Goal: Book appointment/travel/reservation

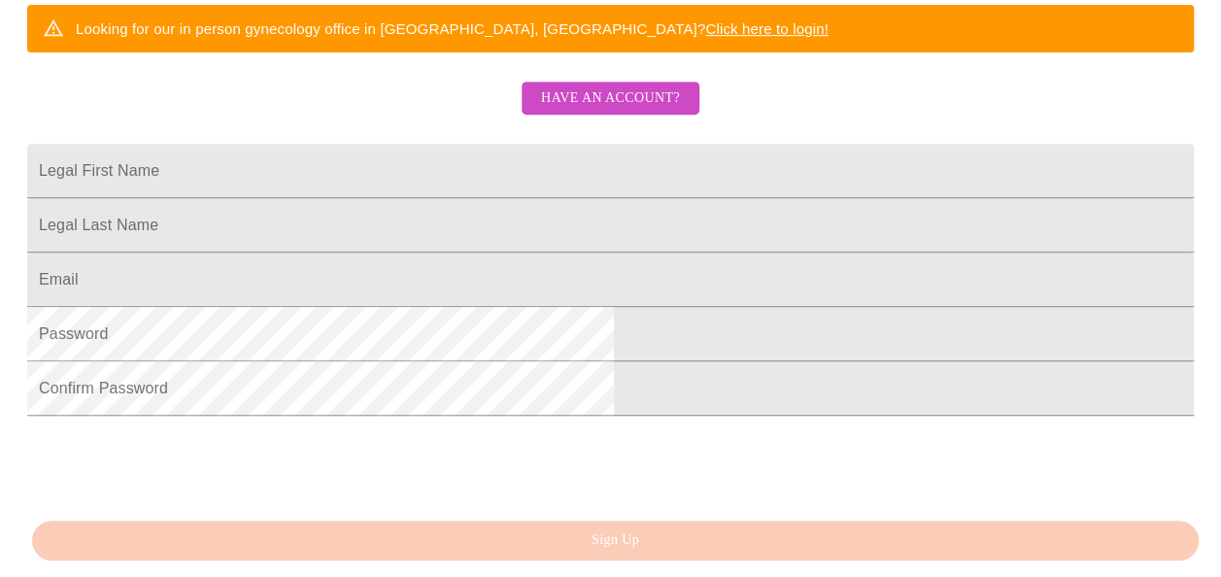
scroll to position [406, 0]
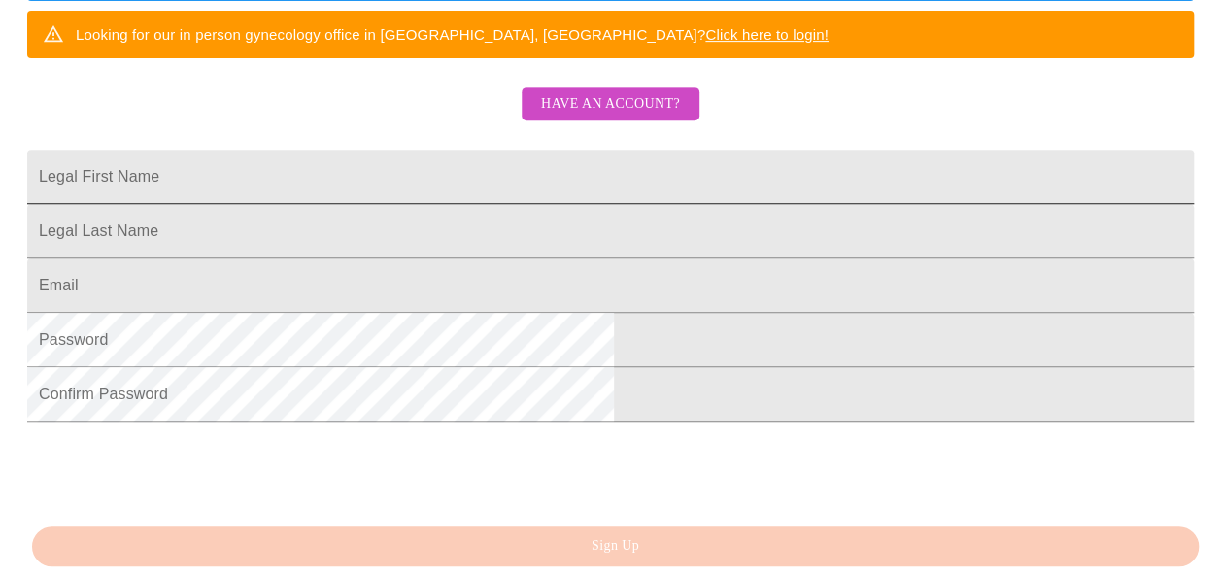
click at [359, 204] on input "Legal First Name" at bounding box center [610, 177] width 1167 height 54
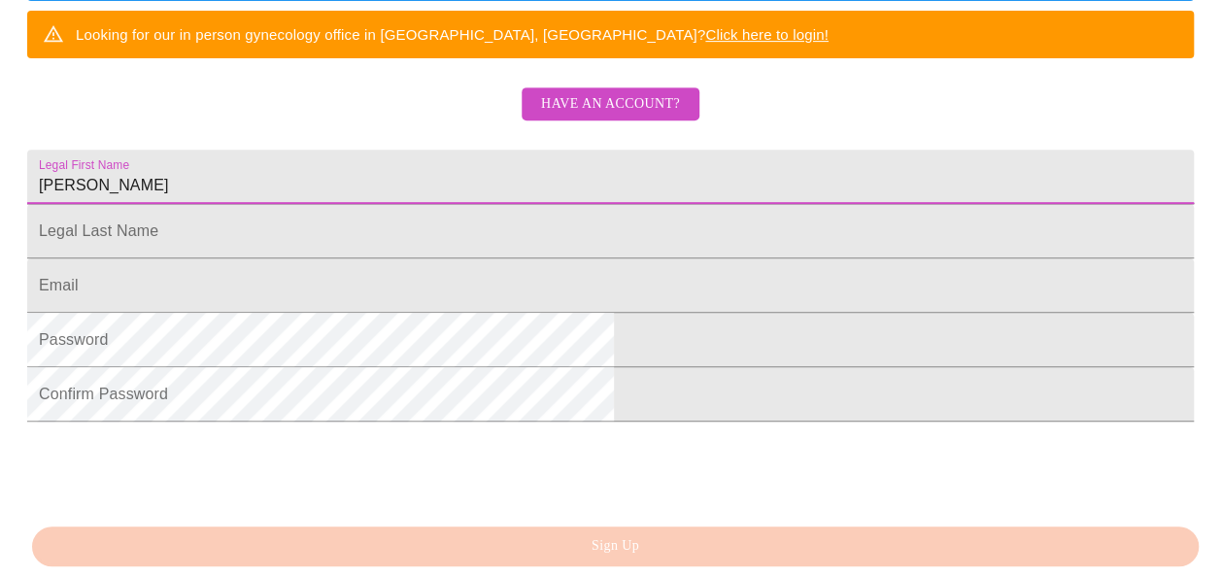
type input "[PERSON_NAME]"
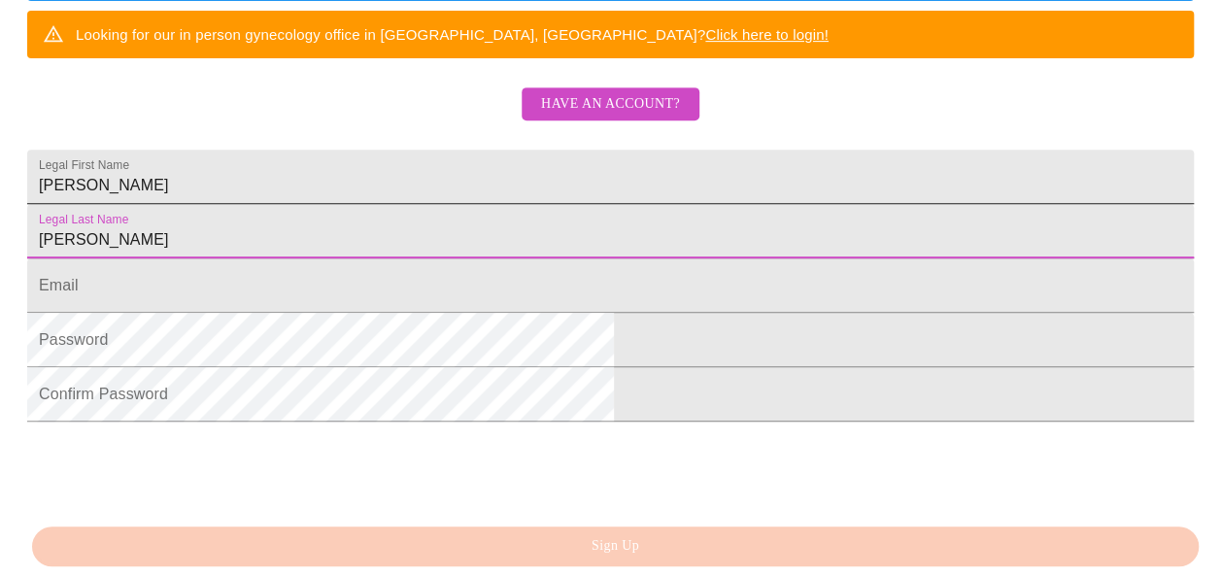
type input "[PERSON_NAME]"
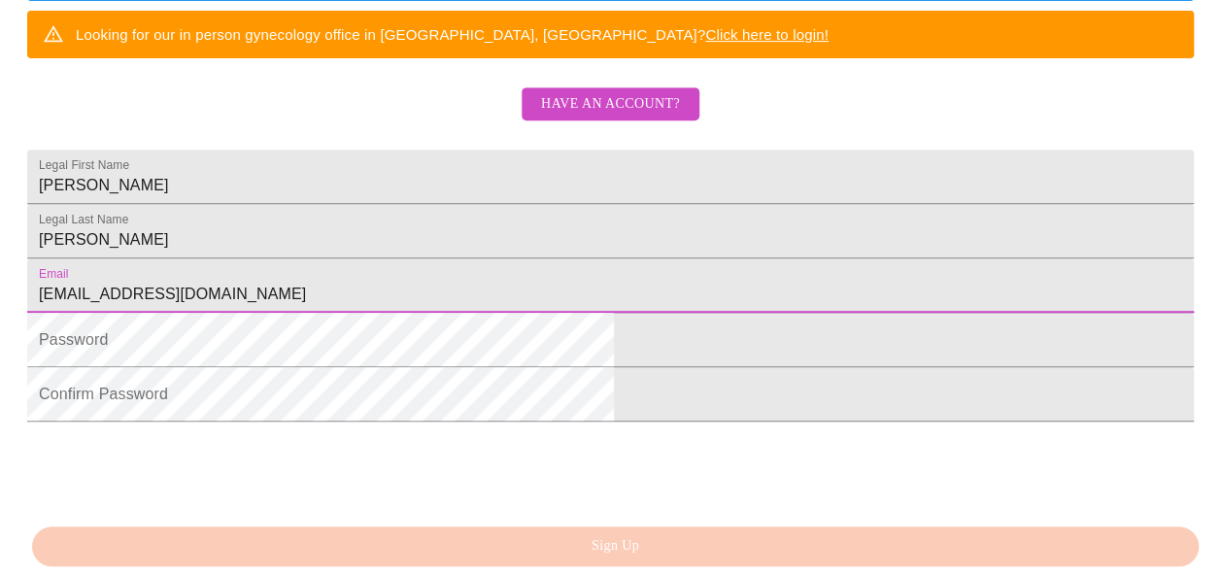
type input "[EMAIL_ADDRESS][DOMAIN_NAME]"
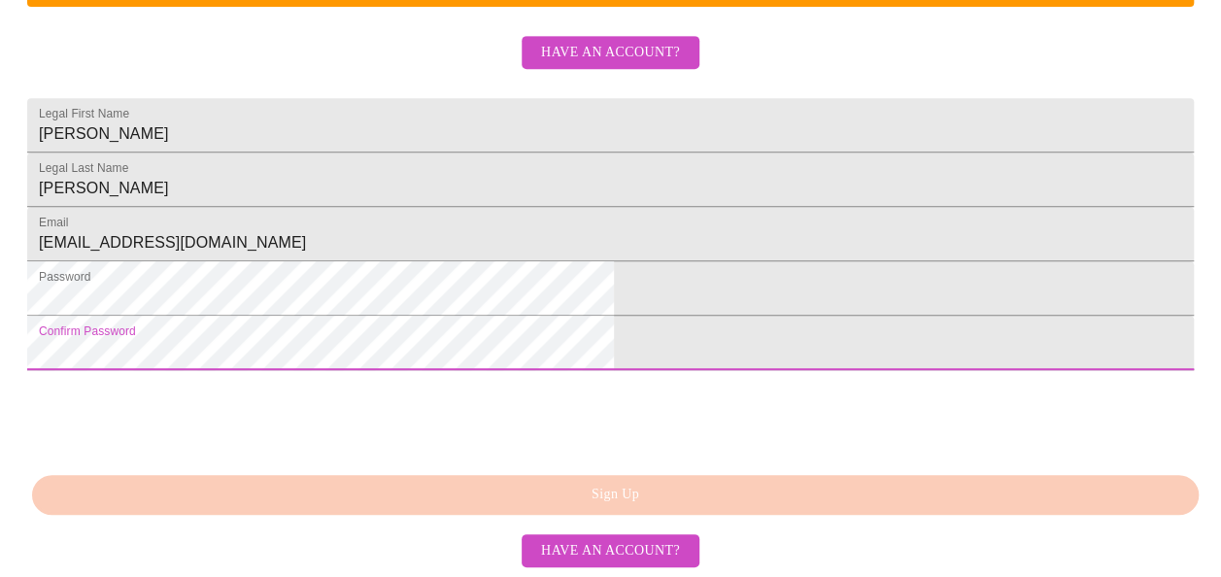
scroll to position [585, 0]
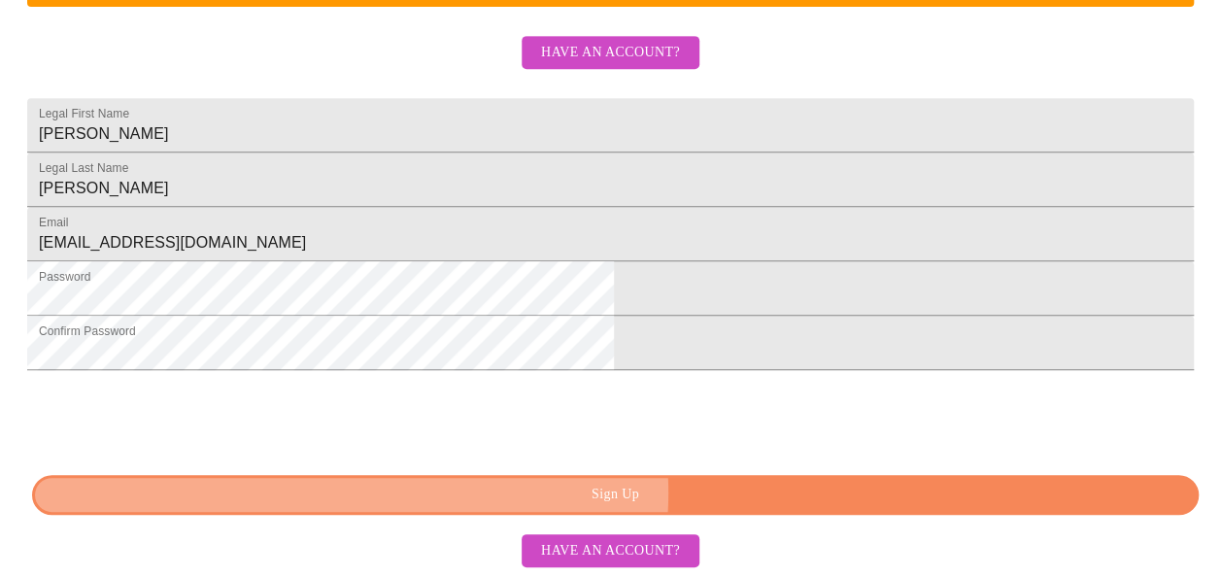
click at [639, 494] on span "Sign Up" at bounding box center [615, 495] width 1122 height 24
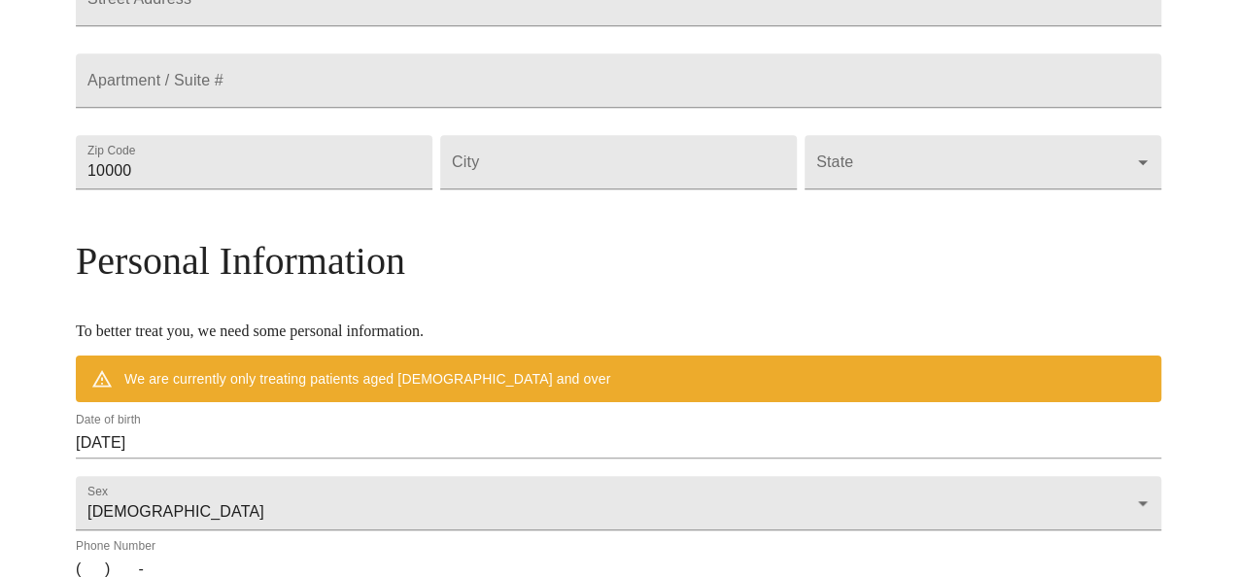
scroll to position [509, 0]
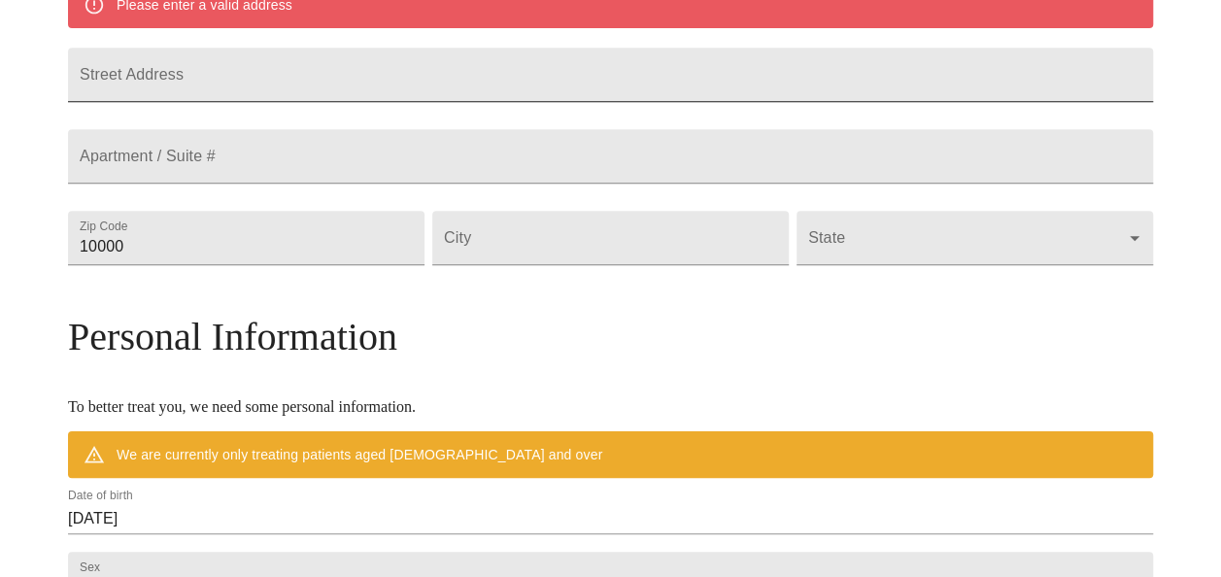
click at [257, 87] on input "Street Address" at bounding box center [610, 75] width 1085 height 54
type input "po box 716"
click at [266, 265] on input "10000" at bounding box center [246, 238] width 357 height 54
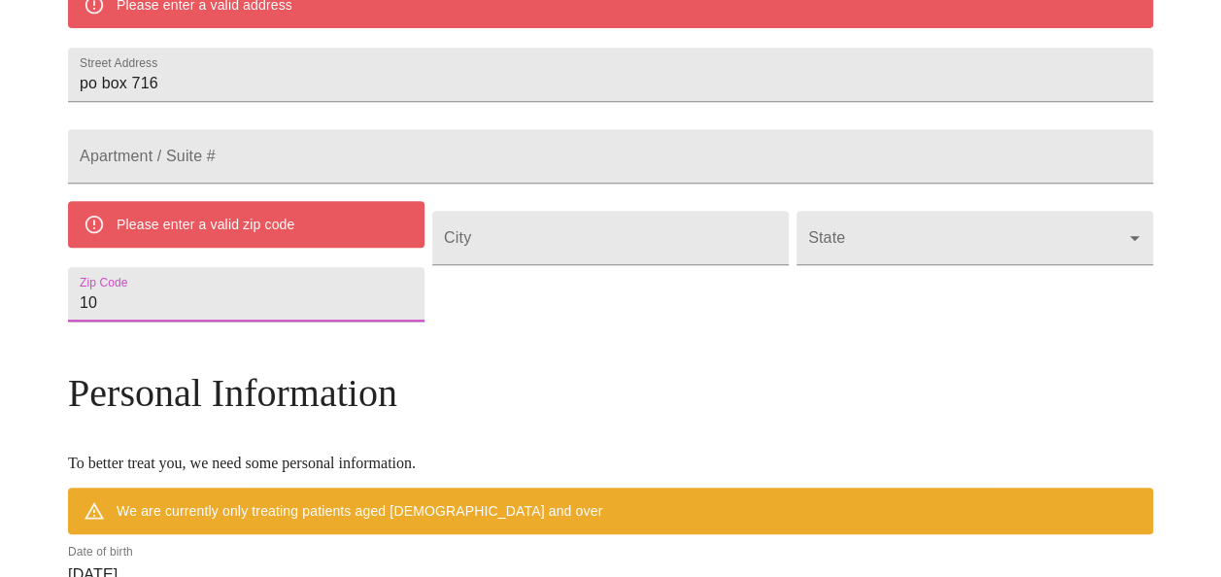
type input "1"
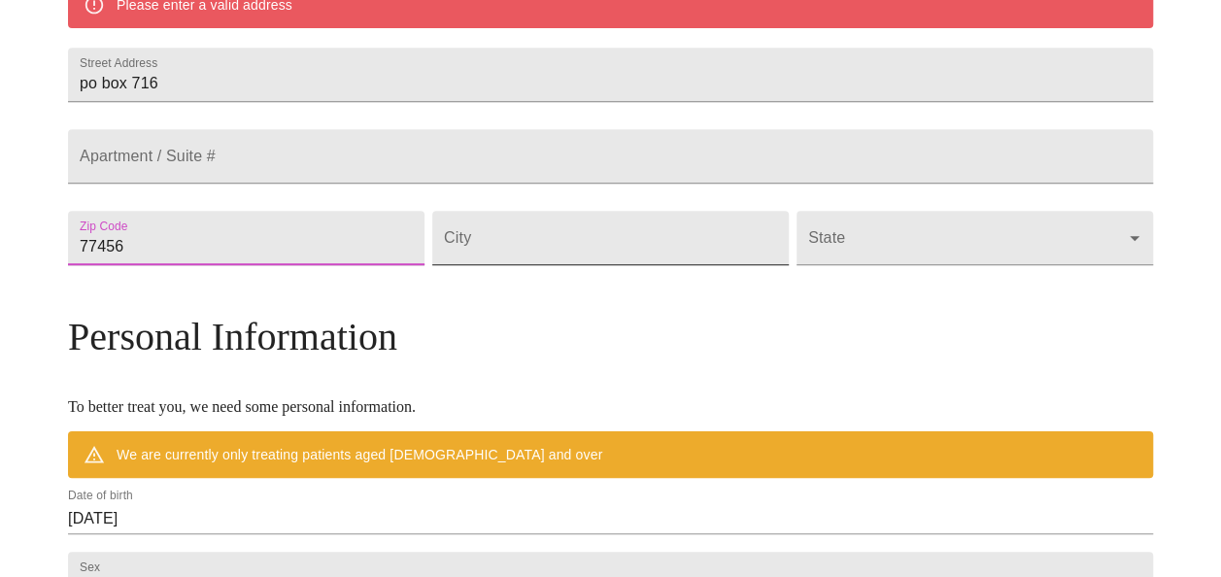
type input "77456"
click at [582, 265] on input "Street Address" at bounding box center [610, 238] width 357 height 54
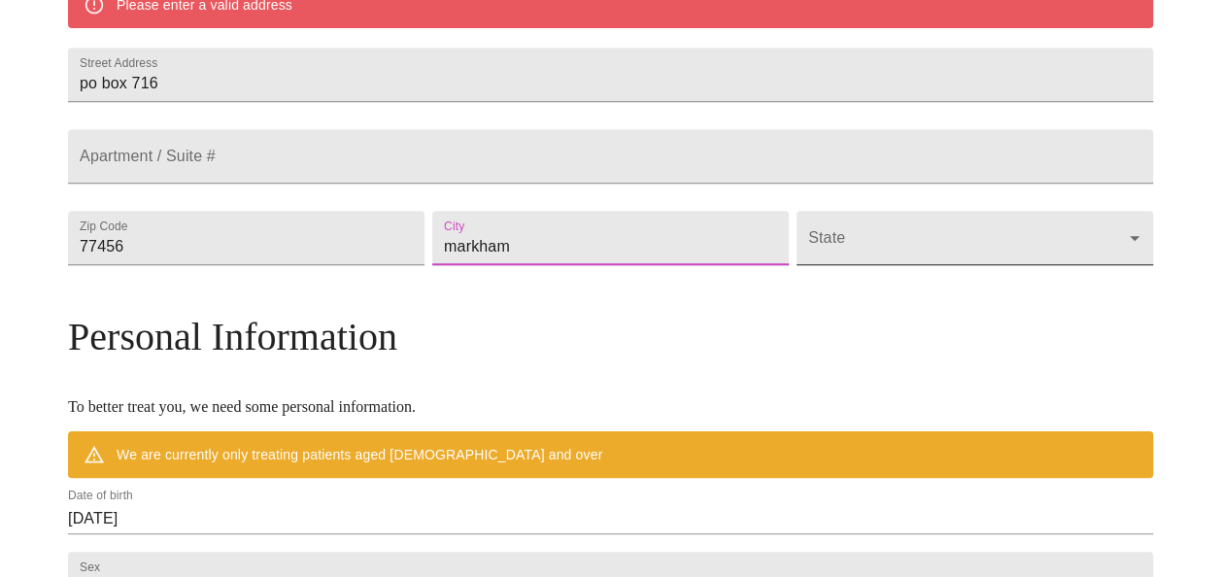
type input "markham"
click at [861, 278] on body "MyMenopauseRx Welcome to MyMenopauseRx Since it's your first time here, you'll …" at bounding box center [618, 265] width 1220 height 1532
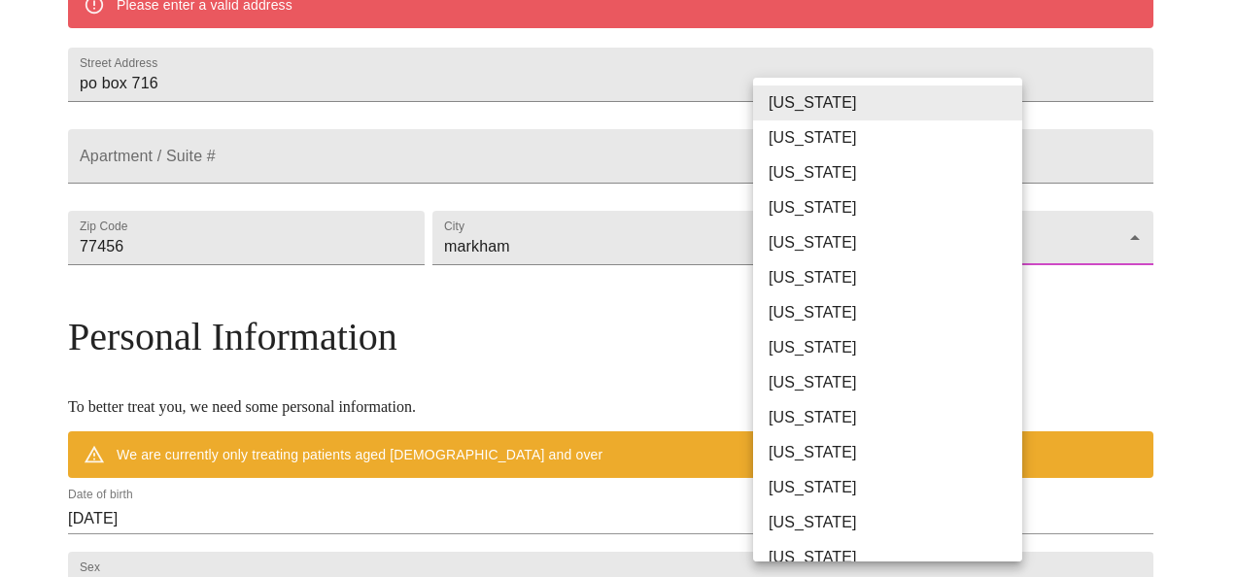
scroll to position [1217, 0]
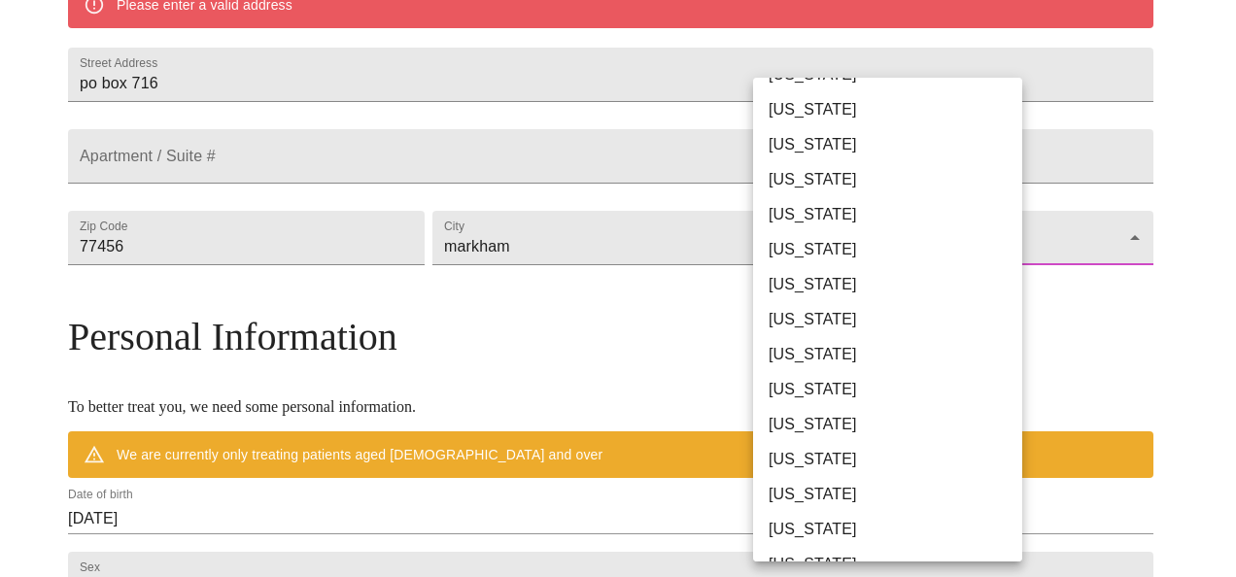
click at [801, 350] on li "[US_STATE]" at bounding box center [895, 354] width 284 height 35
type input "[US_STATE]"
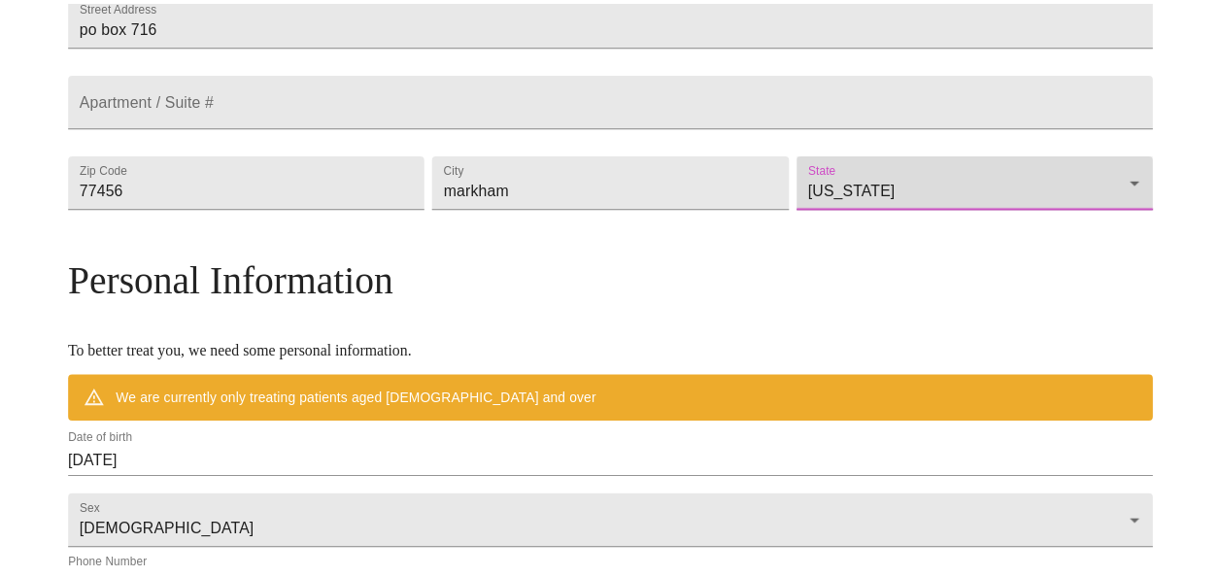
scroll to position [453, 0]
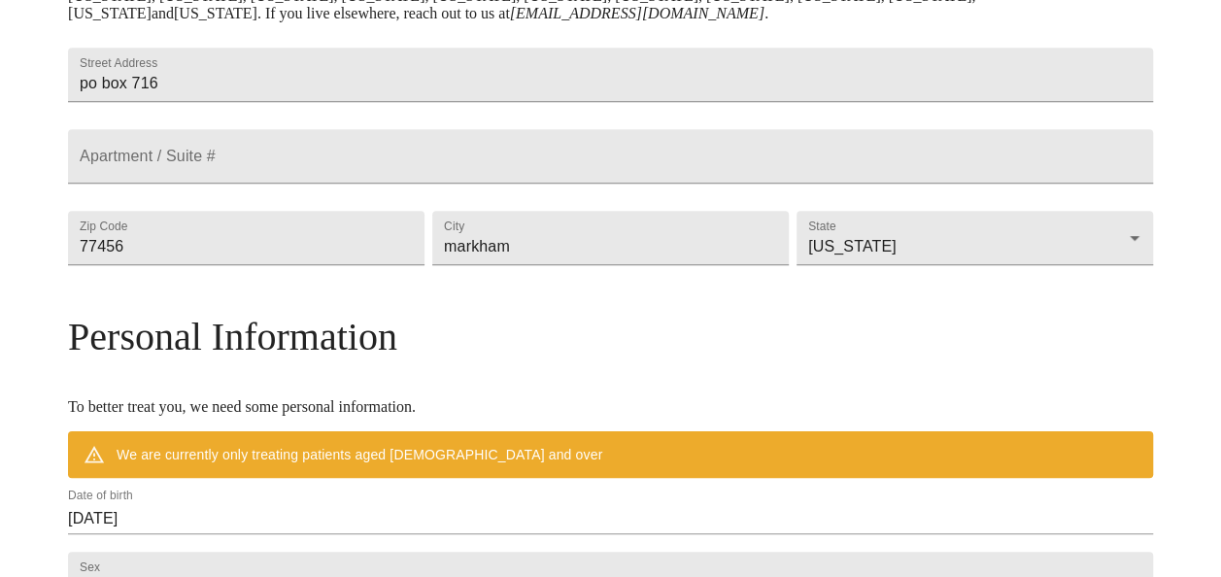
drag, startPoint x: 1218, startPoint y: 208, endPoint x: 1218, endPoint y: 241, distance: 33.0
click at [1214, 237] on div "MyMenopauseRx Welcome to MyMenopauseRx Since it's your first time here, you'll …" at bounding box center [611, 293] width 1206 height 1476
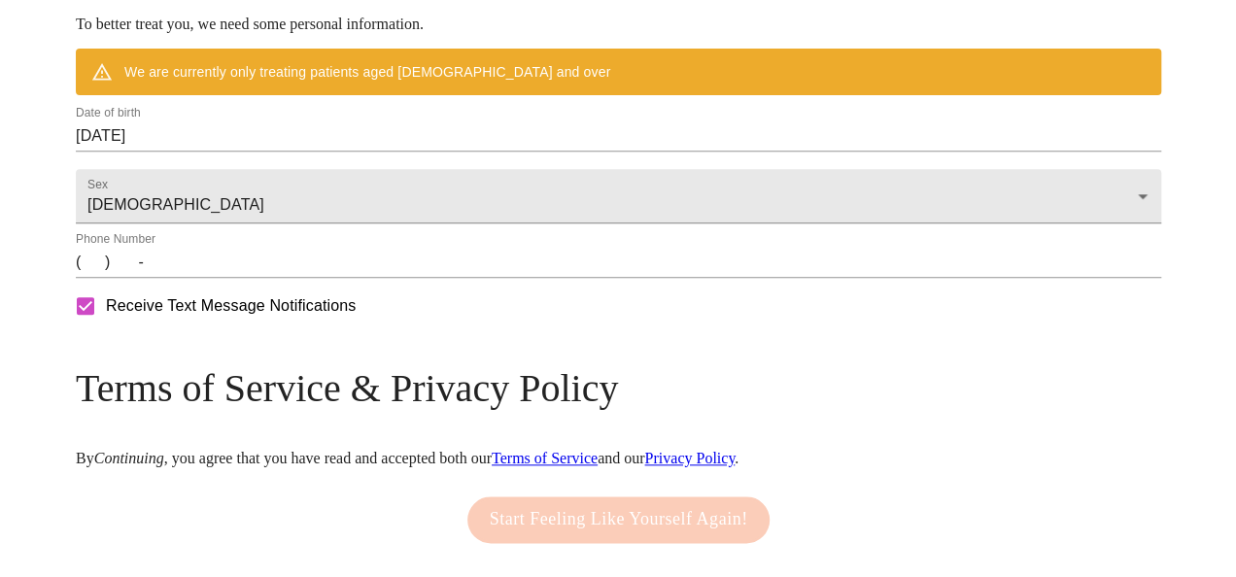
scroll to position [845, 0]
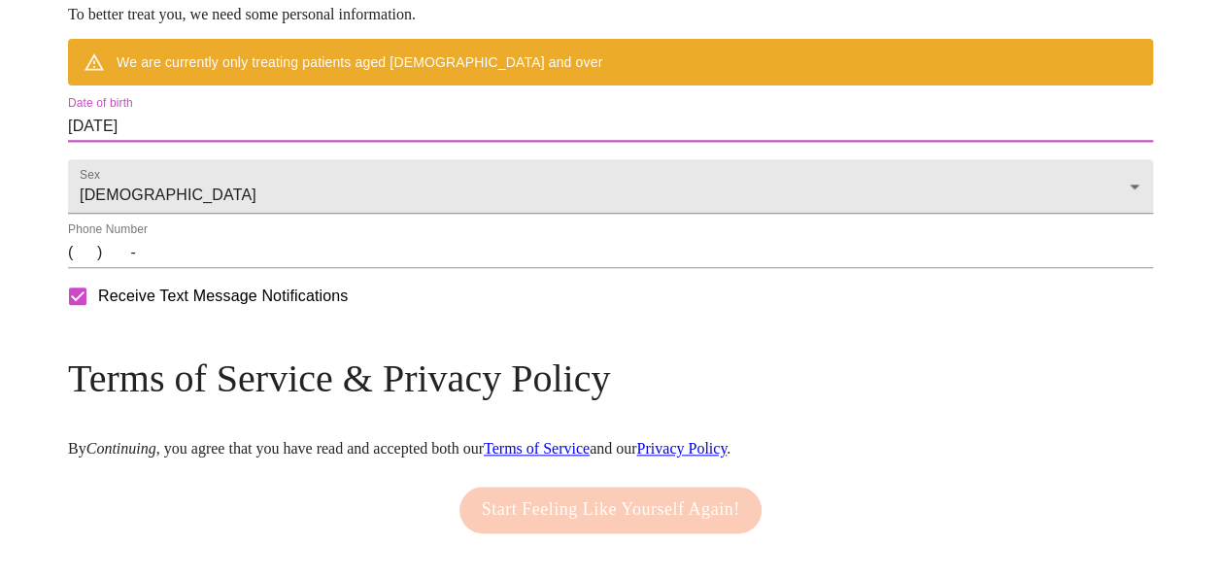
drag, startPoint x: 329, startPoint y: 168, endPoint x: 165, endPoint y: 155, distance: 164.7
drag, startPoint x: 165, startPoint y: 155, endPoint x: 292, endPoint y: 171, distance: 128.2
click at [292, 142] on input "[DATE]" at bounding box center [610, 126] width 1085 height 31
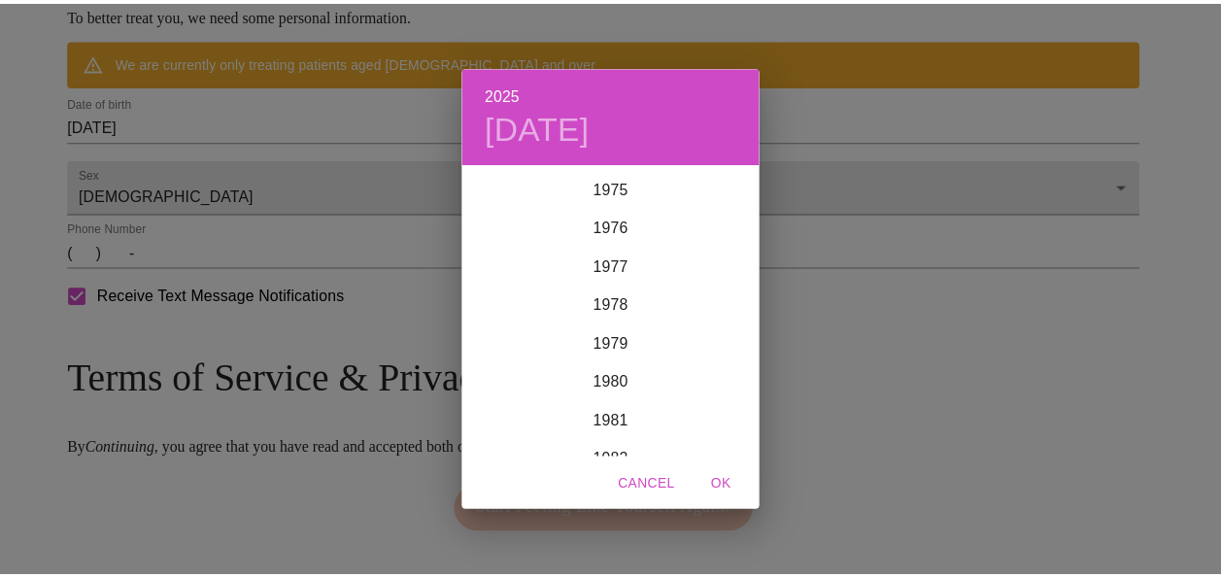
scroll to position [2990, 0]
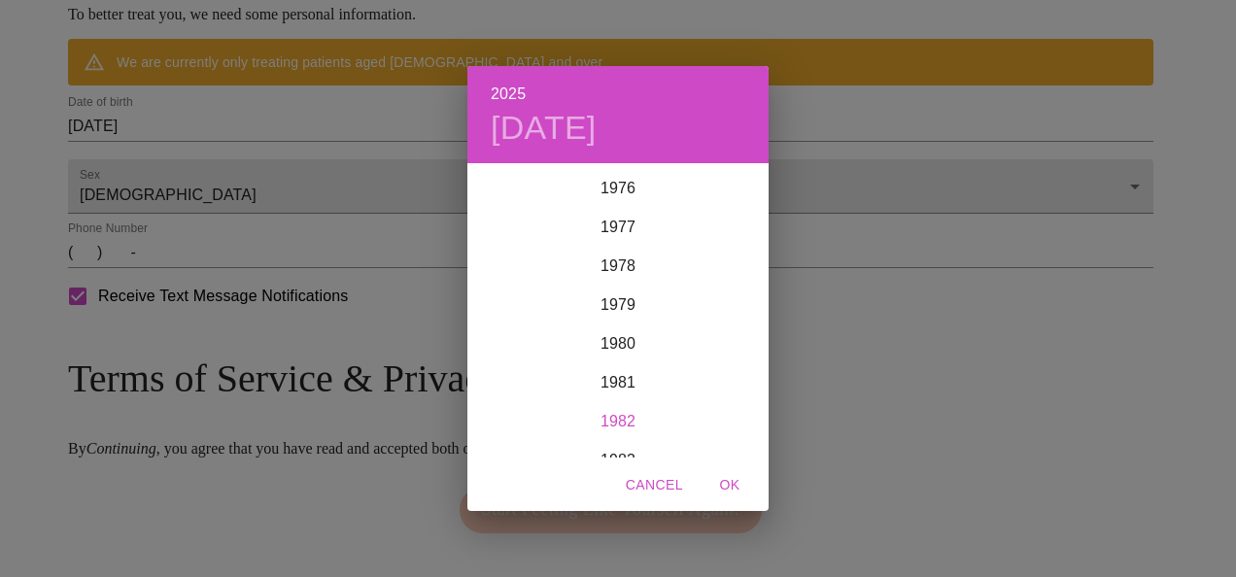
click at [629, 423] on div "1982" at bounding box center [617, 421] width 301 height 39
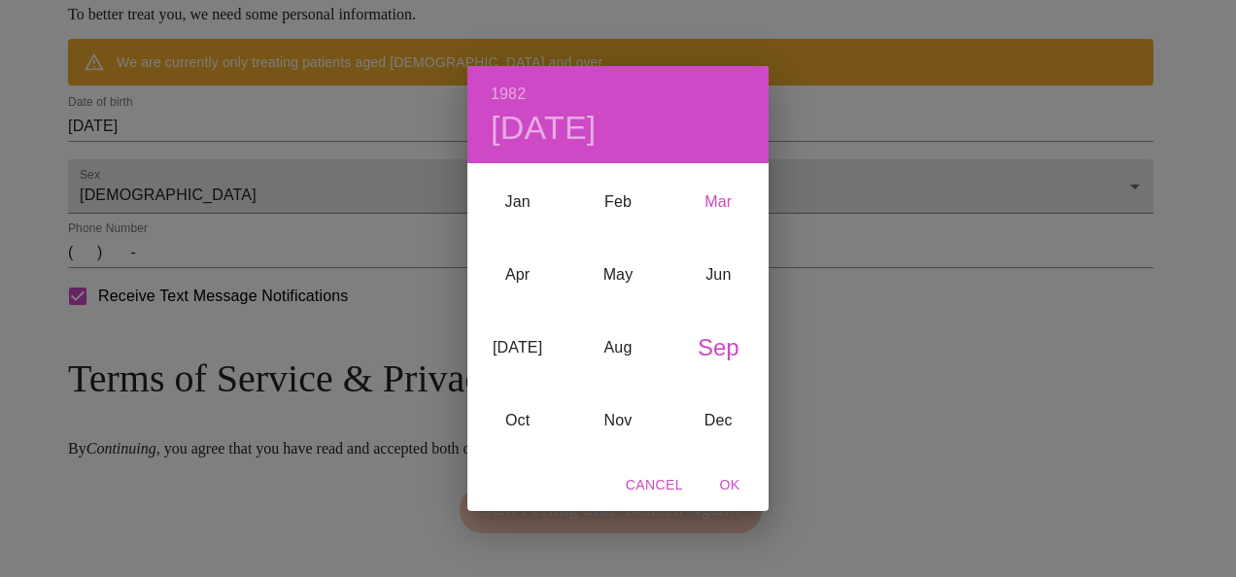
click at [723, 199] on div "Mar" at bounding box center [718, 202] width 100 height 73
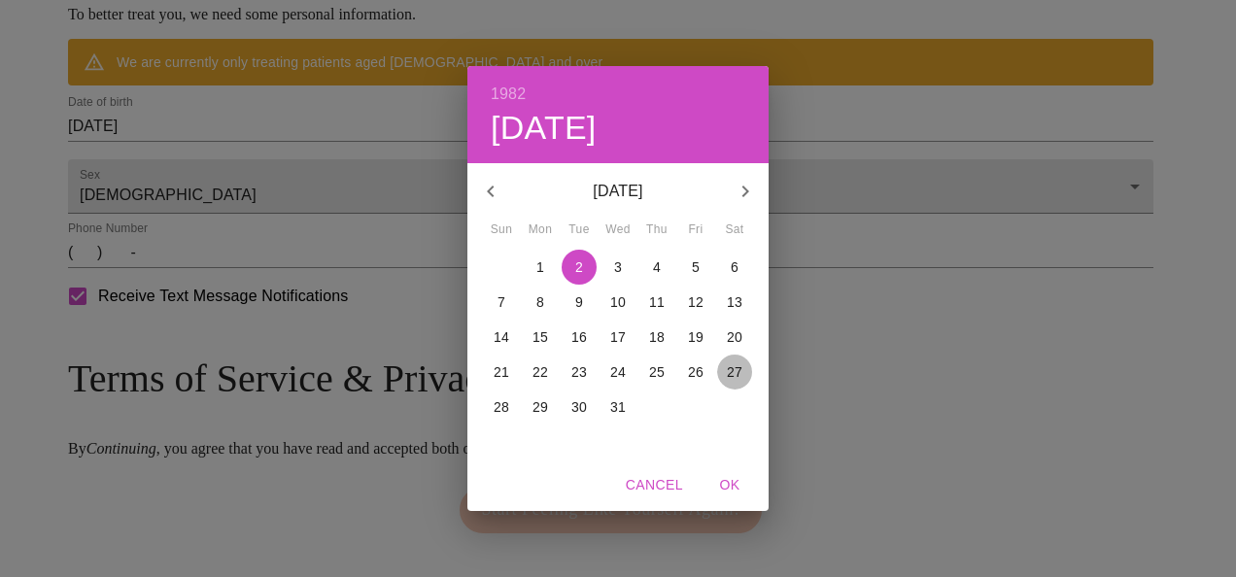
click at [741, 368] on p "27" at bounding box center [735, 371] width 16 height 19
click at [733, 487] on span "OK" at bounding box center [729, 485] width 47 height 24
type input "[DATE]"
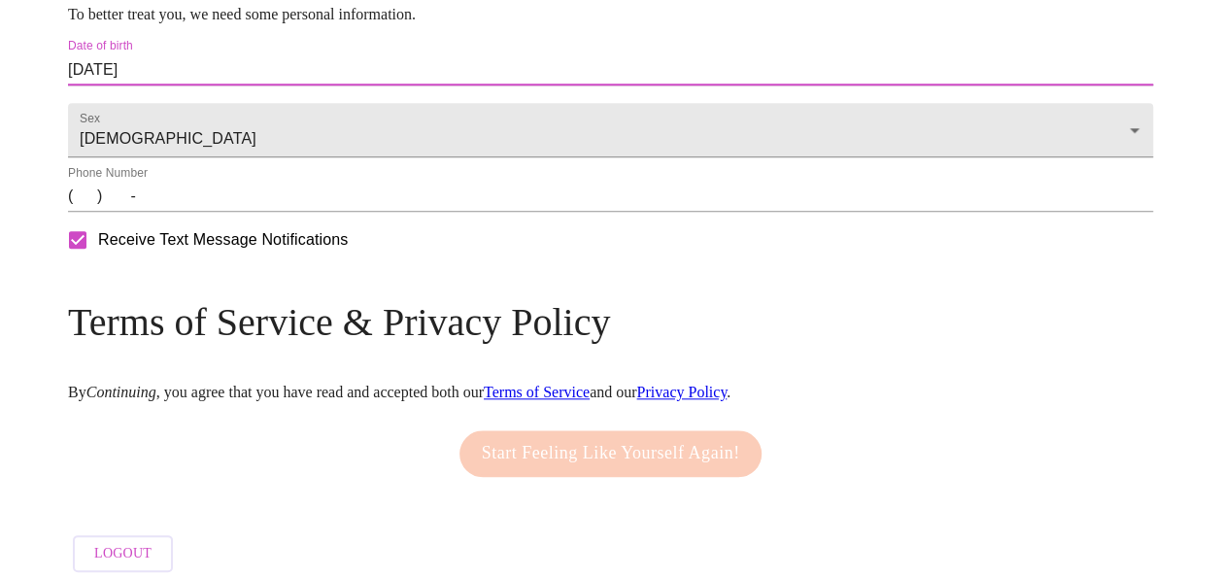
click at [212, 212] on input "(   )    -" at bounding box center [610, 196] width 1085 height 31
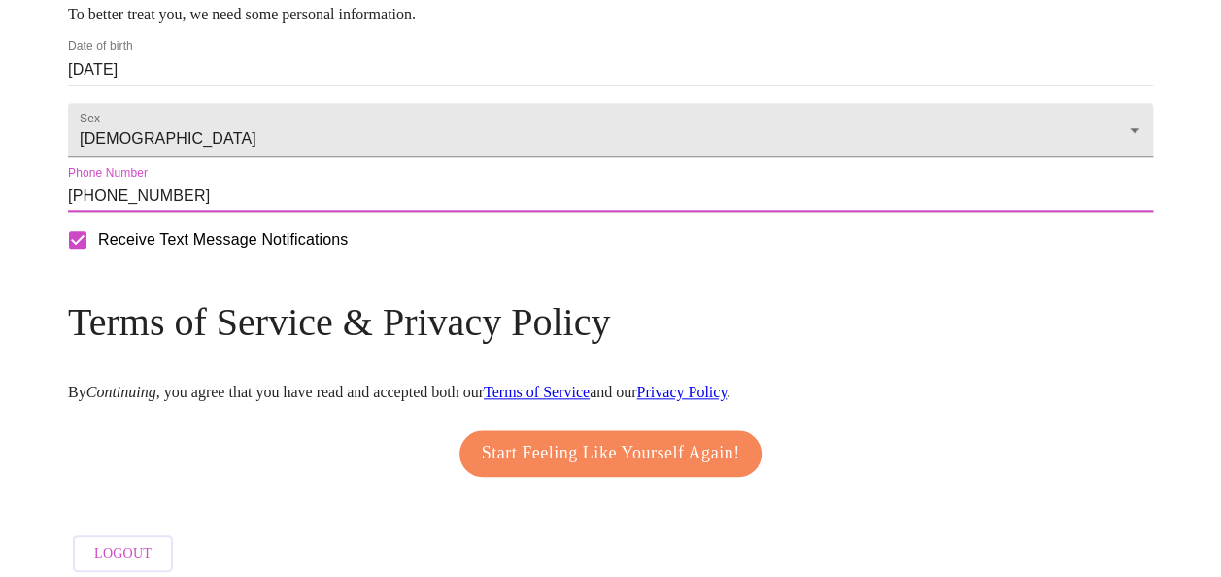
type input "[PHONE_NUMBER]"
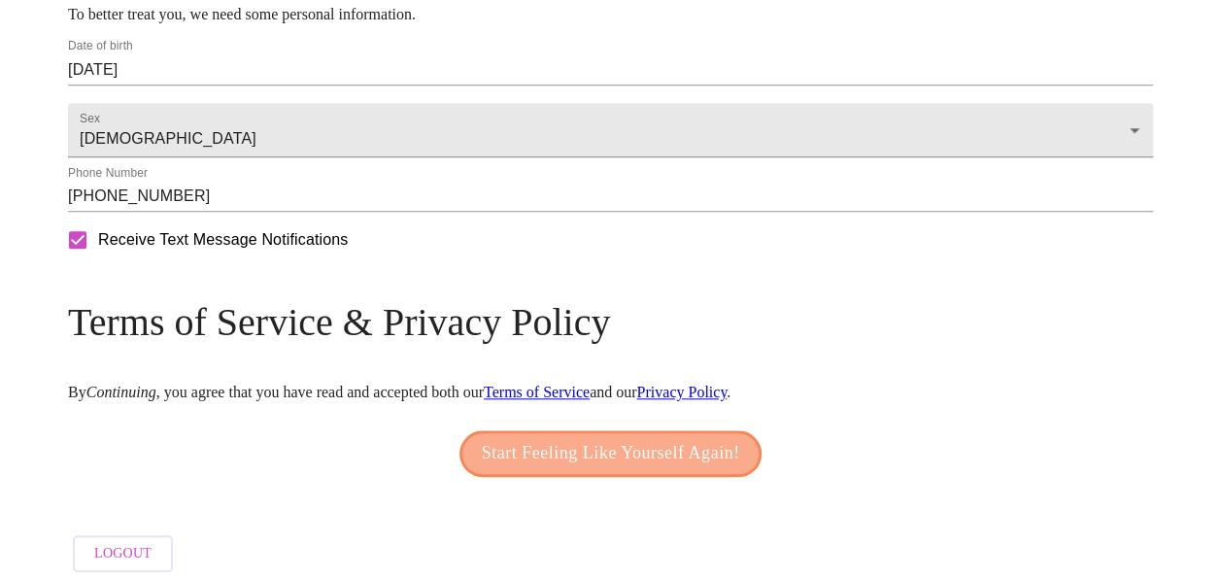
click at [607, 469] on span "Start Feeling Like Yourself Again!" at bounding box center [611, 453] width 258 height 31
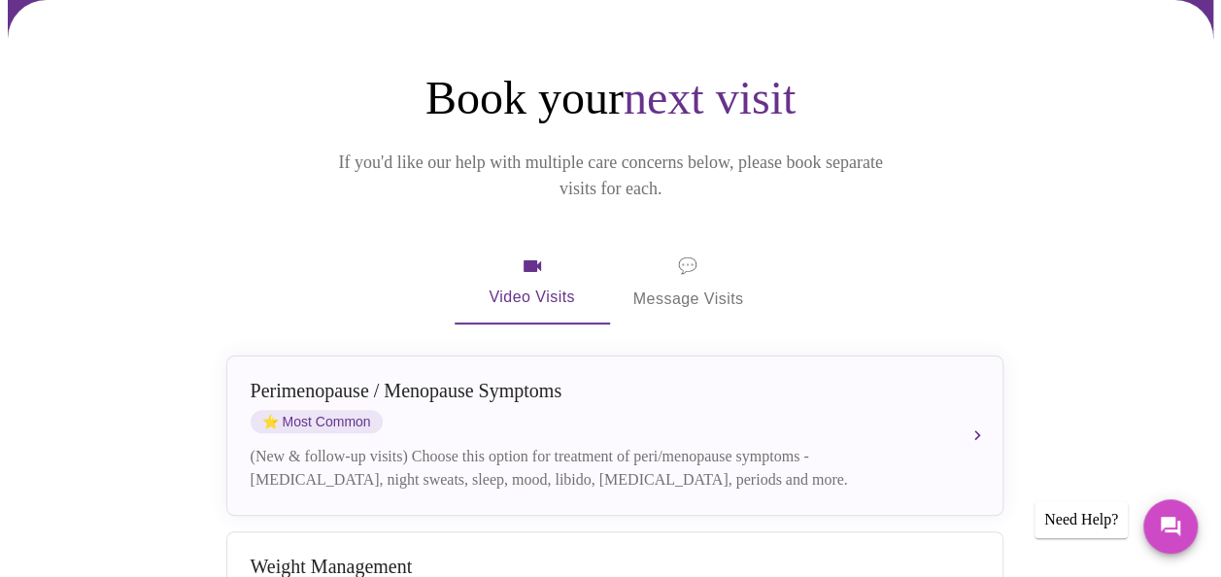
scroll to position [196, 0]
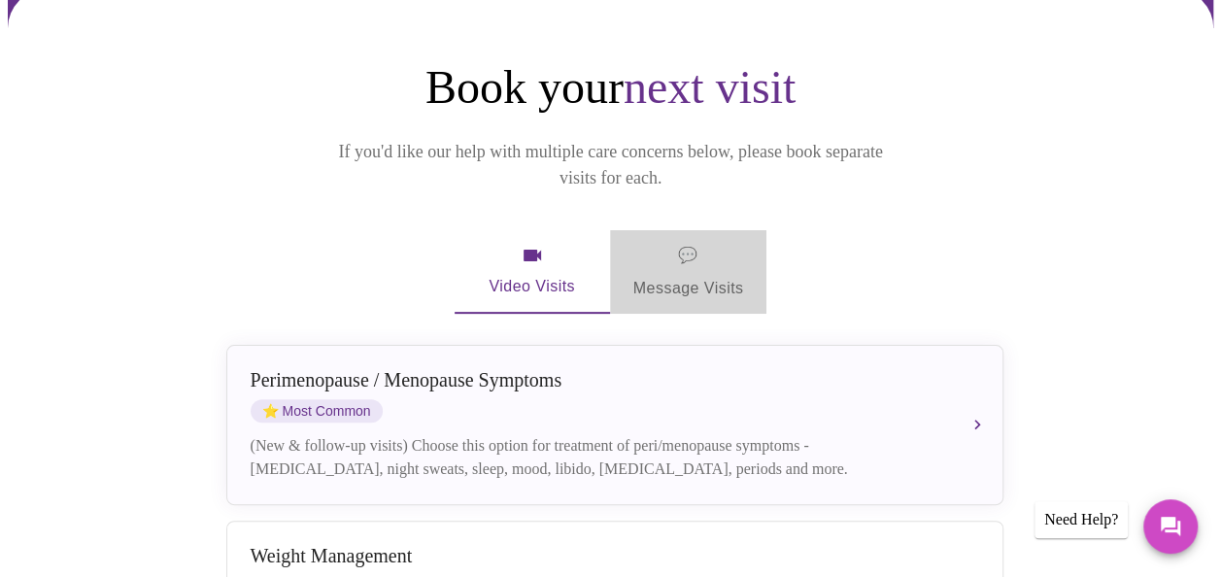
click at [681, 242] on span "💬 Message Visits" at bounding box center [688, 272] width 111 height 60
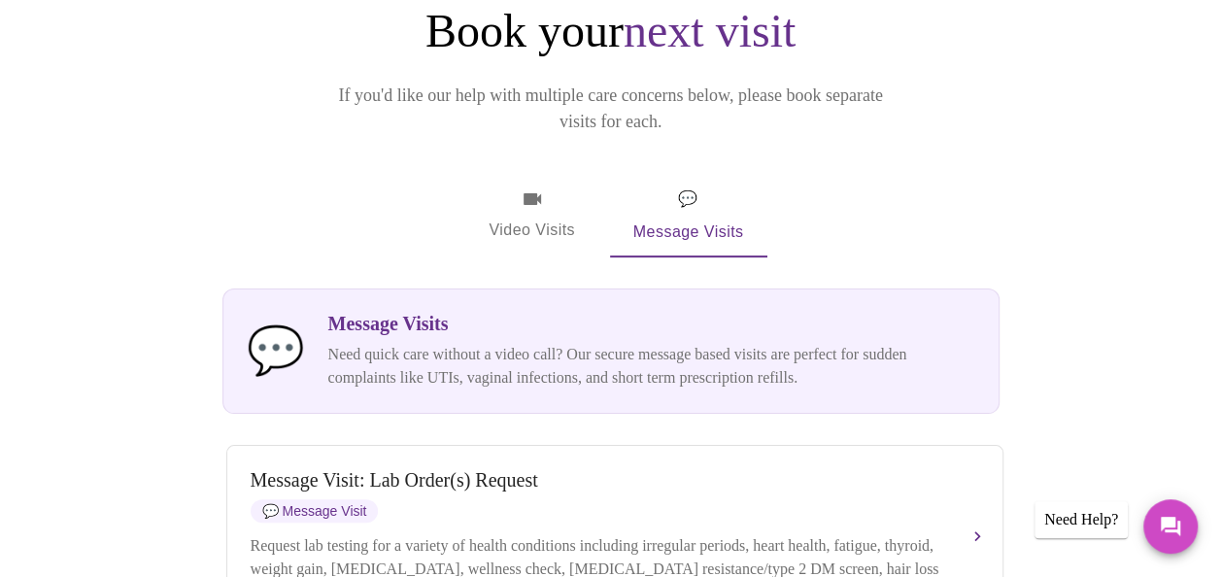
scroll to position [350, 0]
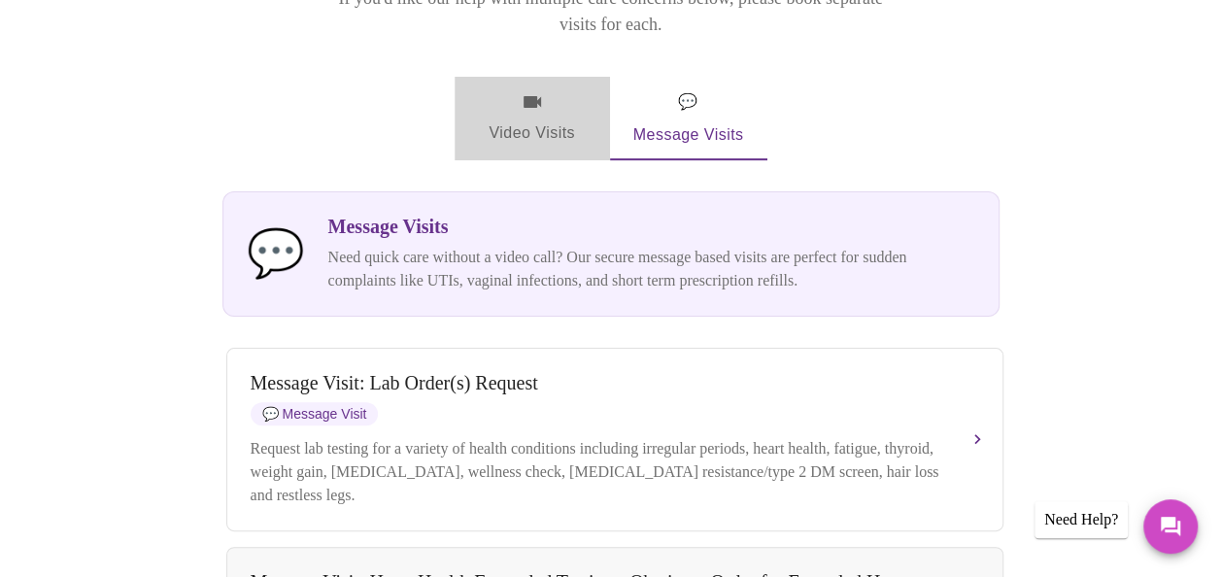
click at [498, 90] on span "Video Visits" at bounding box center [532, 118] width 109 height 56
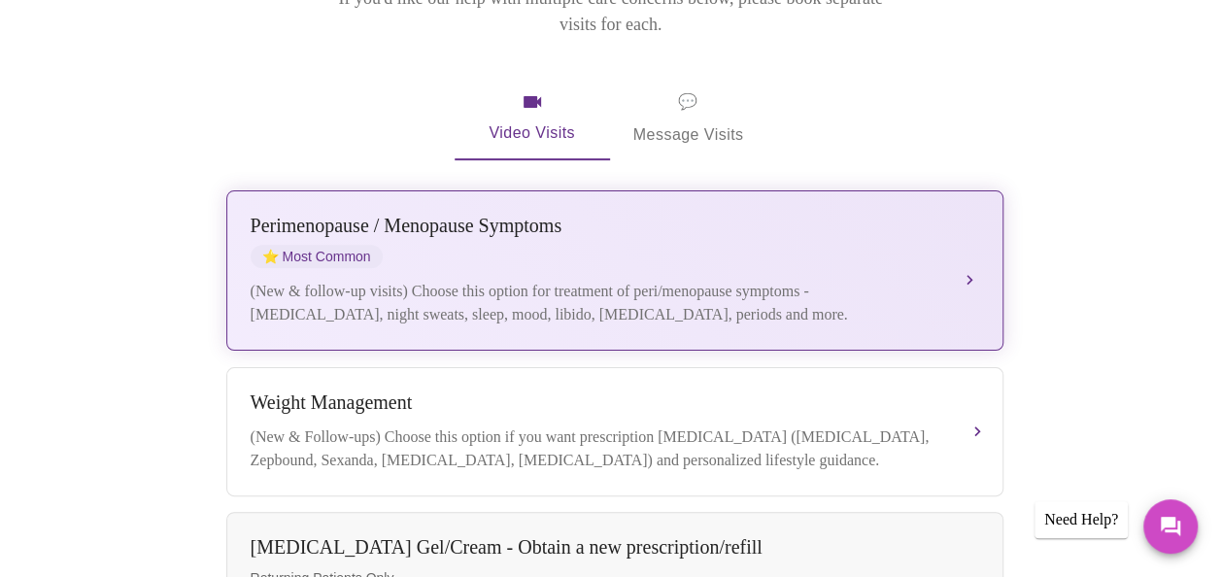
click at [501, 237] on div "[MEDICAL_DATA] / Menopause Symptoms ⭐ Most Common (New & follow-up visits) Choo…" at bounding box center [615, 271] width 729 height 112
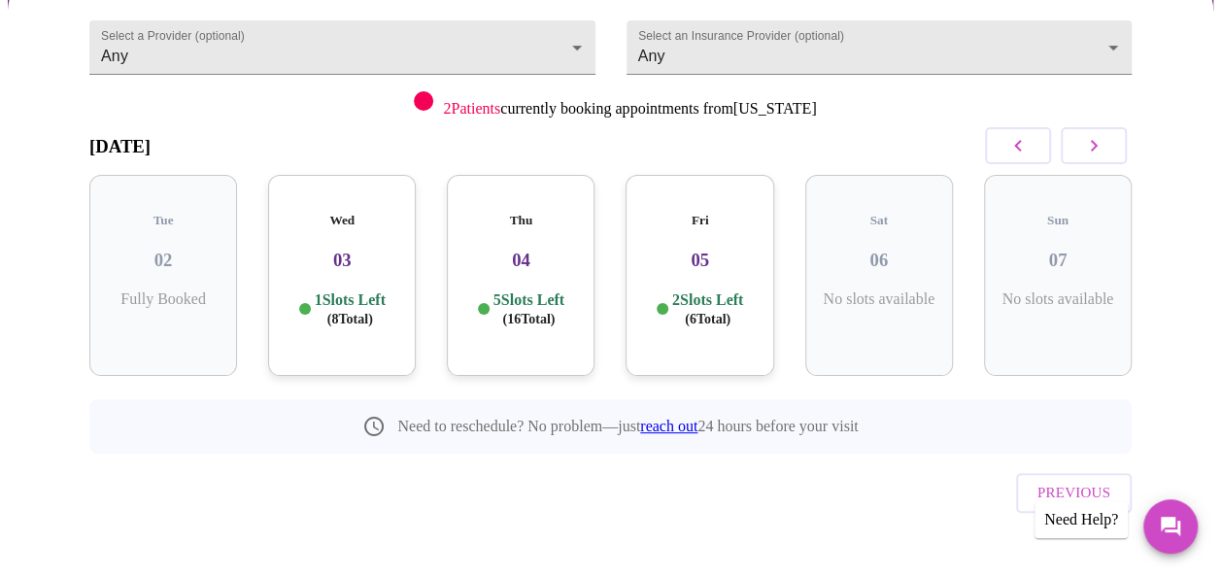
click at [373, 266] on div "Wed 03 1 Slots Left ( 8 Total)" at bounding box center [342, 275] width 148 height 201
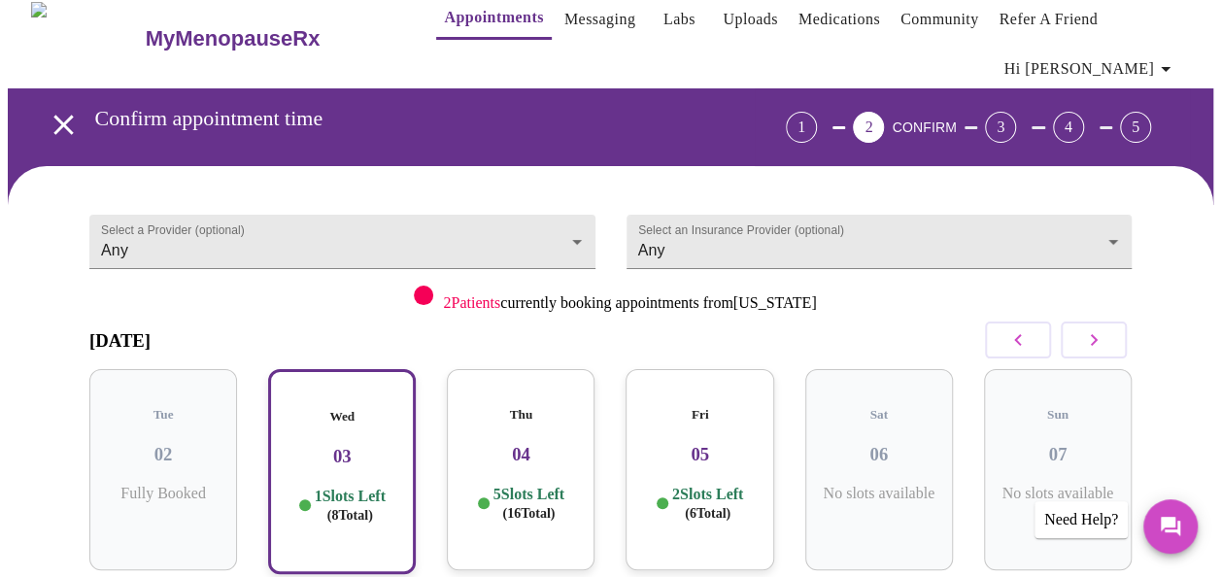
scroll to position [15, 0]
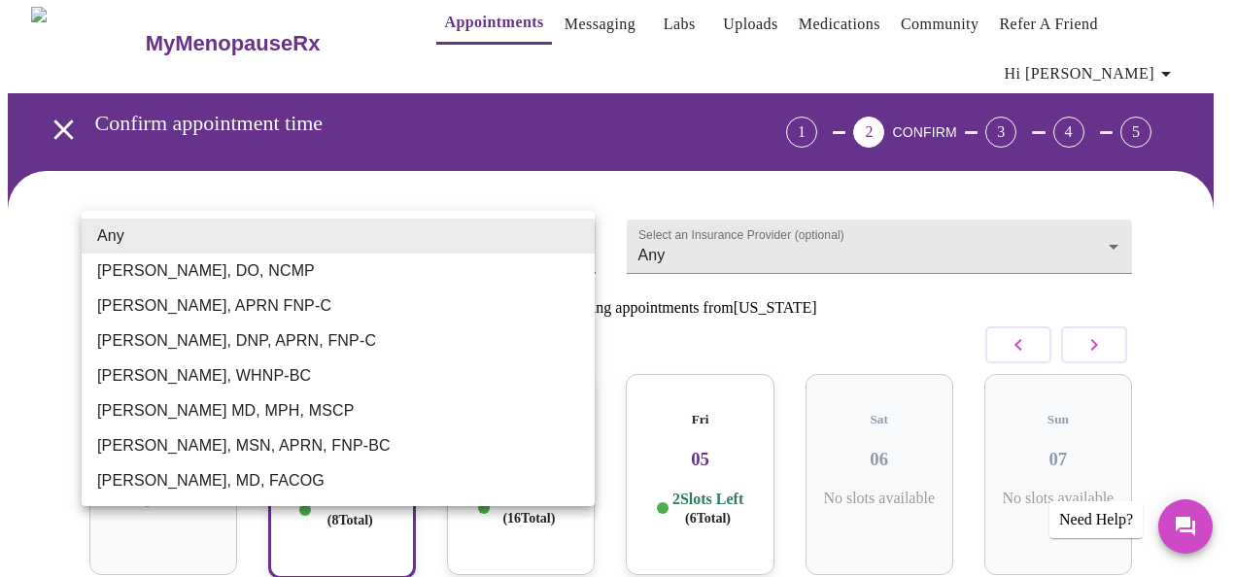
click at [250, 253] on body "MyMenopauseRx Appointments Messaging Labs Uploads Medications Community Refer a…" at bounding box center [618, 495] width 1220 height 1005
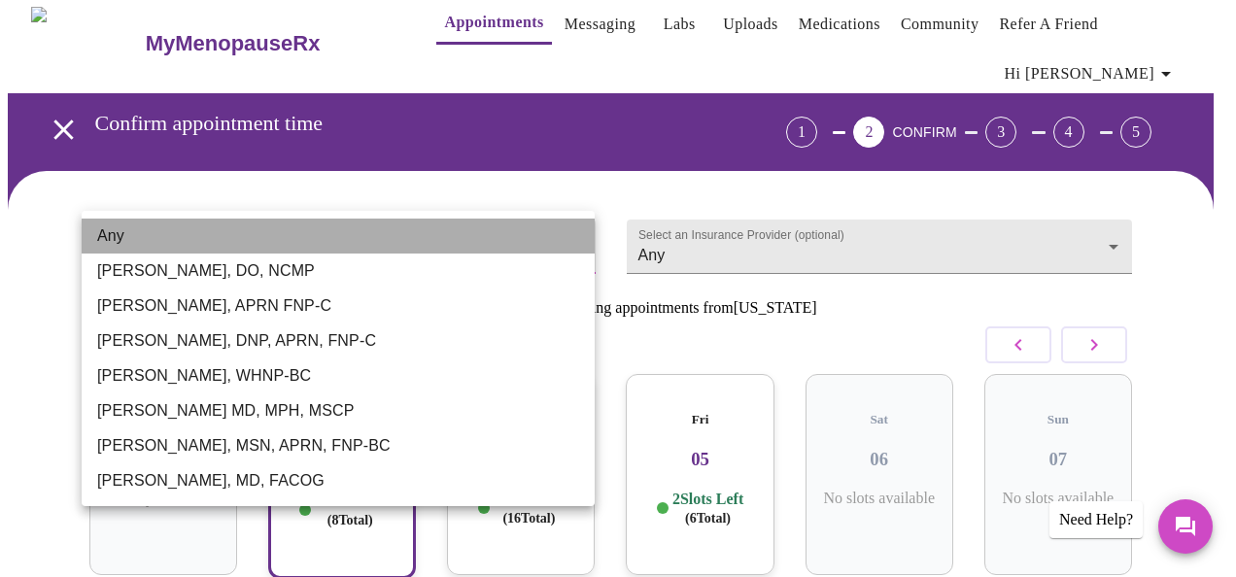
click at [261, 220] on li "Any" at bounding box center [338, 236] width 513 height 35
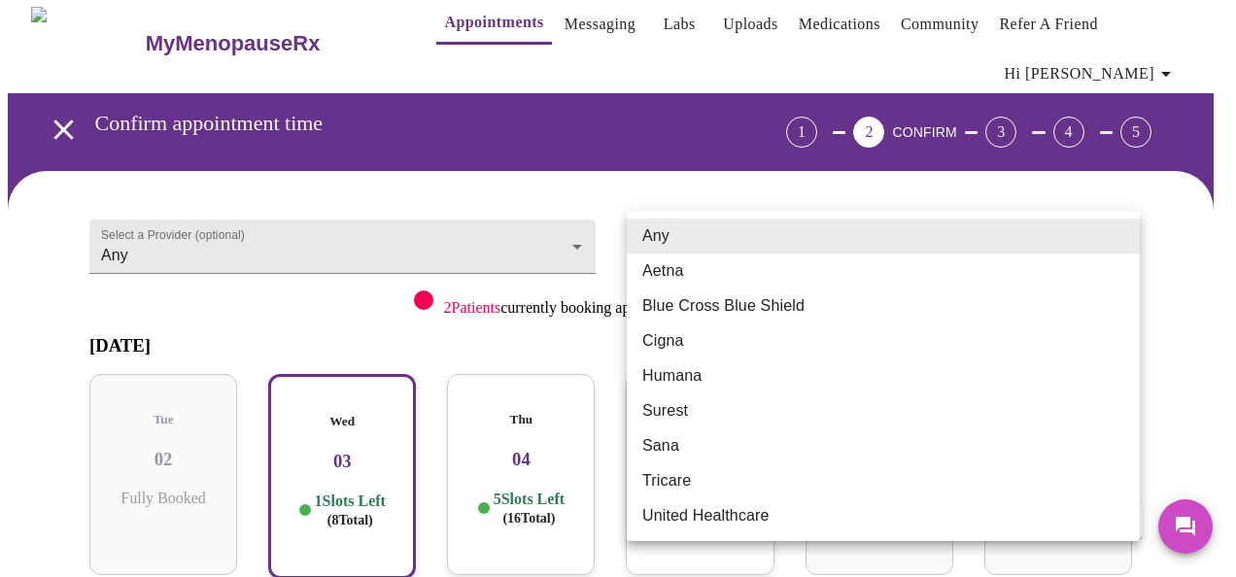
click at [801, 232] on body "MyMenopauseRx Appointments Messaging Labs Uploads Medications Community Refer a…" at bounding box center [618, 495] width 1220 height 1005
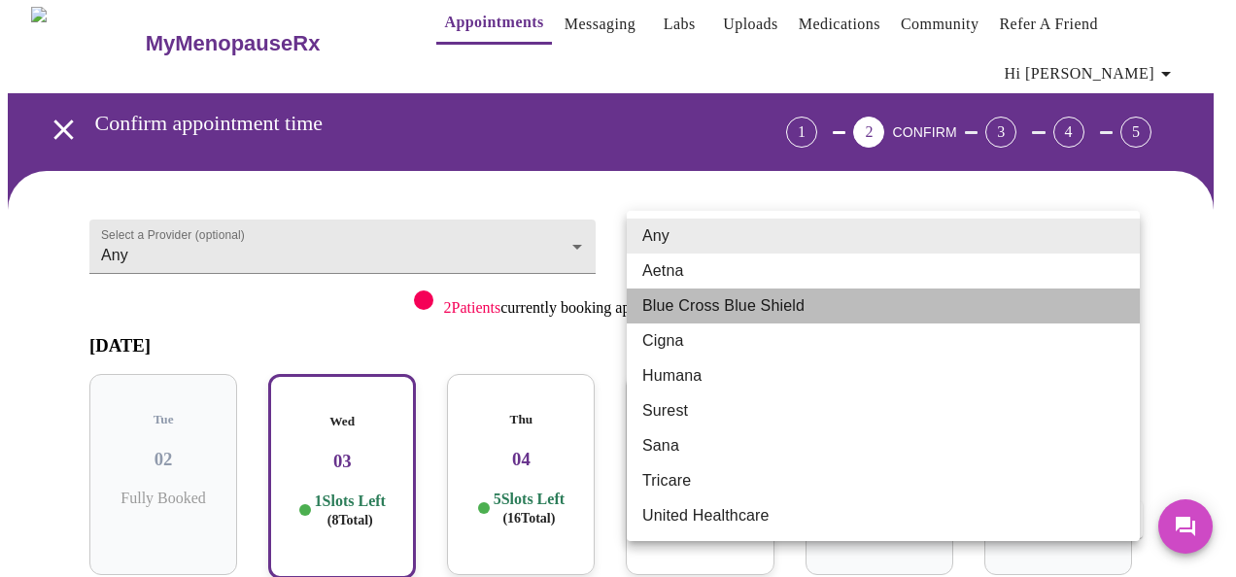
click at [726, 307] on li "Blue Cross Blue Shield" at bounding box center [883, 306] width 513 height 35
type input "Blue Cross Blue Shield"
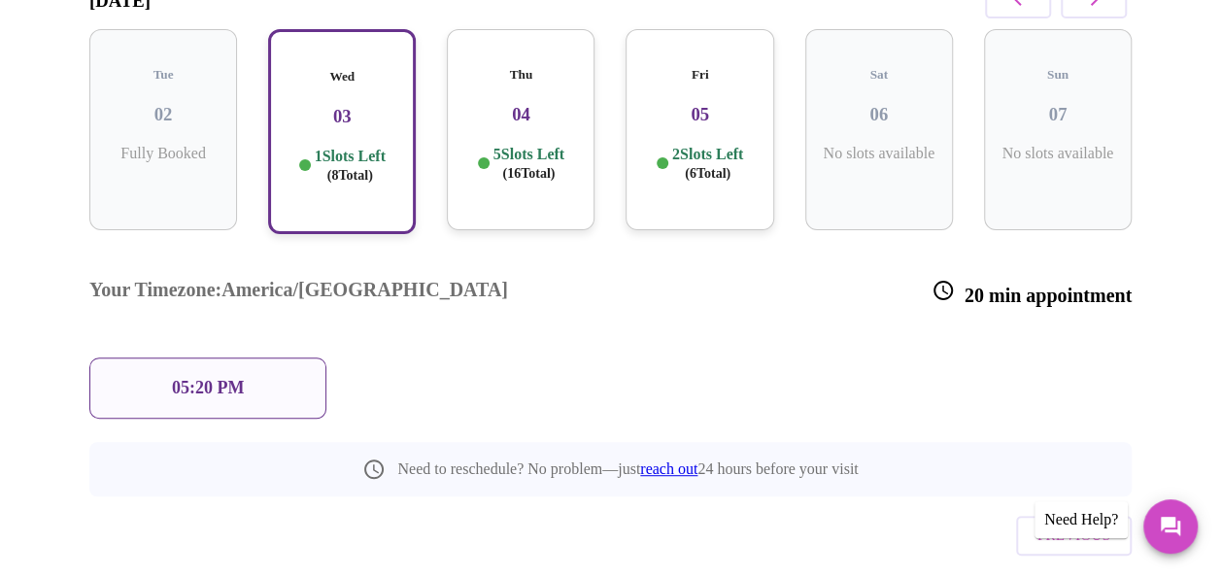
scroll to position [370, 0]
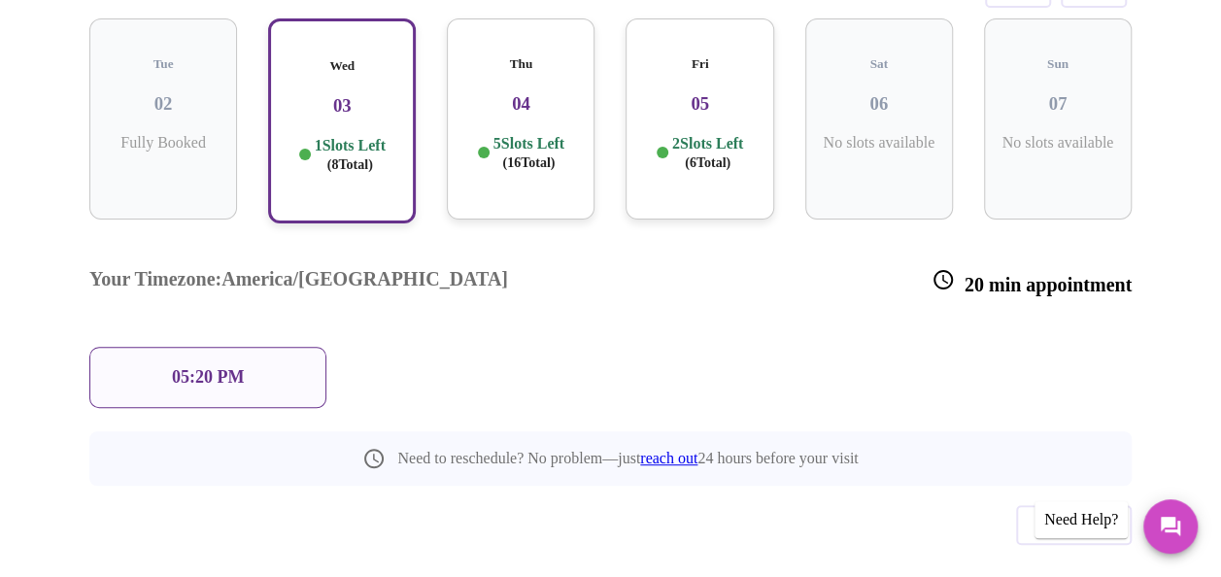
click at [253, 347] on div "05:20 PM" at bounding box center [207, 377] width 237 height 61
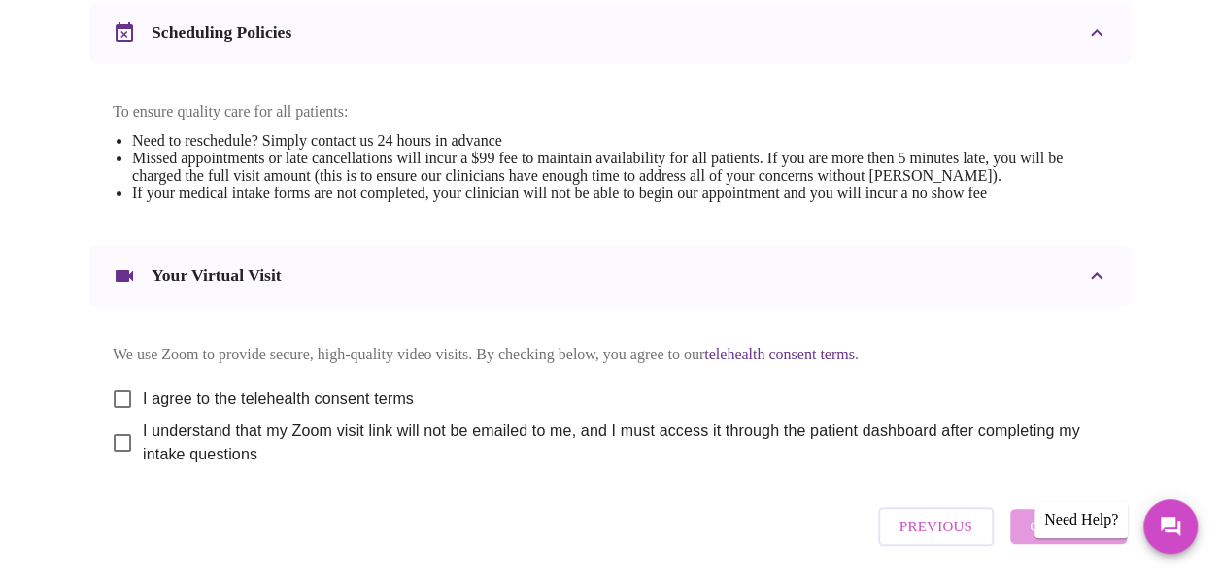
scroll to position [774, 0]
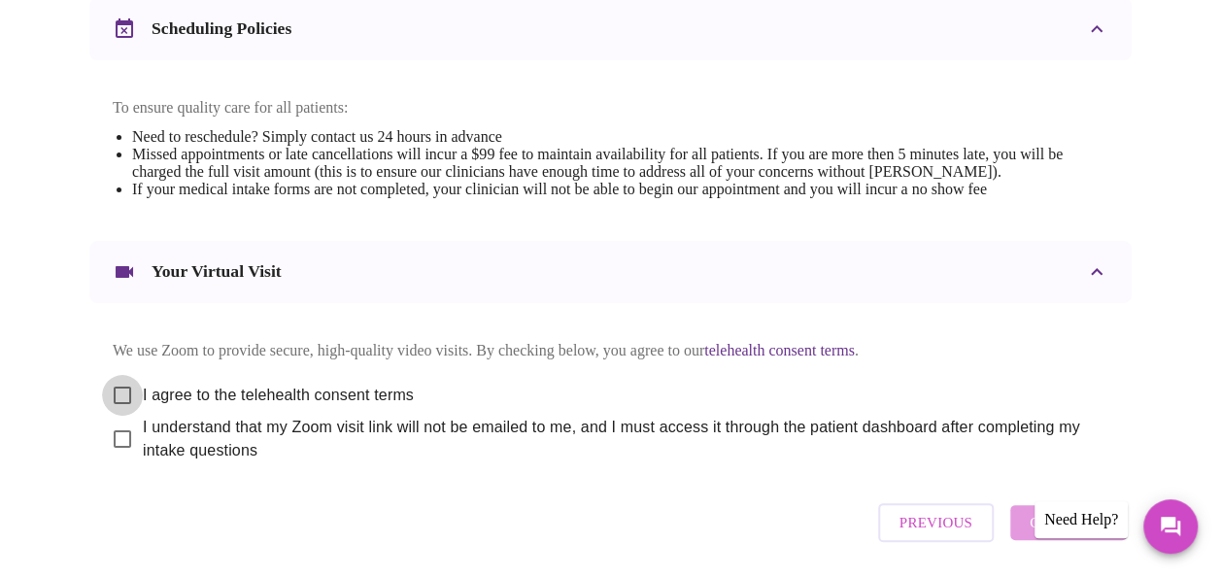
click at [116, 410] on input "I agree to the telehealth consent terms" at bounding box center [122, 395] width 41 height 41
checkbox input "true"
click at [115, 460] on input "I understand that my Zoom visit link will not be emailed to me, and I must acce…" at bounding box center [122, 439] width 41 height 41
checkbox input "true"
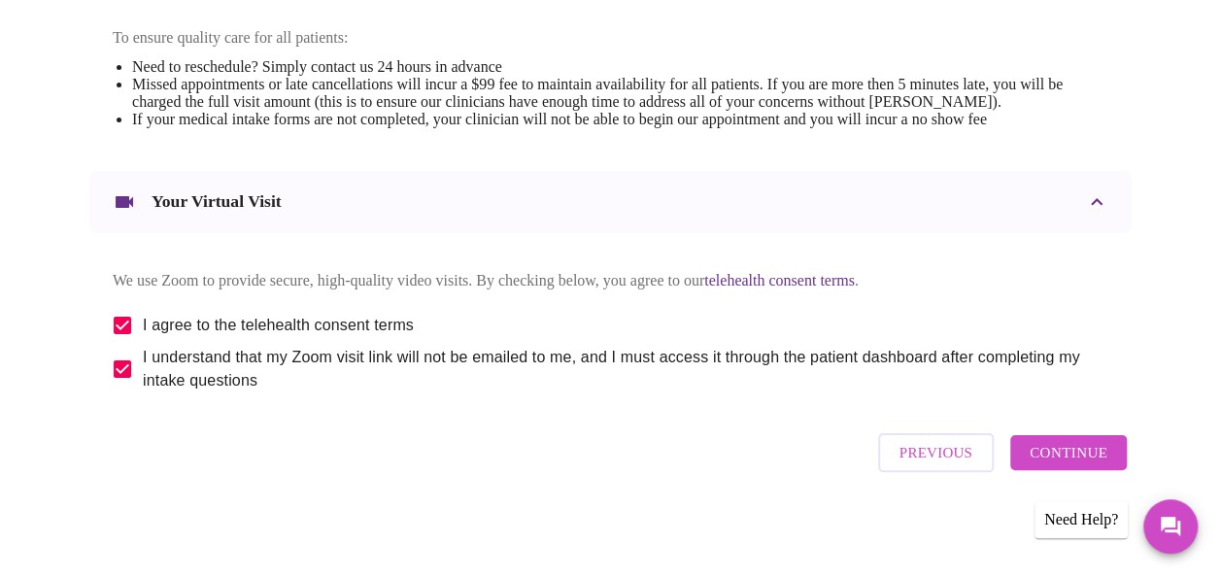
click at [1106, 450] on span "Continue" at bounding box center [1069, 452] width 78 height 25
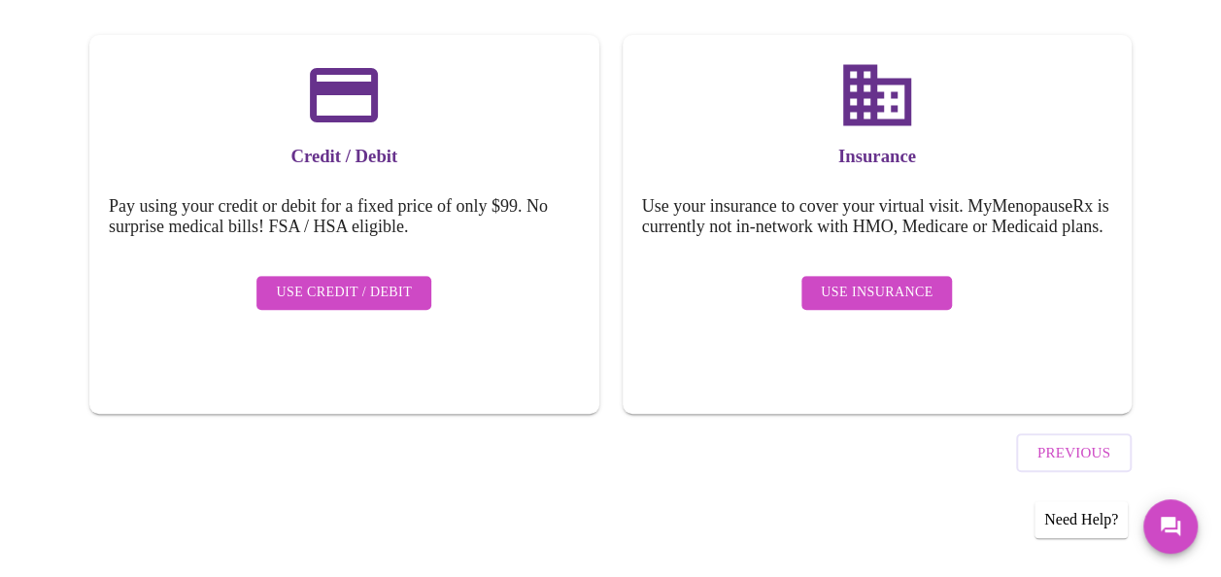
scroll to position [276, 0]
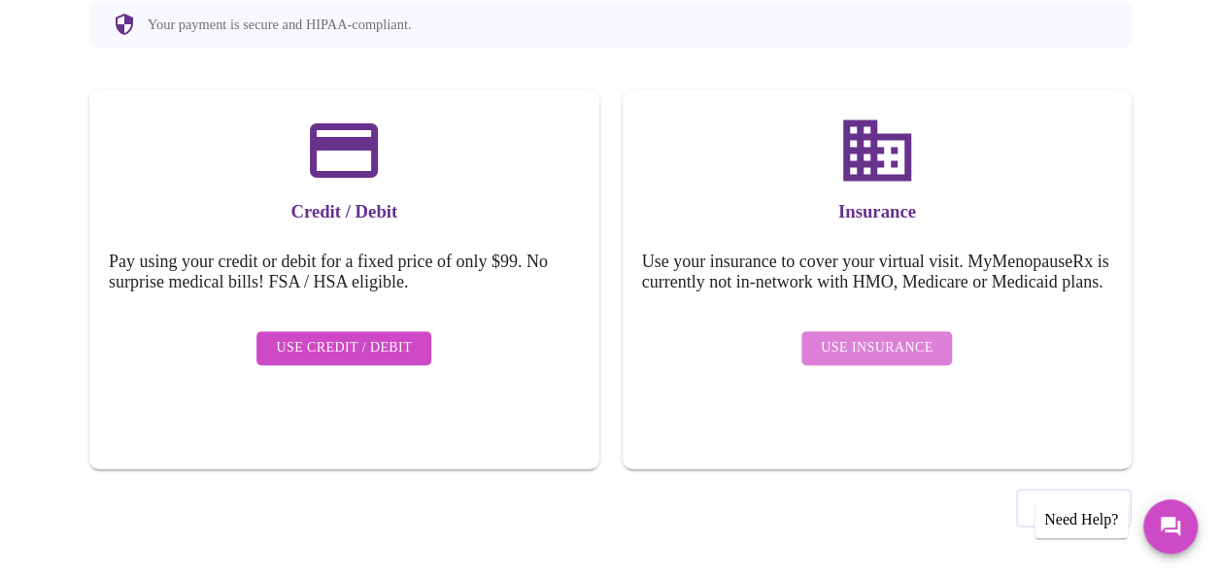
click at [892, 352] on span "Use Insurance" at bounding box center [877, 348] width 112 height 24
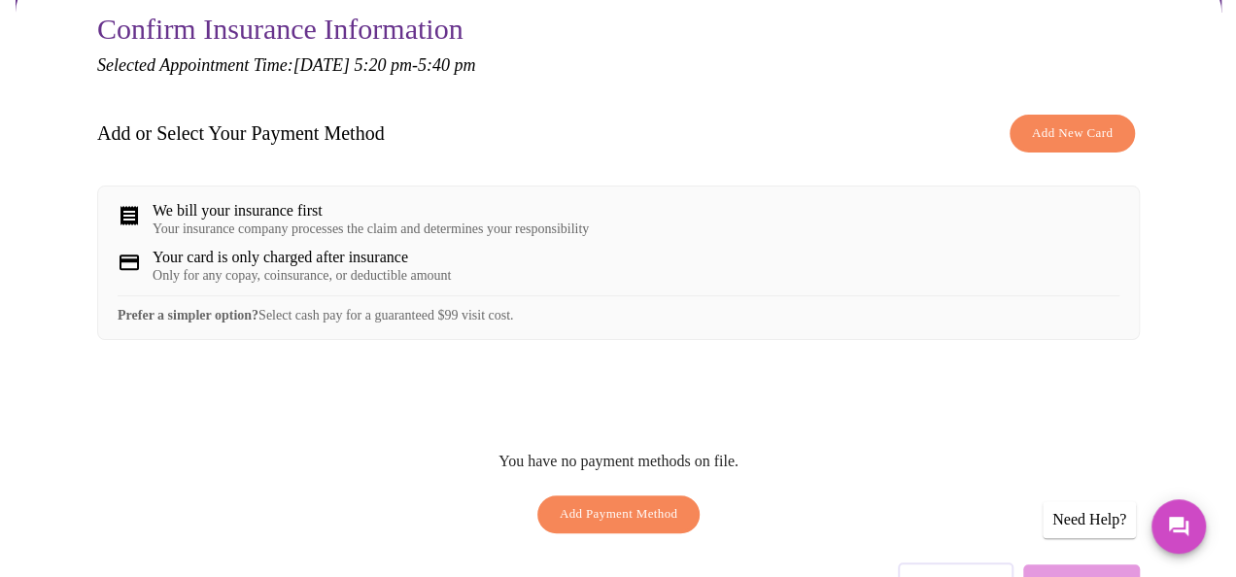
scroll to position [186, 0]
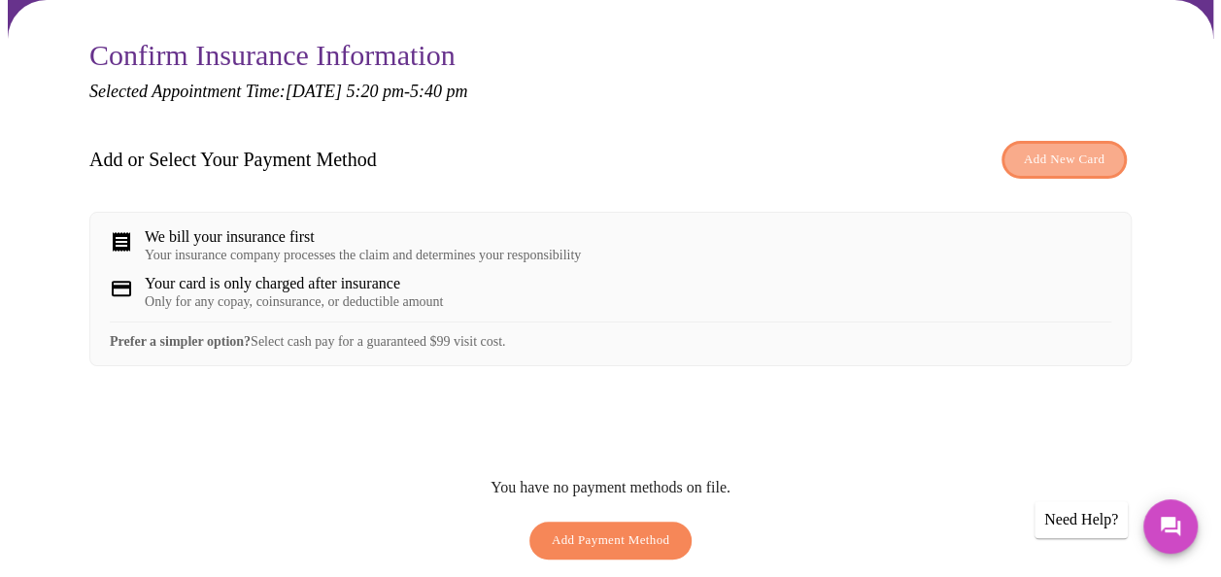
click at [1073, 155] on span "Add New Card" at bounding box center [1064, 160] width 81 height 22
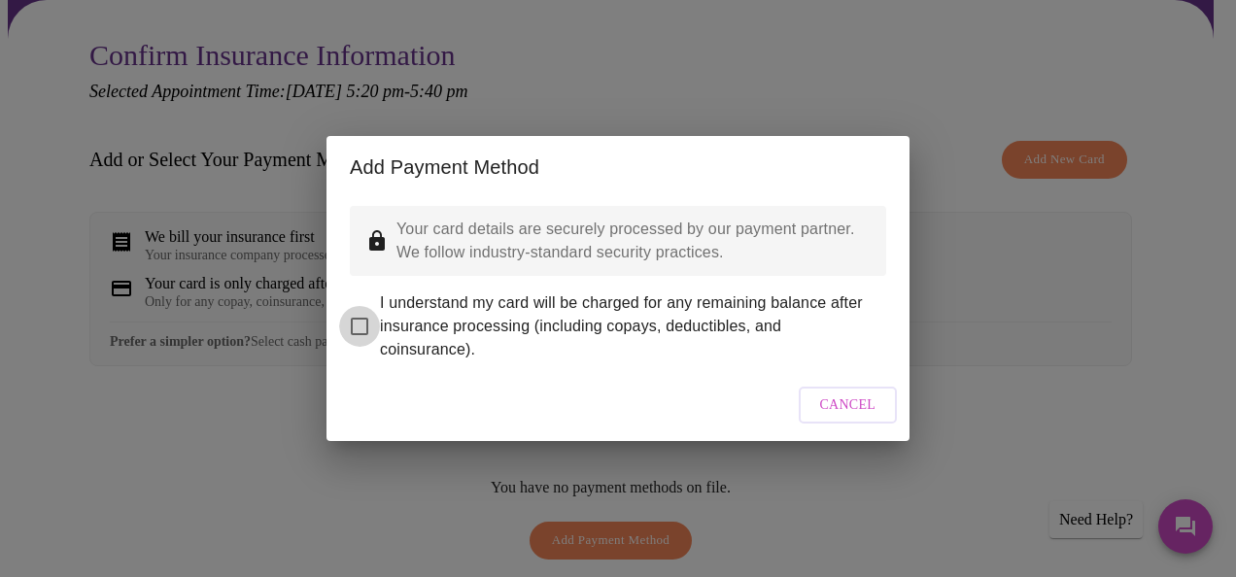
click at [359, 313] on input "I understand my card will be charged for any remaining balance after insurance …" at bounding box center [359, 326] width 41 height 41
checkbox input "true"
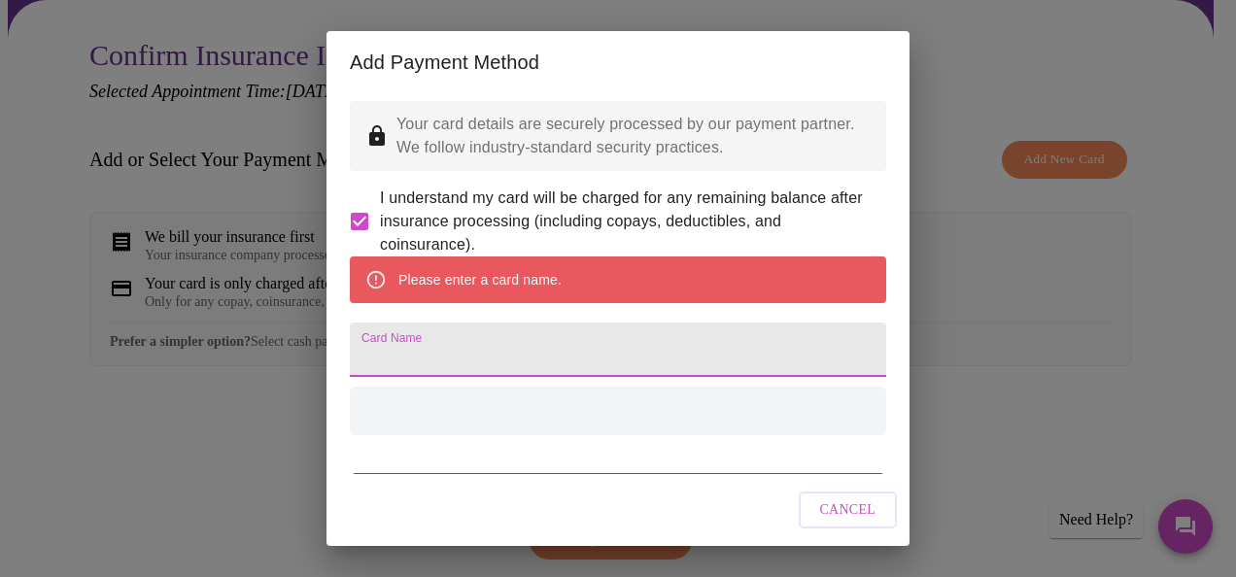
click at [428, 377] on input "Card Name" at bounding box center [618, 350] width 536 height 54
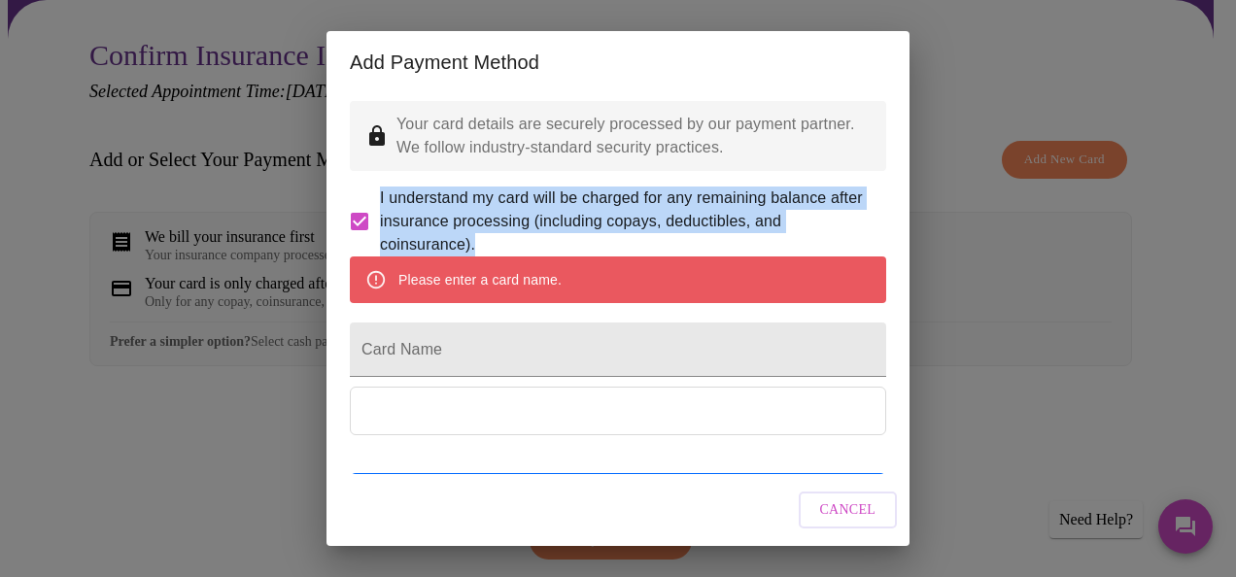
drag, startPoint x: 909, startPoint y: 155, endPoint x: 899, endPoint y: 218, distance: 63.1
click at [899, 218] on div "Add Payment Method Your card details are securely processed by our payment part…" at bounding box center [618, 288] width 1236 height 577
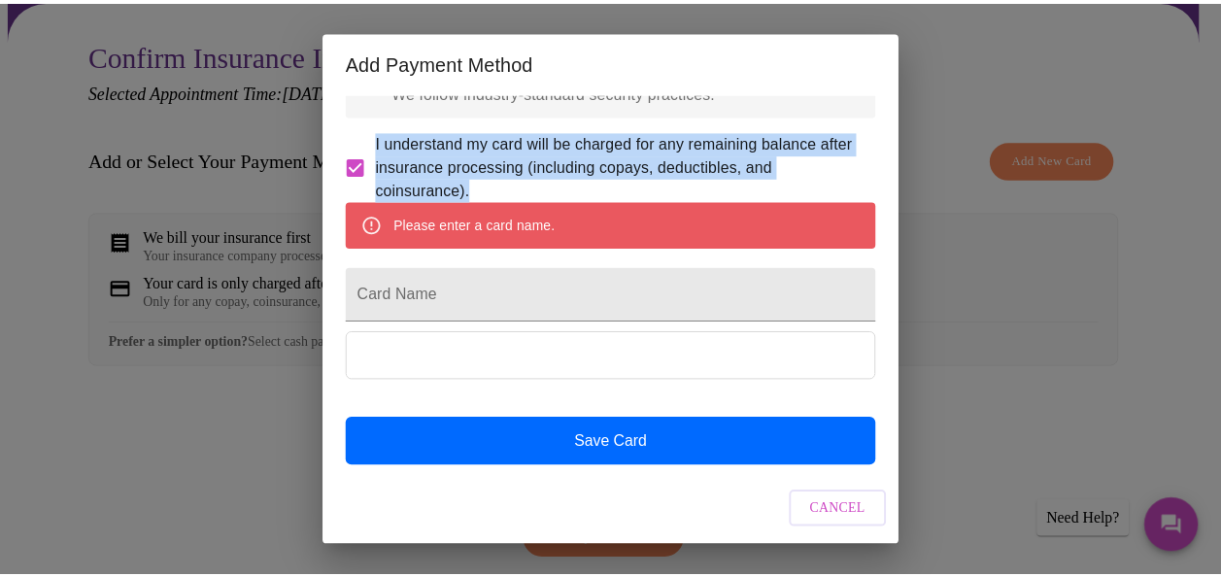
scroll to position [106, 0]
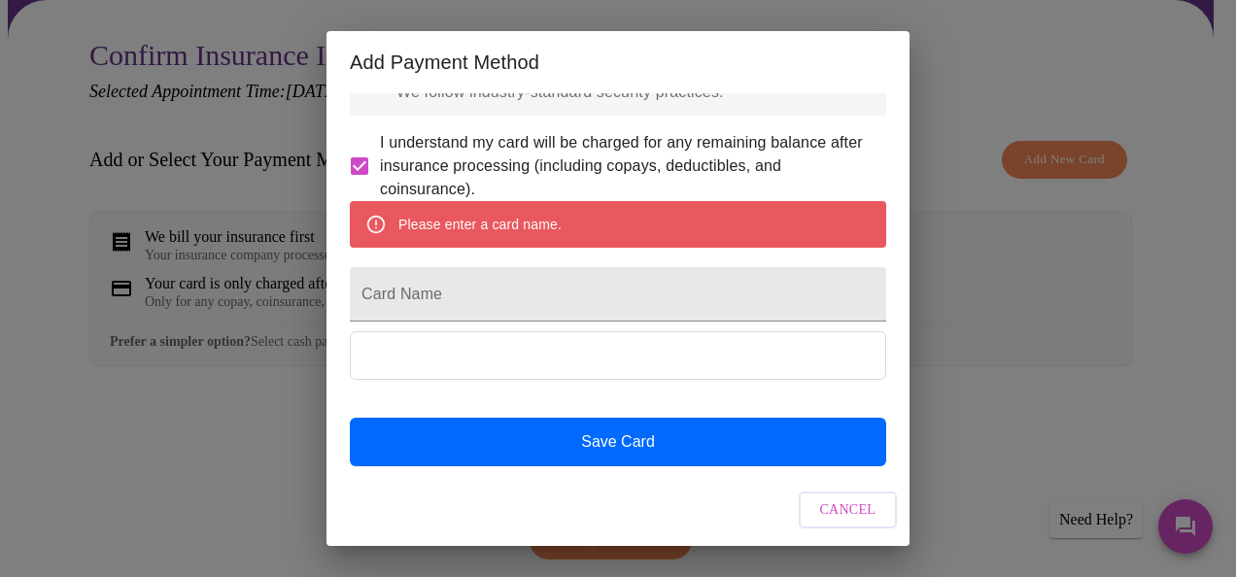
click at [981, 132] on div "Add Payment Method Your card details are securely processed by our payment part…" at bounding box center [618, 288] width 1236 height 577
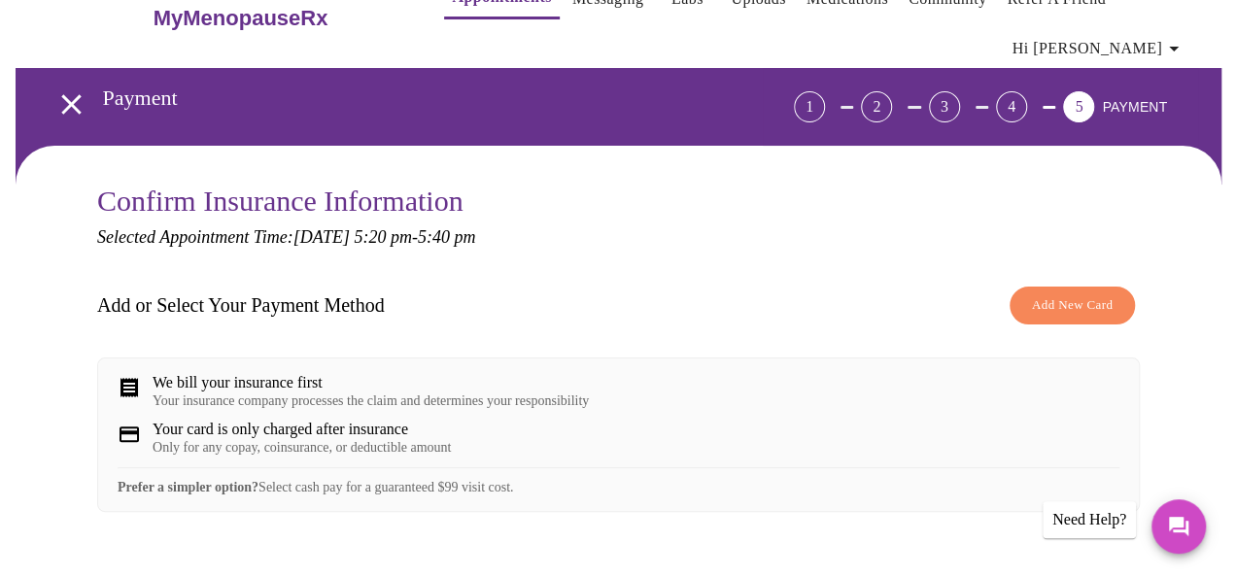
scroll to position [35, 0]
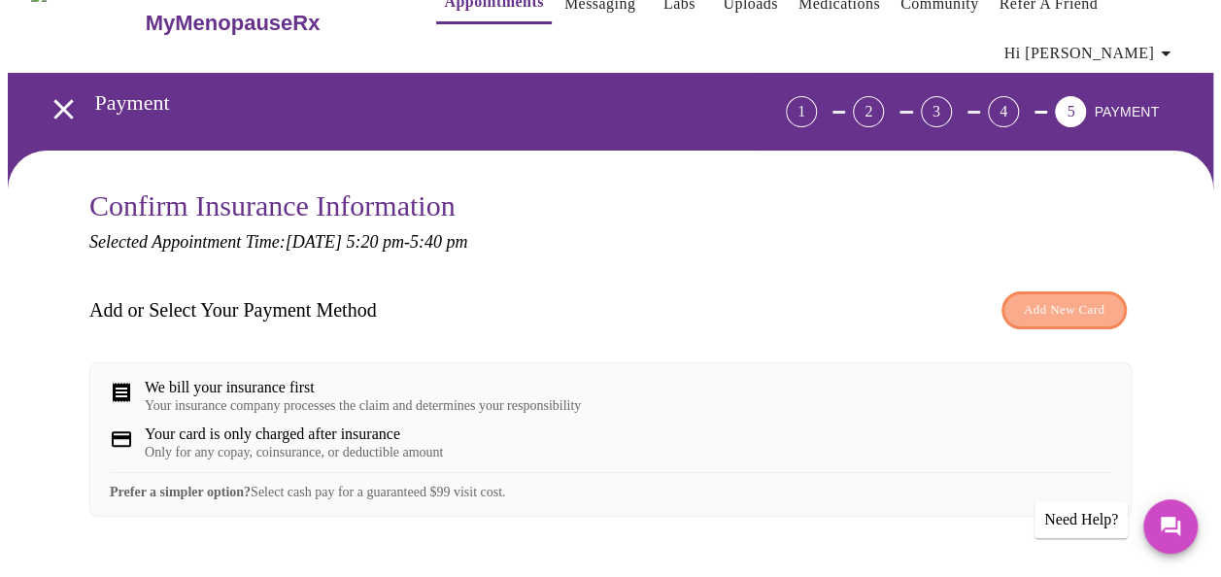
click at [1070, 309] on span "Add New Card" at bounding box center [1064, 310] width 81 height 22
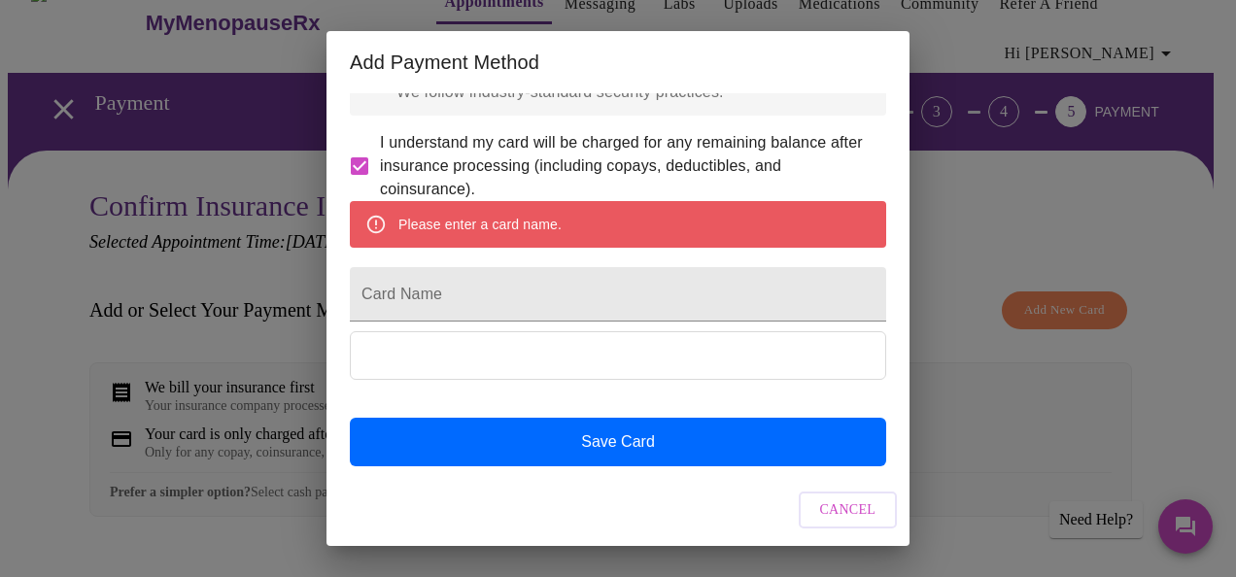
scroll to position [76, 0]
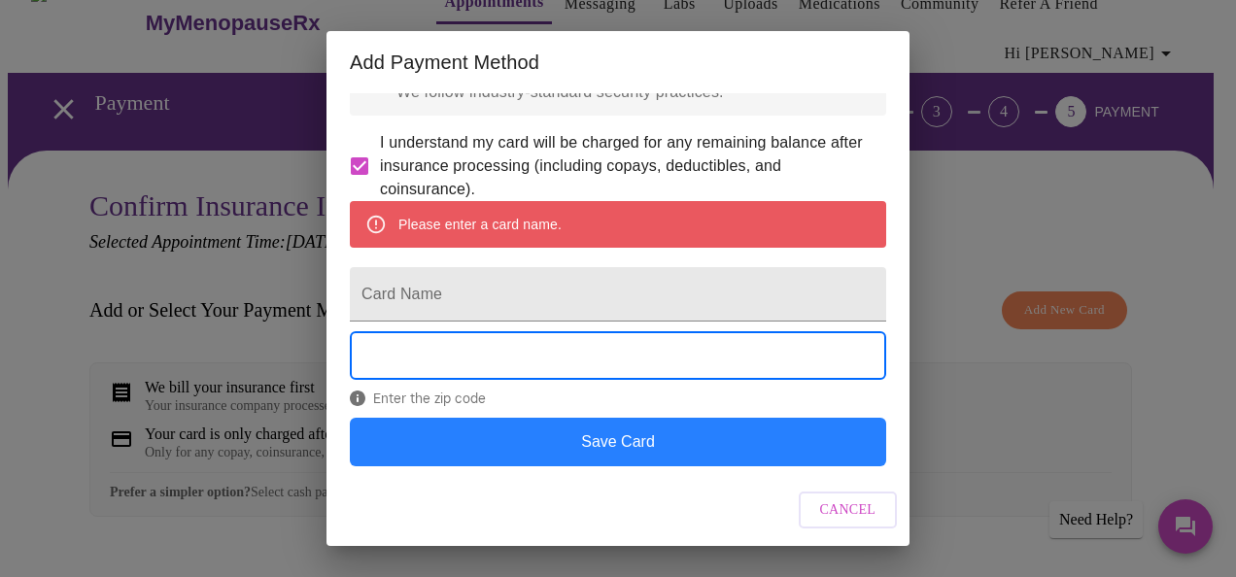
click at [608, 464] on button "Save Card" at bounding box center [618, 442] width 536 height 49
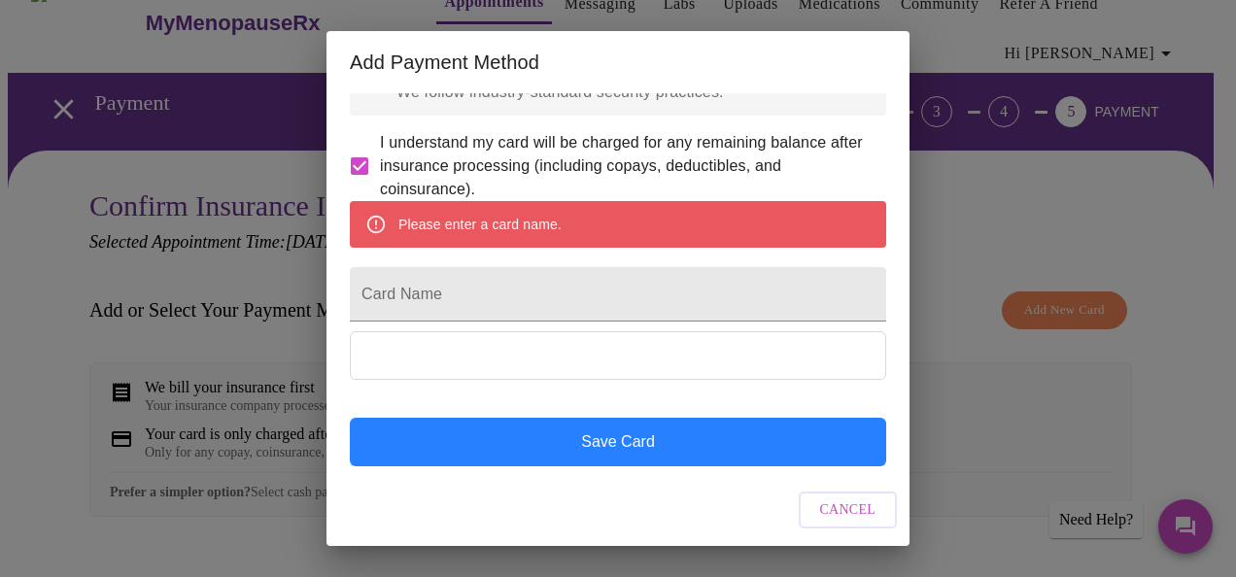
scroll to position [0, 0]
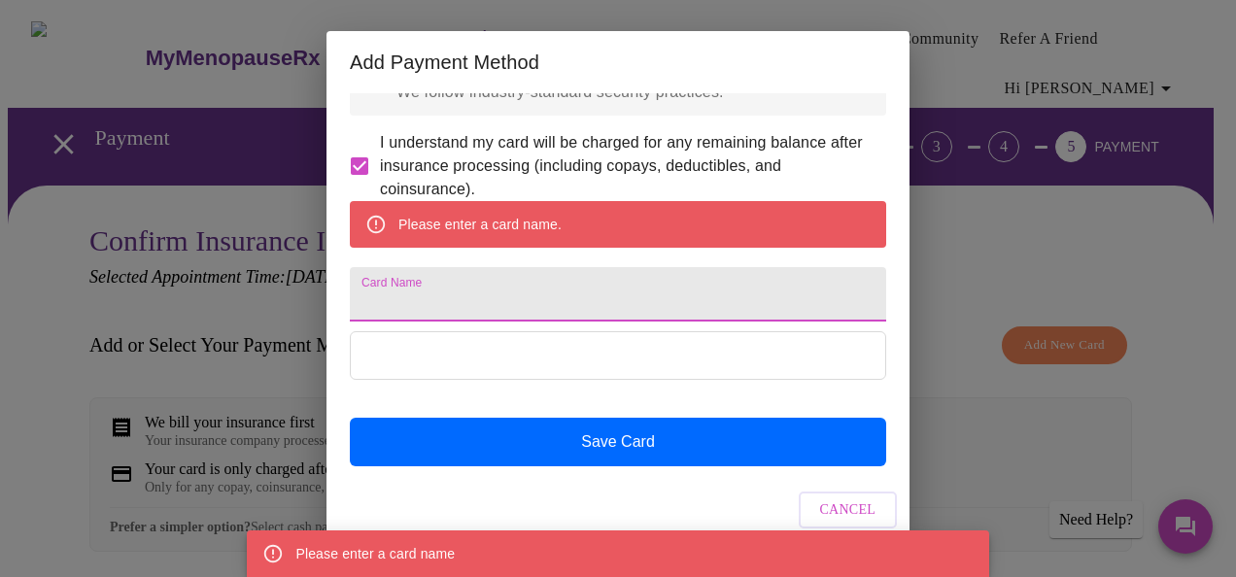
click at [438, 297] on input "Card Name" at bounding box center [618, 294] width 536 height 54
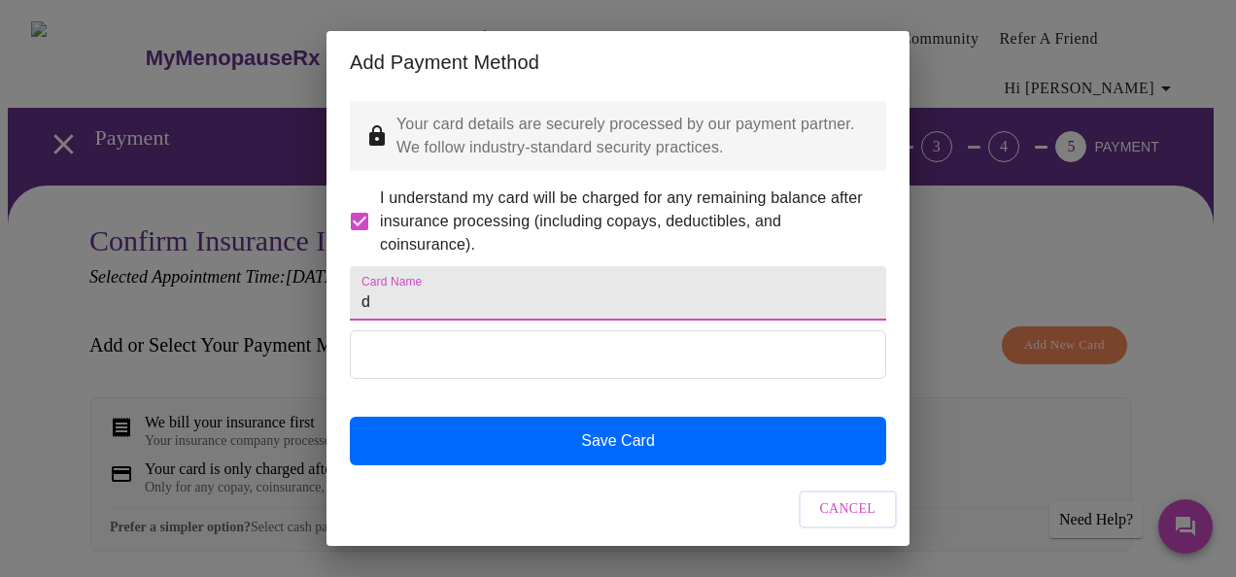
scroll to position [50, 0]
type input "discover"
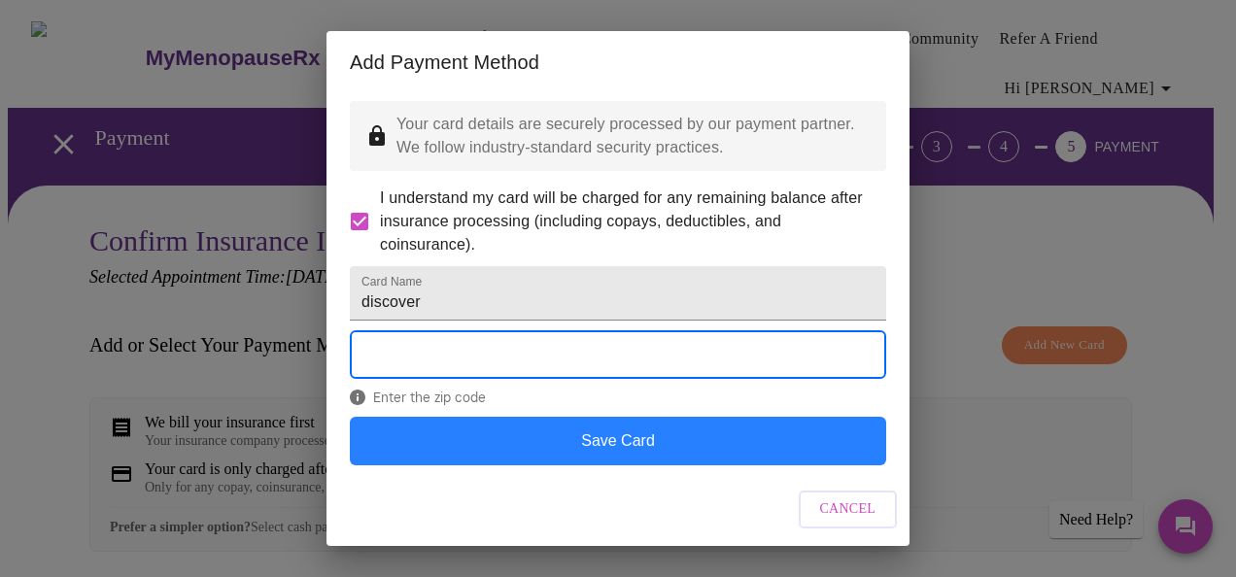
click at [657, 448] on button "Save Card" at bounding box center [618, 441] width 536 height 49
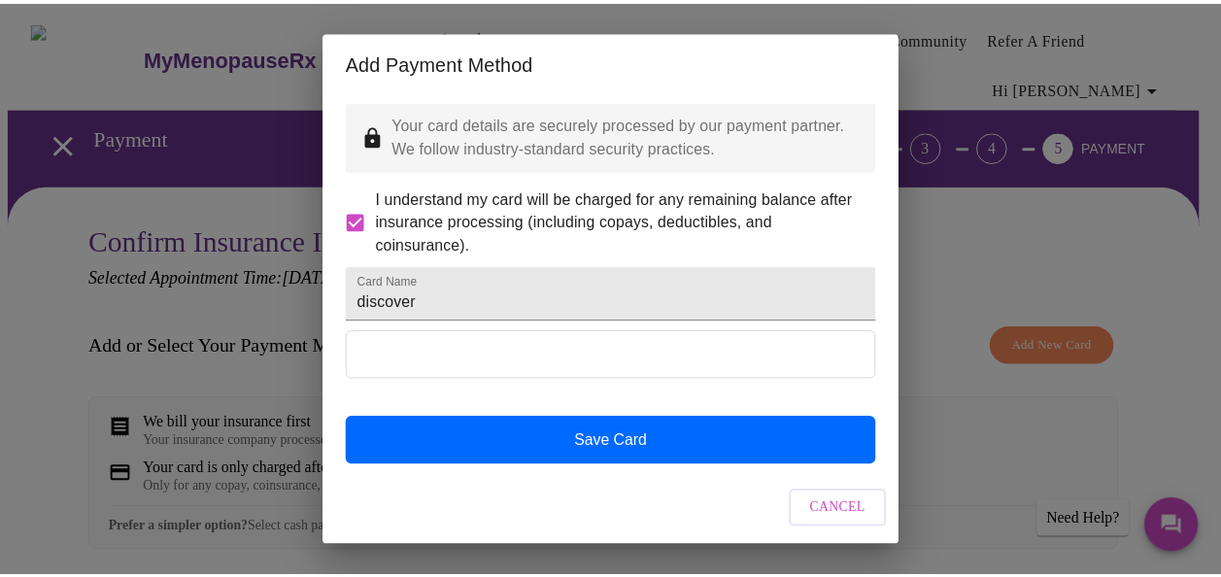
scroll to position [0, 0]
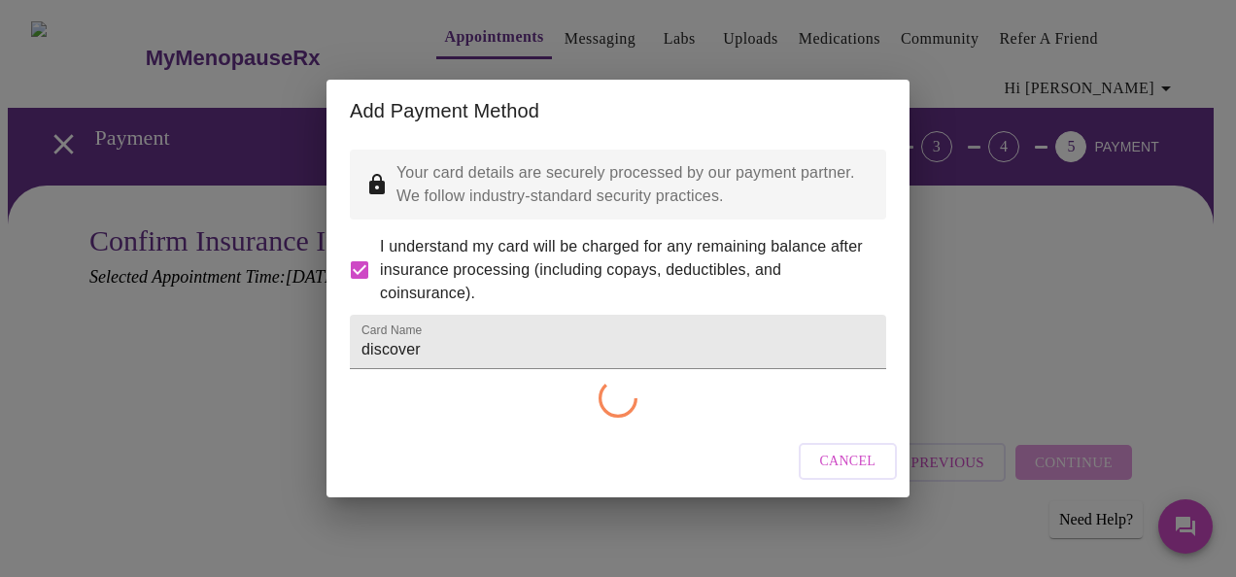
checkbox input "false"
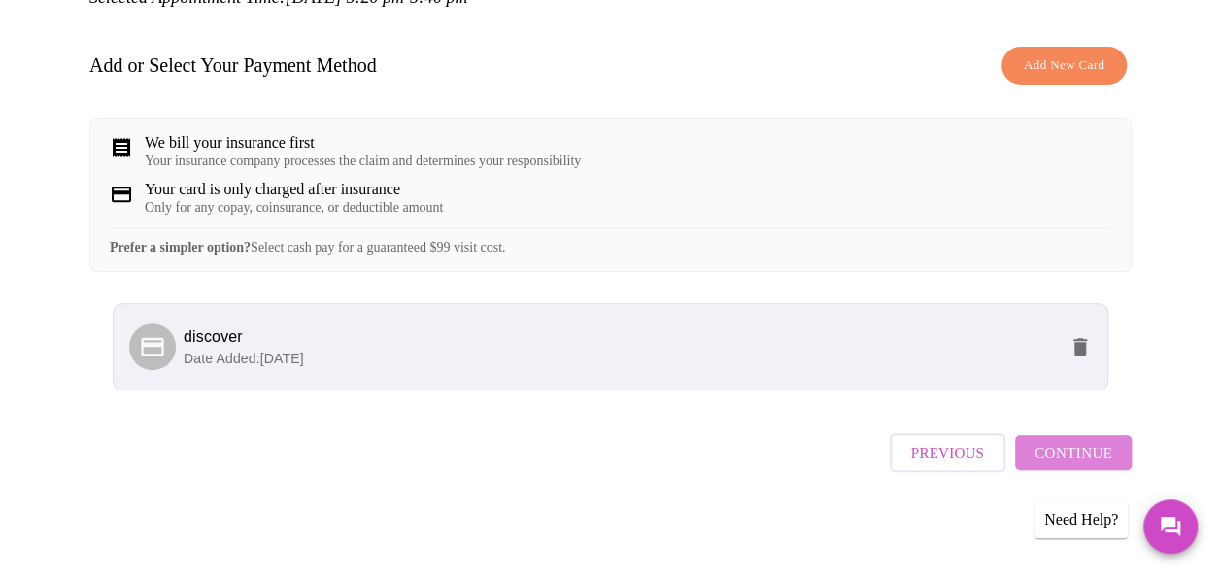
click at [1084, 447] on span "Continue" at bounding box center [1074, 452] width 78 height 25
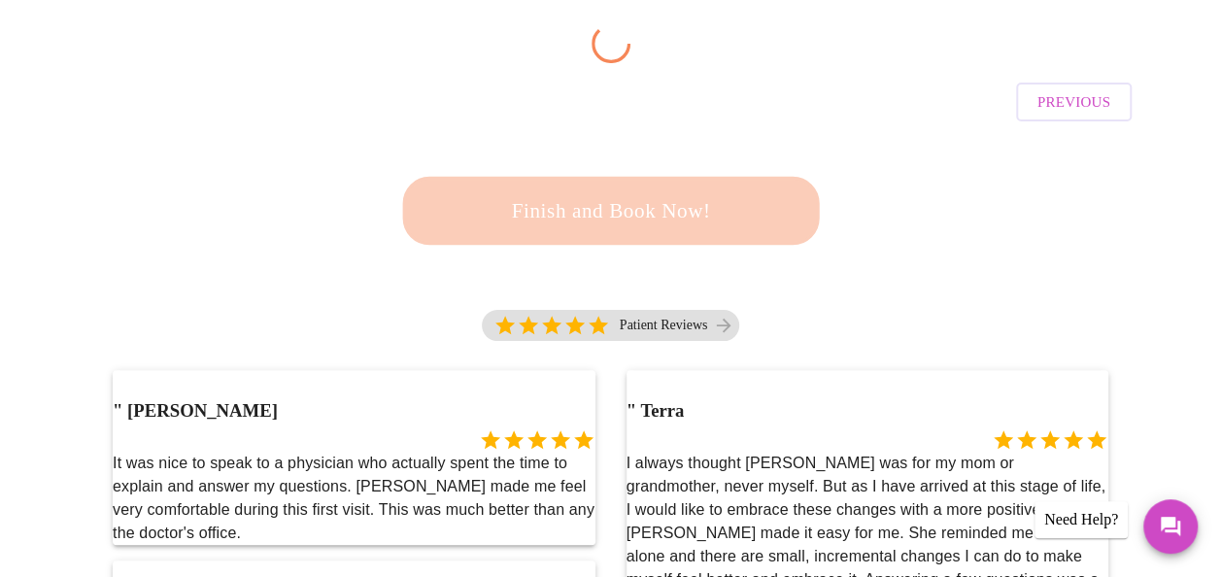
scroll to position [292, 0]
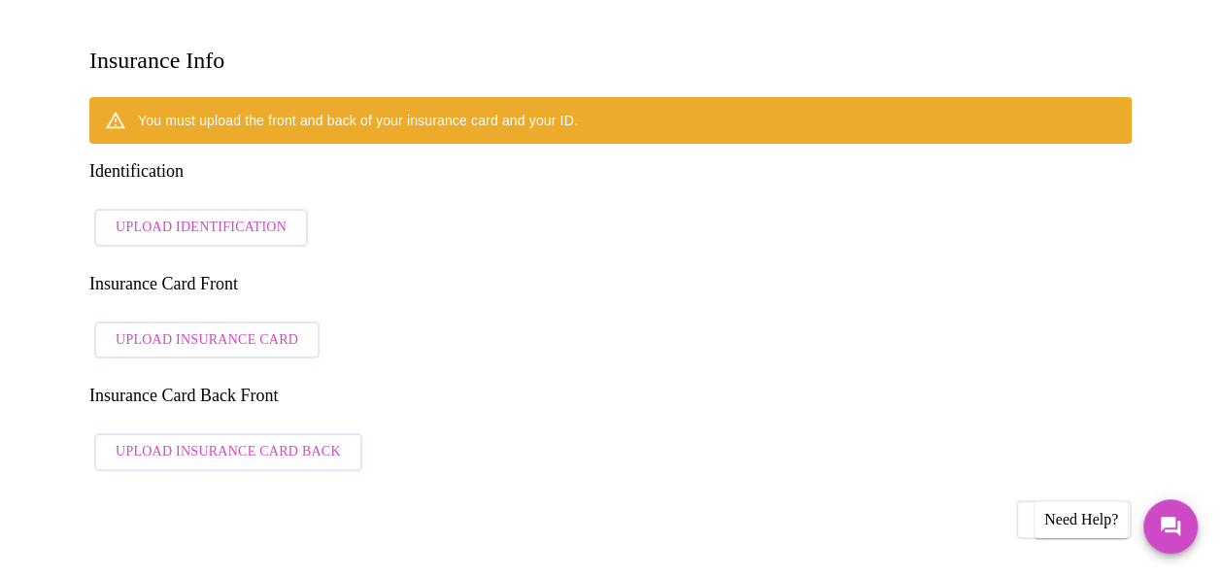
click at [218, 328] on span "Upload Insurance Card" at bounding box center [207, 340] width 183 height 24
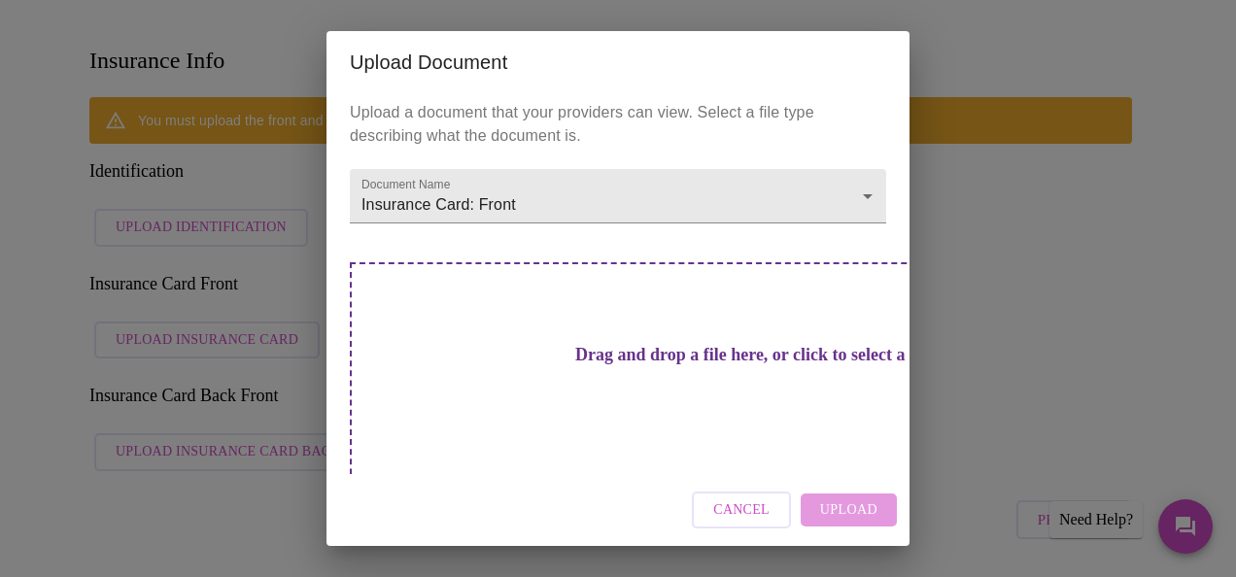
click at [627, 356] on h3 "Drag and drop a file here, or click to select a file" at bounding box center [754, 355] width 536 height 20
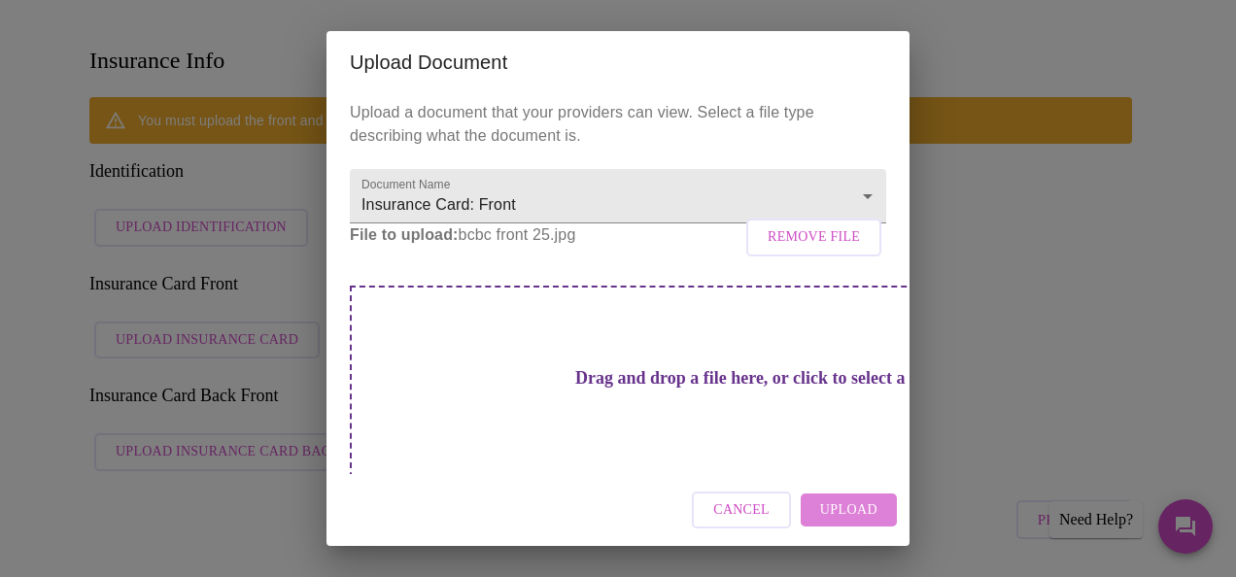
click at [860, 511] on span "Upload" at bounding box center [848, 510] width 57 height 24
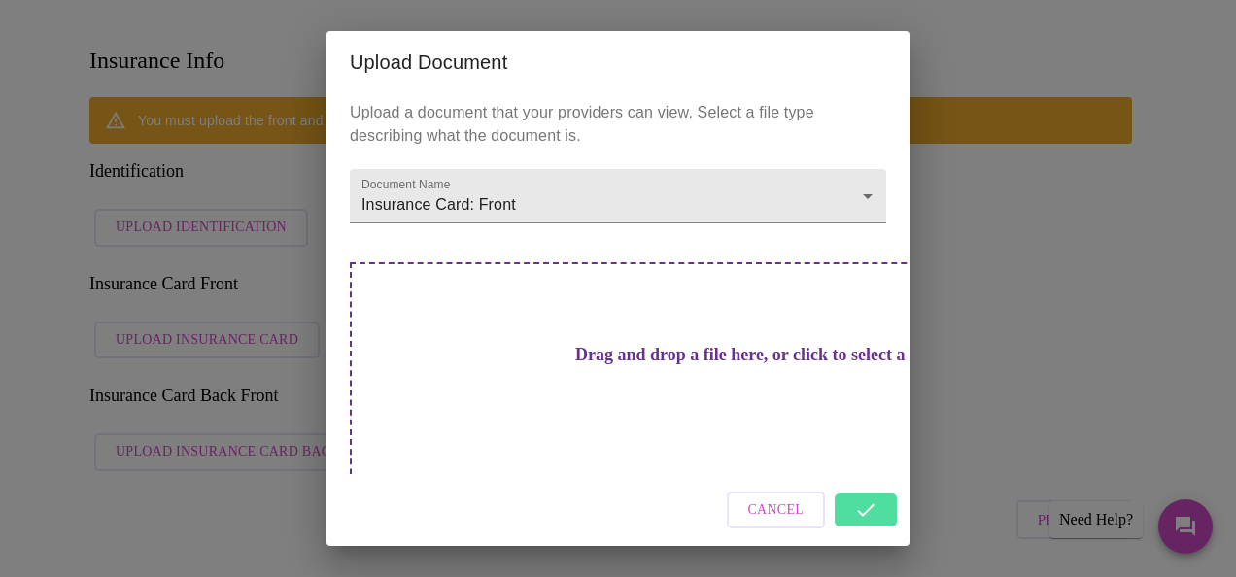
click at [863, 501] on div "Cancel" at bounding box center [617, 510] width 583 height 73
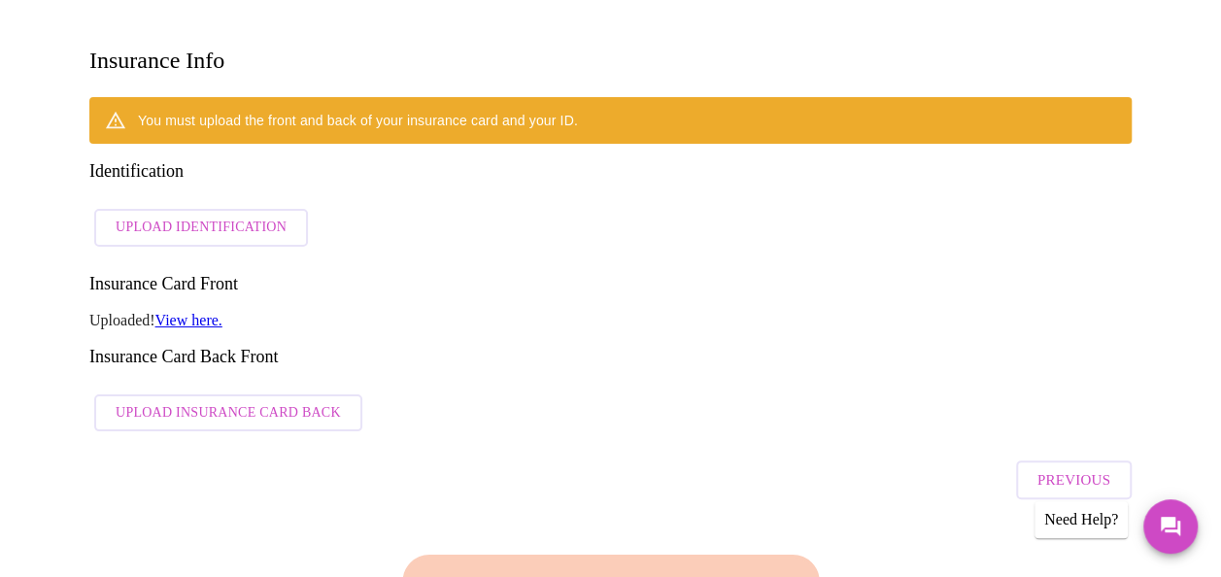
click at [188, 401] on span "Upload Insurance Card Back" at bounding box center [228, 413] width 225 height 24
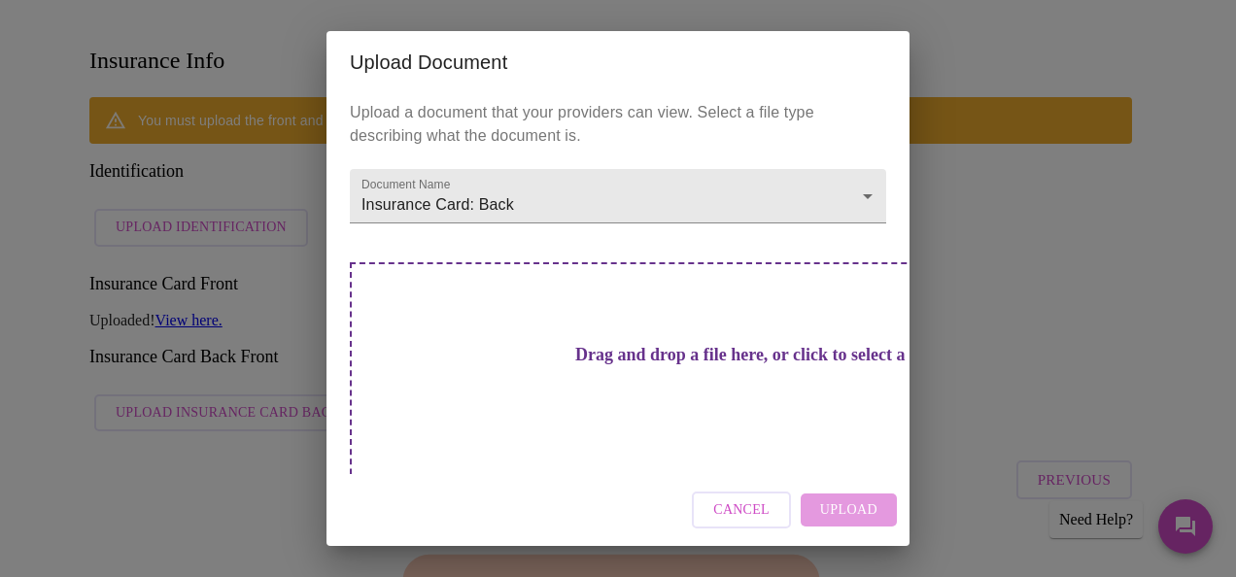
click at [684, 365] on h3 "Drag and drop a file here, or click to select a file" at bounding box center [754, 355] width 536 height 20
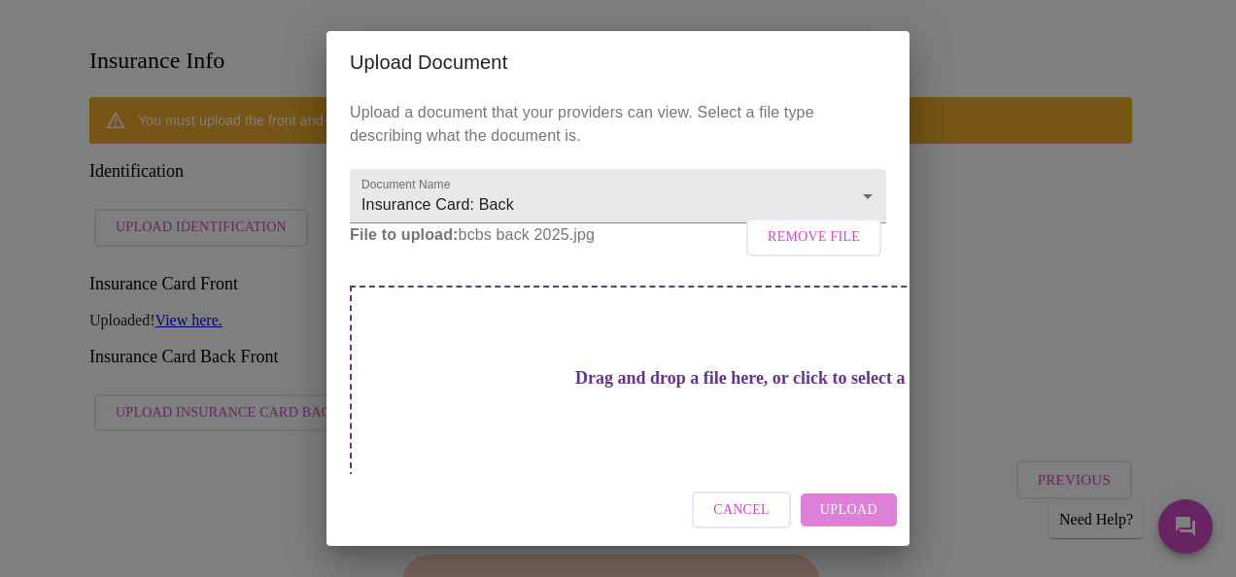
click at [844, 509] on span "Upload" at bounding box center [848, 510] width 57 height 24
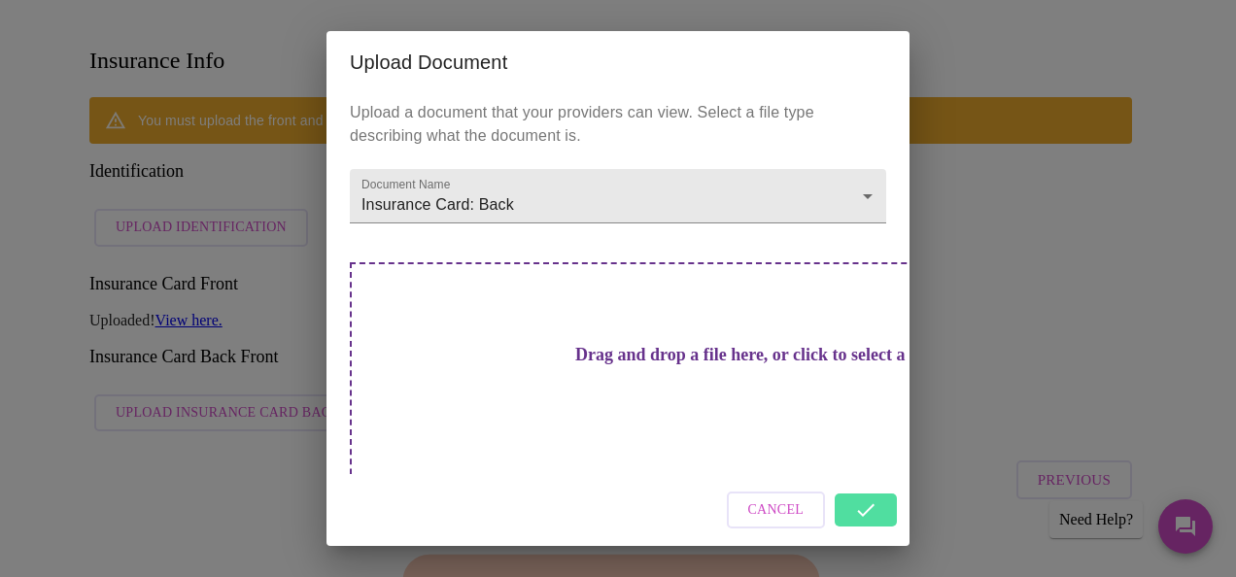
click at [935, 301] on div "Upload Document Upload a document that your providers can view. Select a file t…" at bounding box center [618, 288] width 1236 height 577
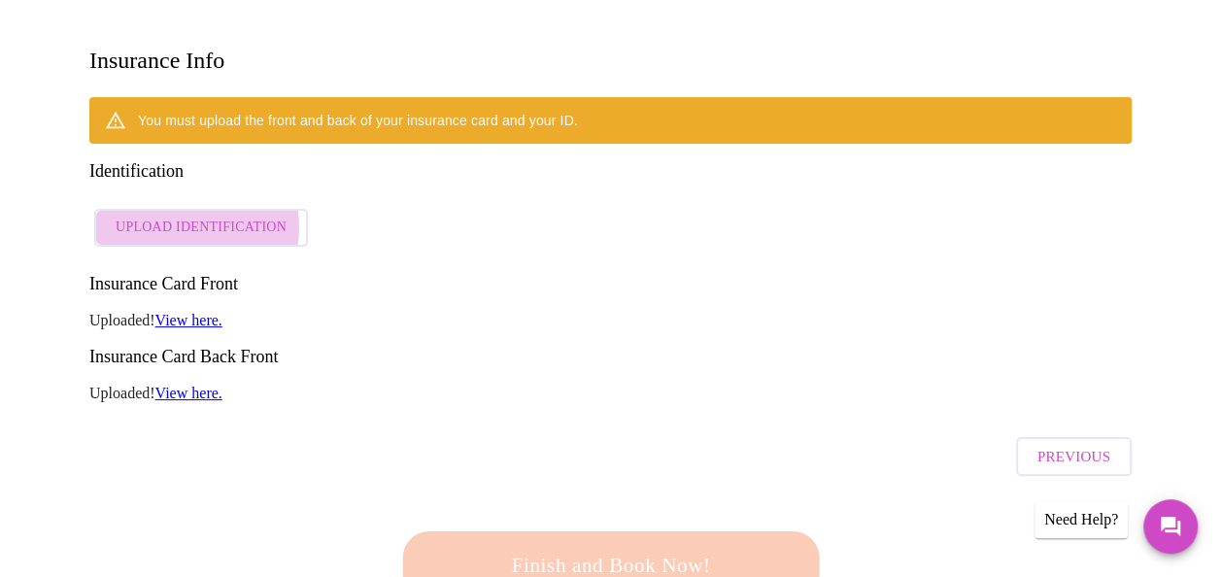
click at [188, 216] on span "Upload Identification" at bounding box center [201, 228] width 171 height 24
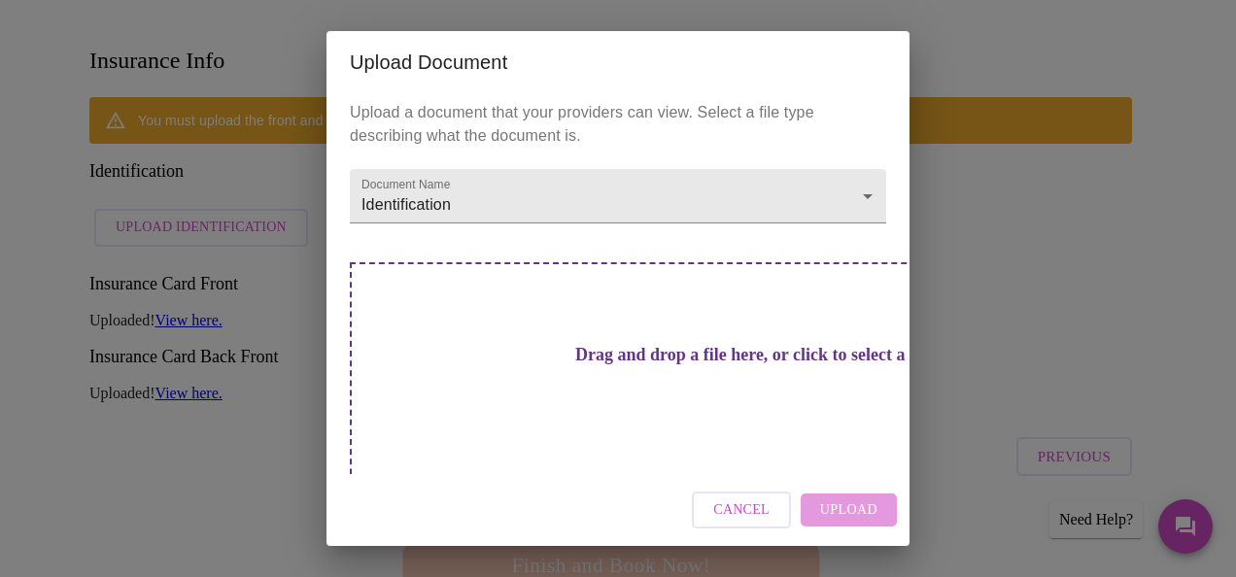
click at [496, 375] on div "Drag and drop a file here, or click to select a file" at bounding box center [754, 392] width 808 height 261
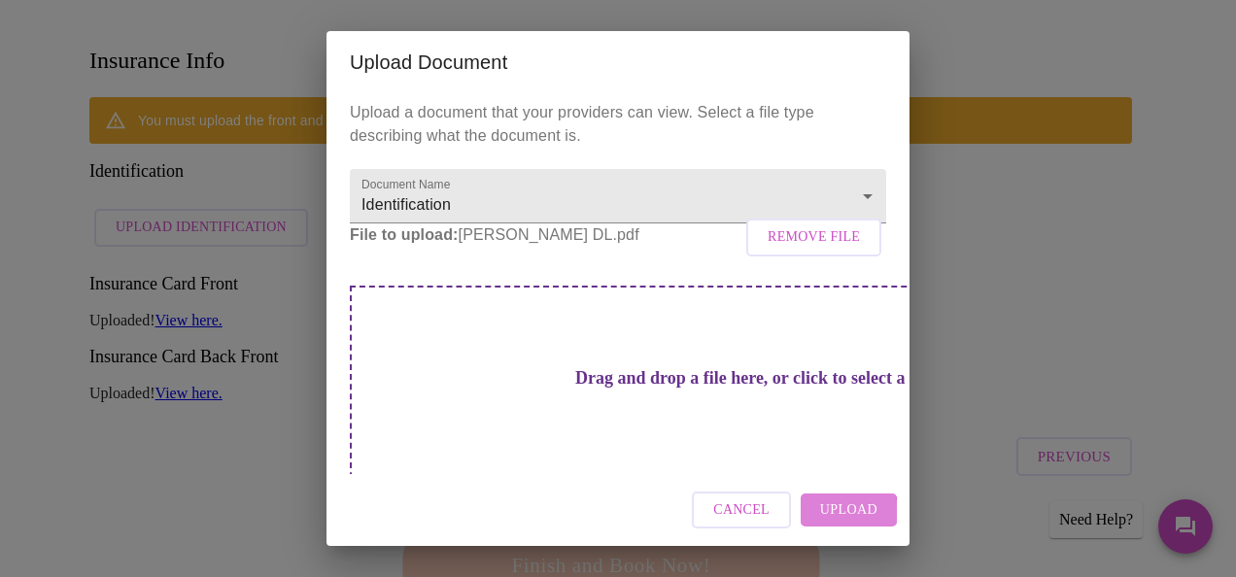
click at [844, 511] on span "Upload" at bounding box center [848, 510] width 57 height 24
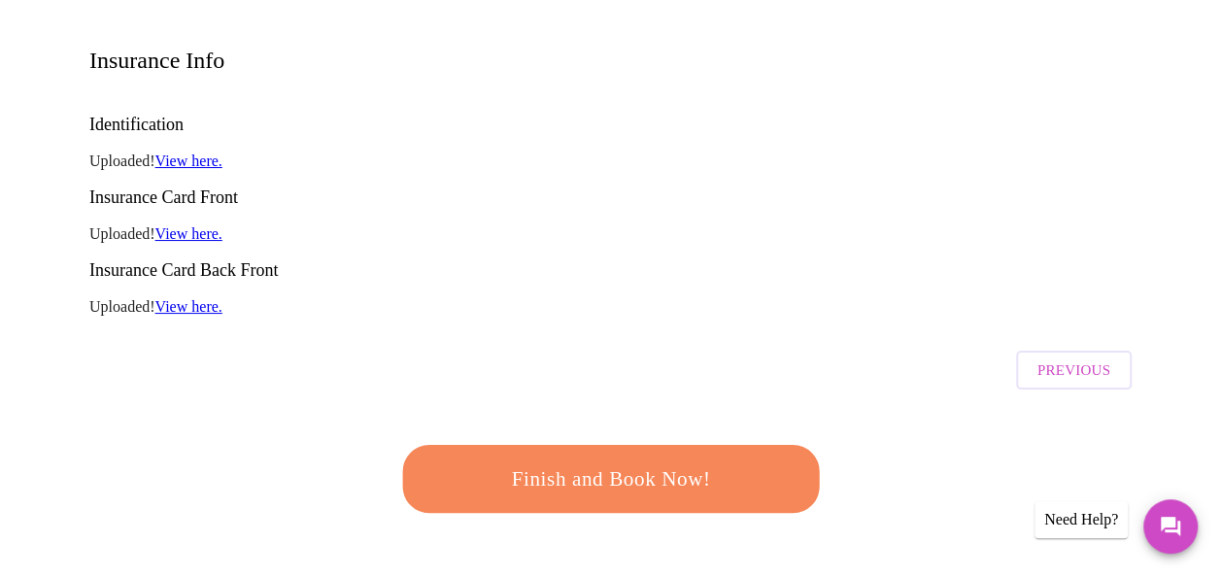
click at [614, 462] on span "Finish and Book Now!" at bounding box center [610, 480] width 359 height 36
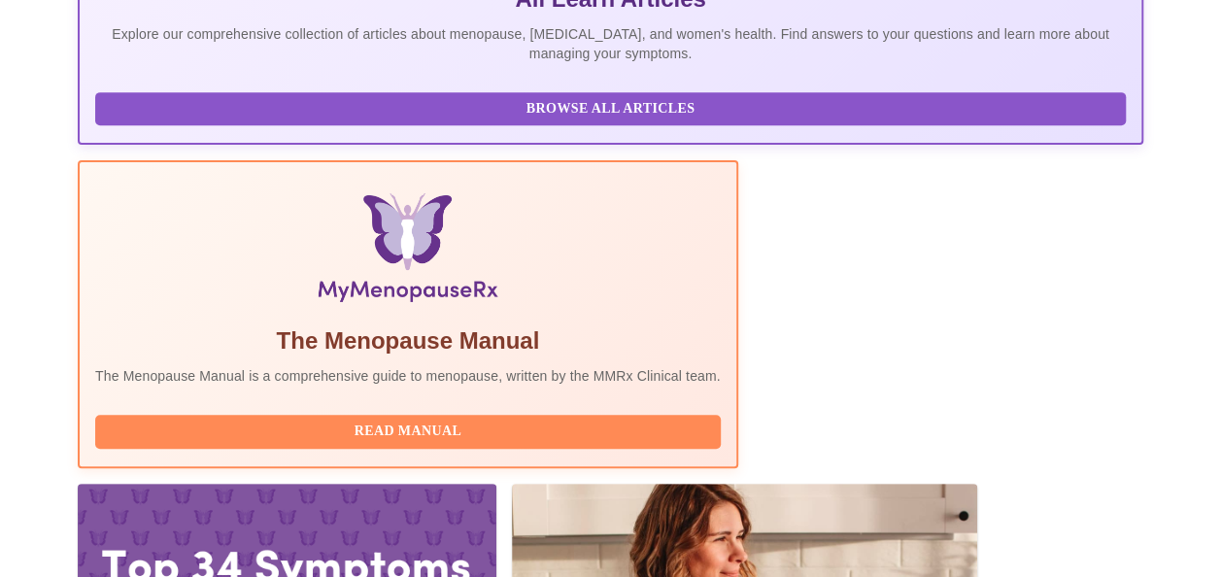
scroll to position [511, 0]
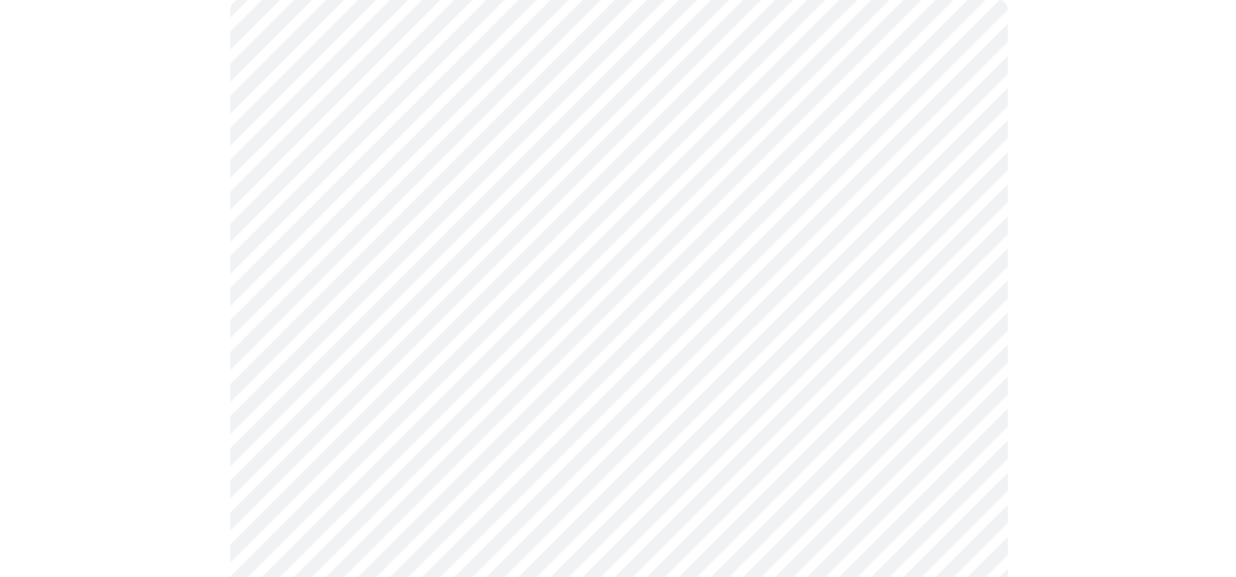
scroll to position [229, 0]
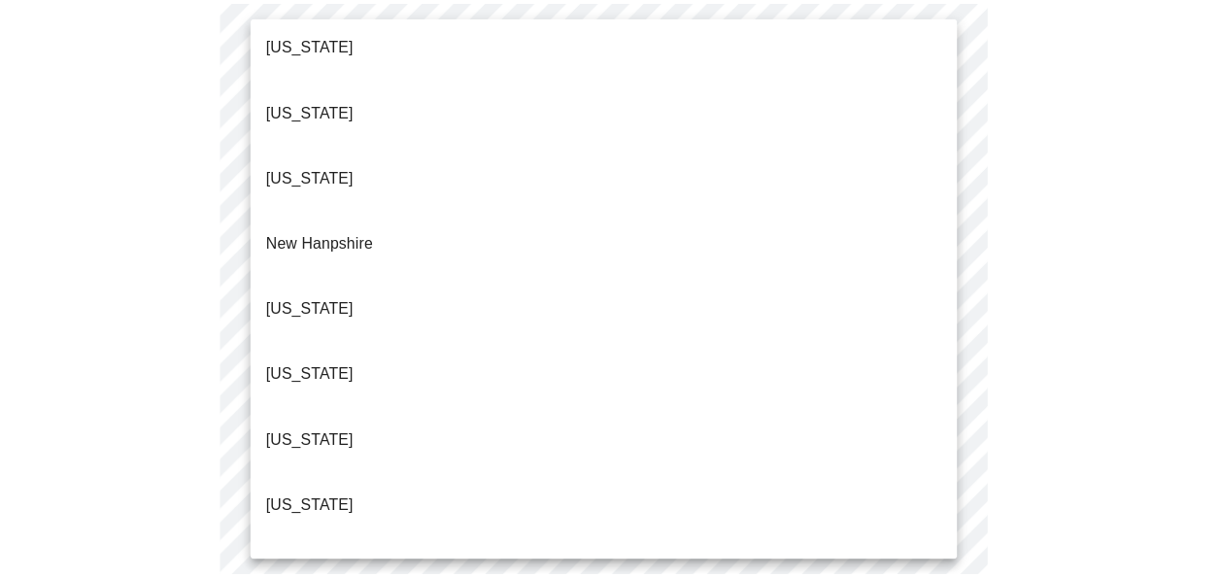
scroll to position [1749, 0]
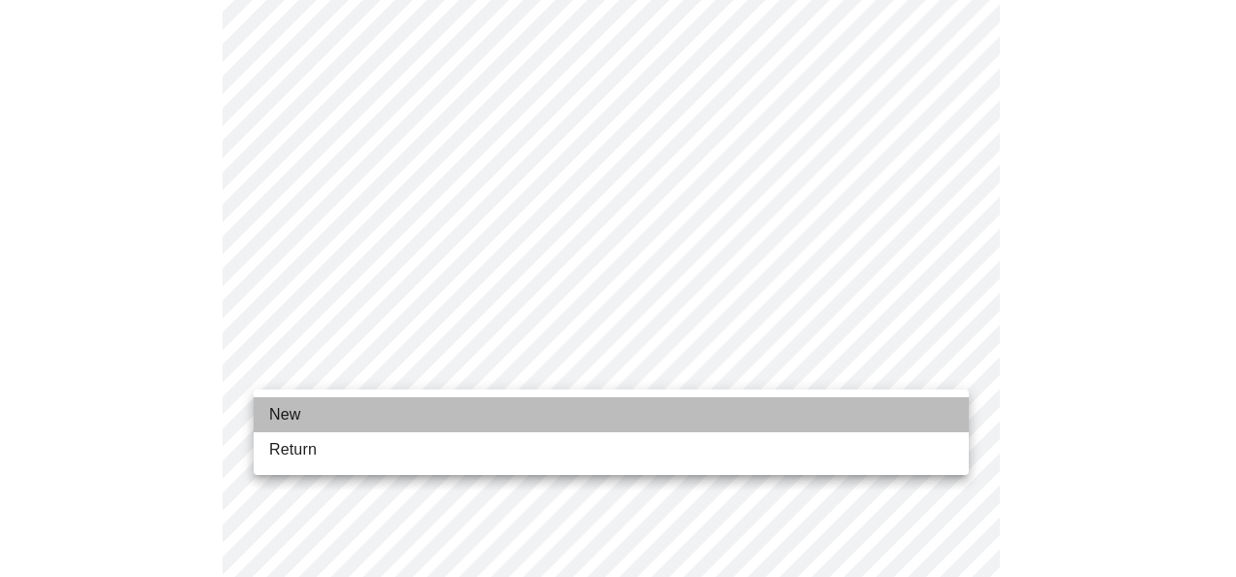
click at [318, 411] on li "New" at bounding box center [611, 414] width 715 height 35
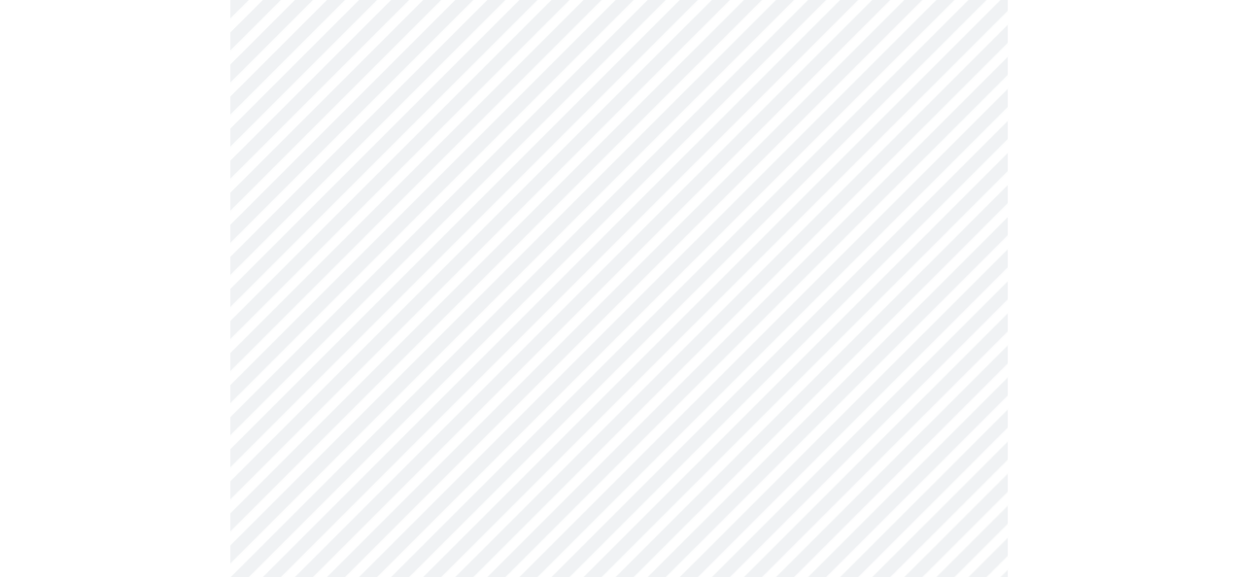
scroll to position [1167, 0]
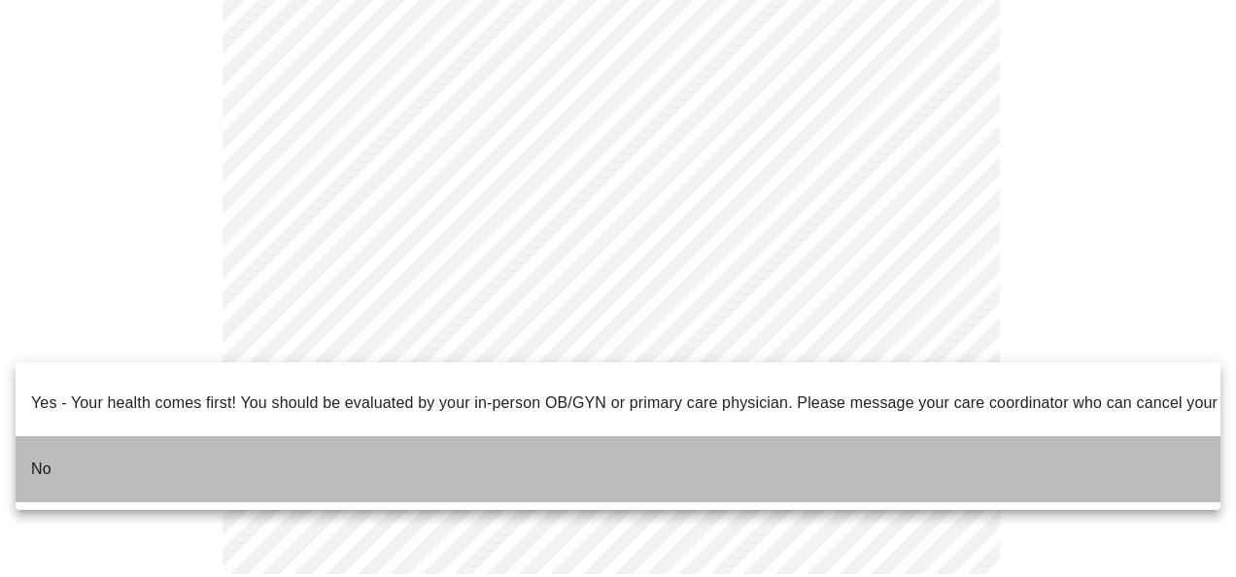
click at [109, 444] on li "No" at bounding box center [618, 469] width 1205 height 66
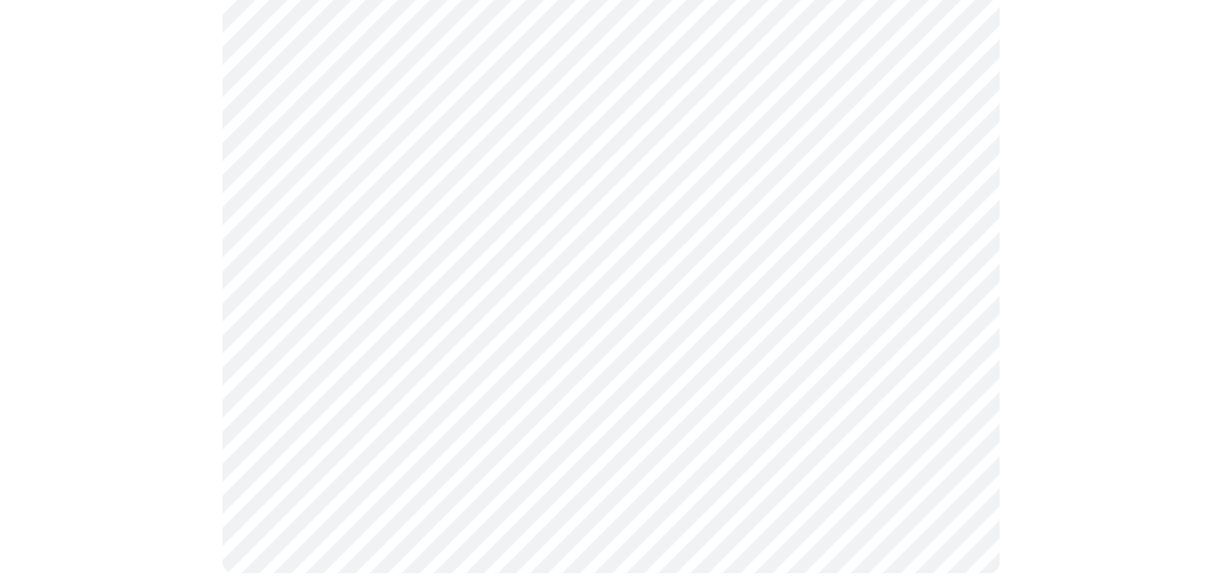
scroll to position [0, 0]
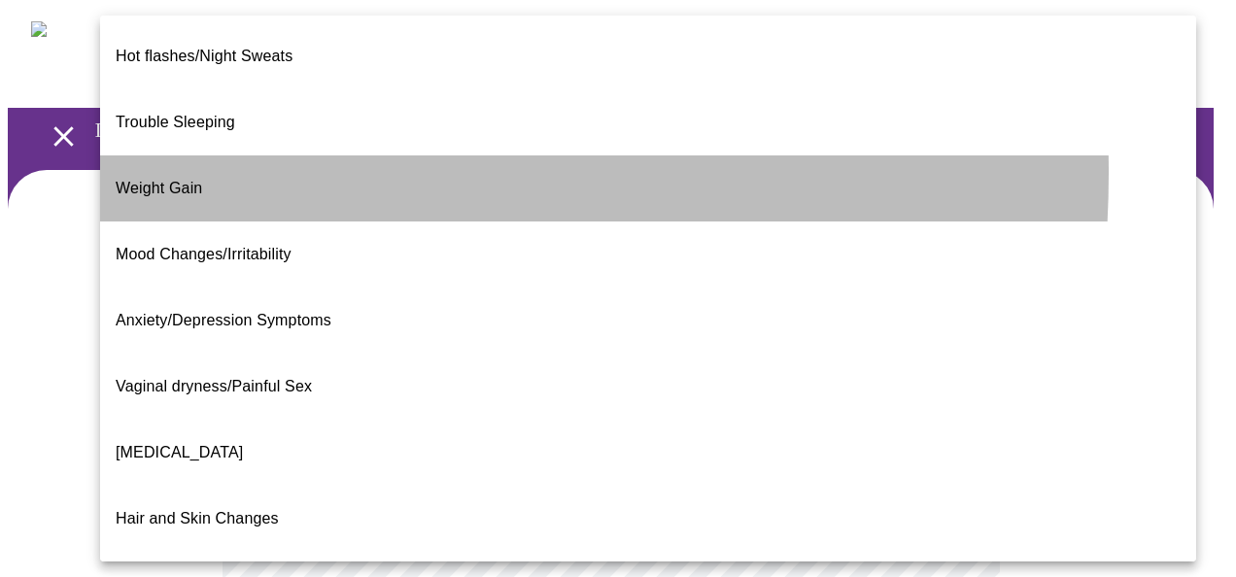
click at [188, 180] on span "Weight Gain" at bounding box center [159, 188] width 86 height 17
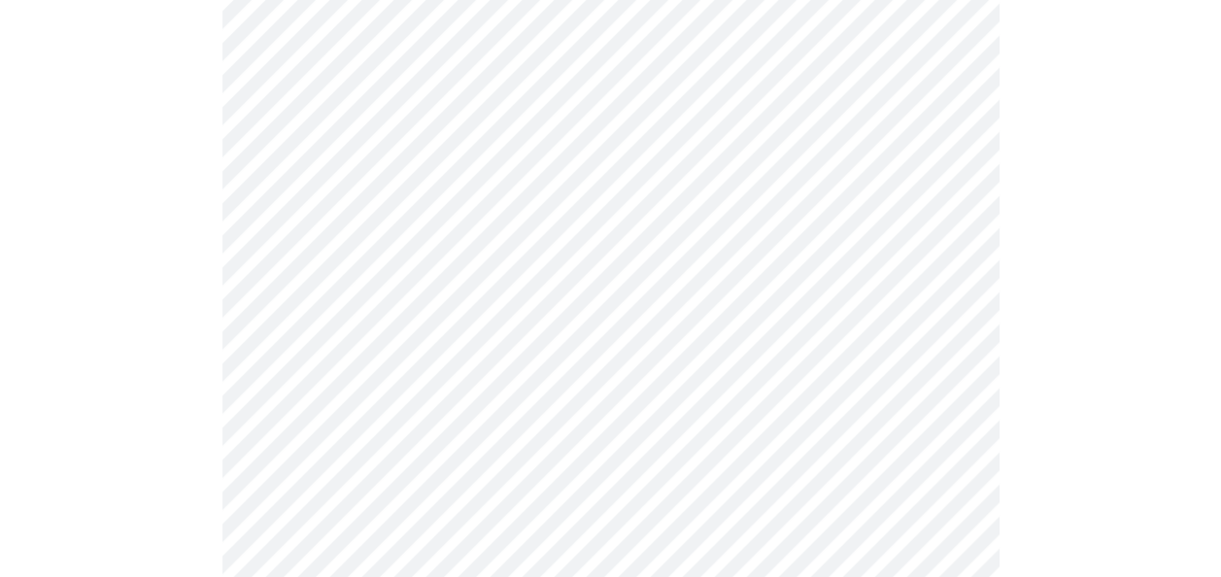
scroll to position [392, 0]
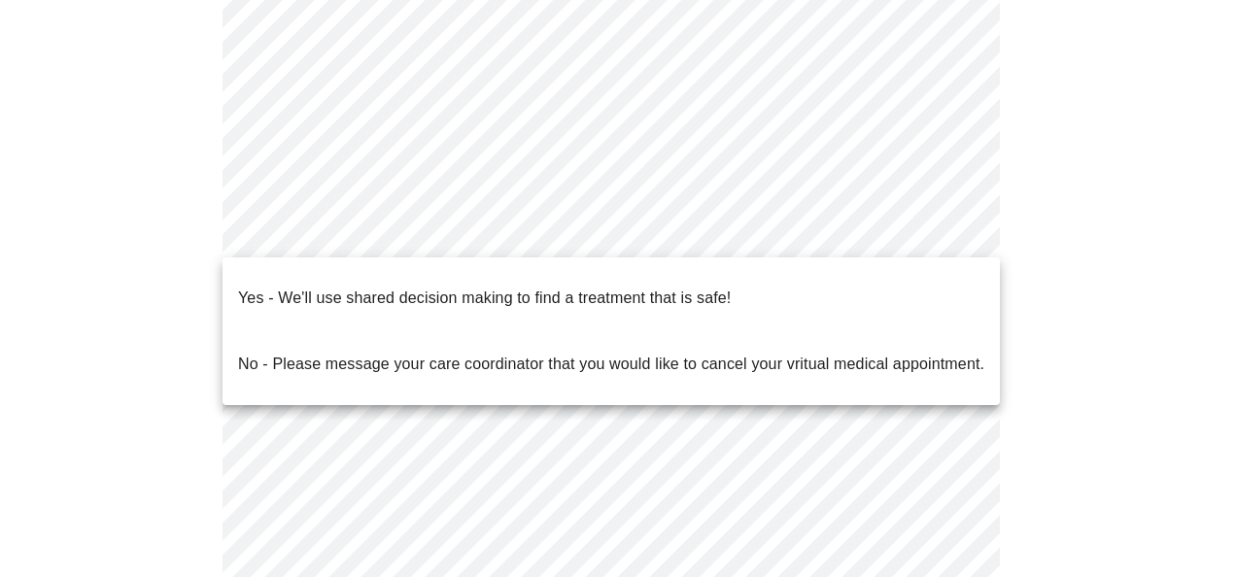
click at [464, 227] on body "MyMenopauseRx Appointments Messaging Labs Uploads Medications Community Refer a…" at bounding box center [618, 207] width 1220 height 1182
click at [324, 353] on p "No - Please message your care coordinator that you would like to cancel your vr…" at bounding box center [611, 364] width 746 height 23
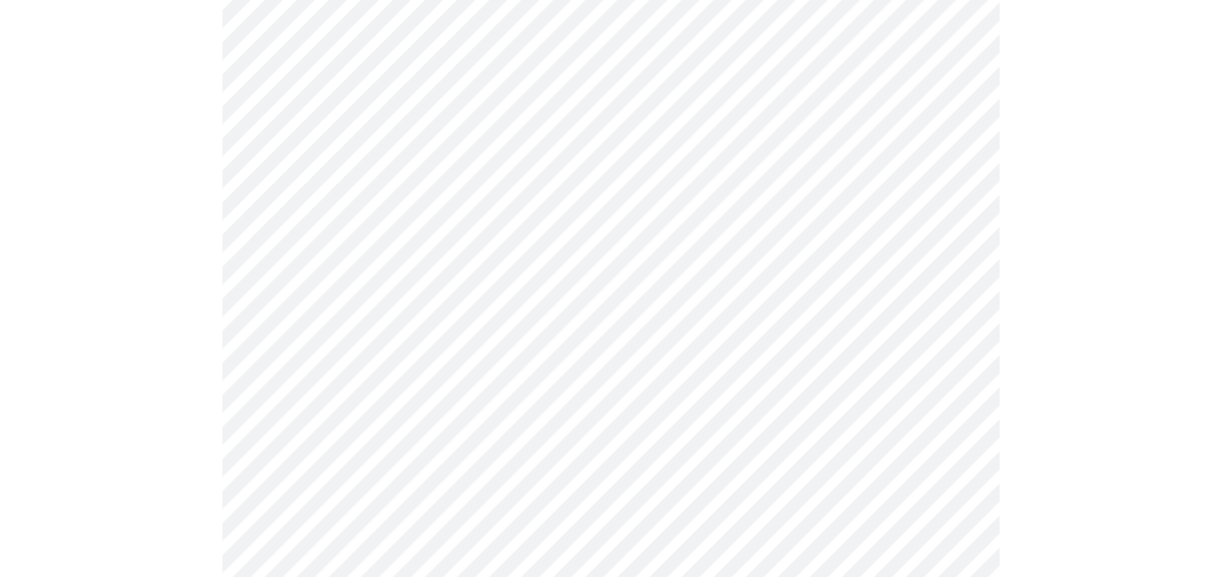
scroll to position [0, 0]
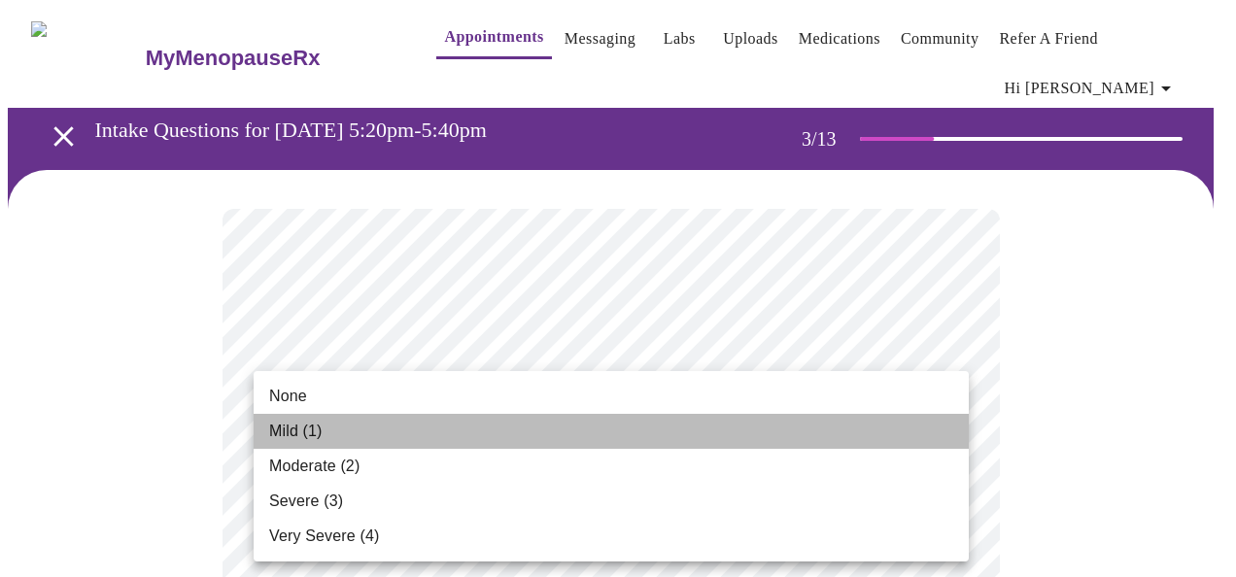
click at [298, 427] on span "Mild (1)" at bounding box center [295, 431] width 53 height 23
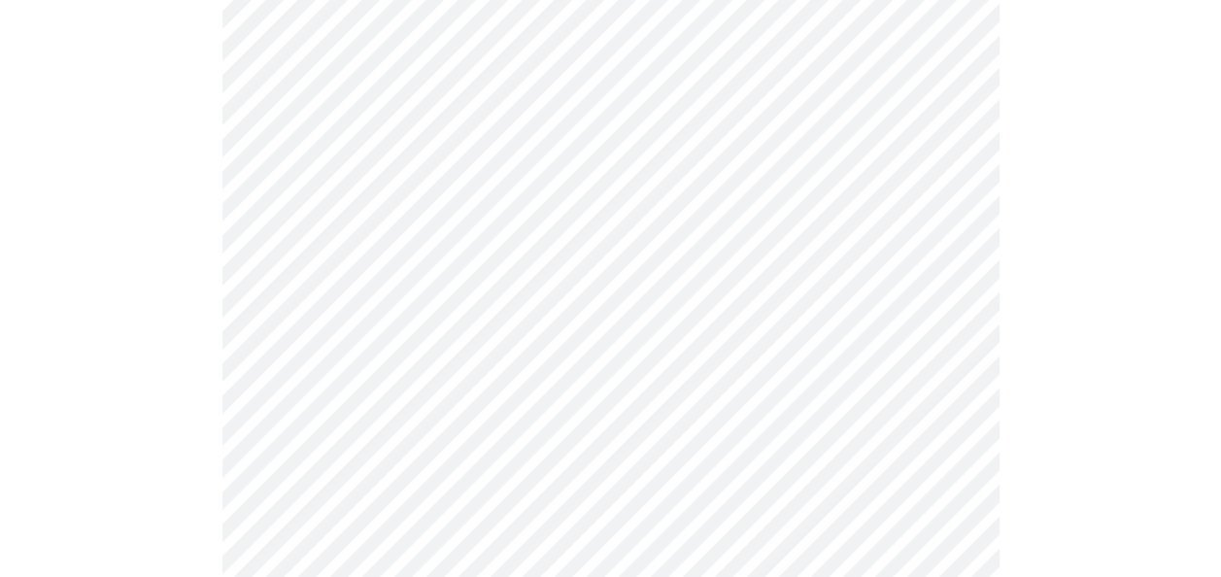
scroll to position [430, 0]
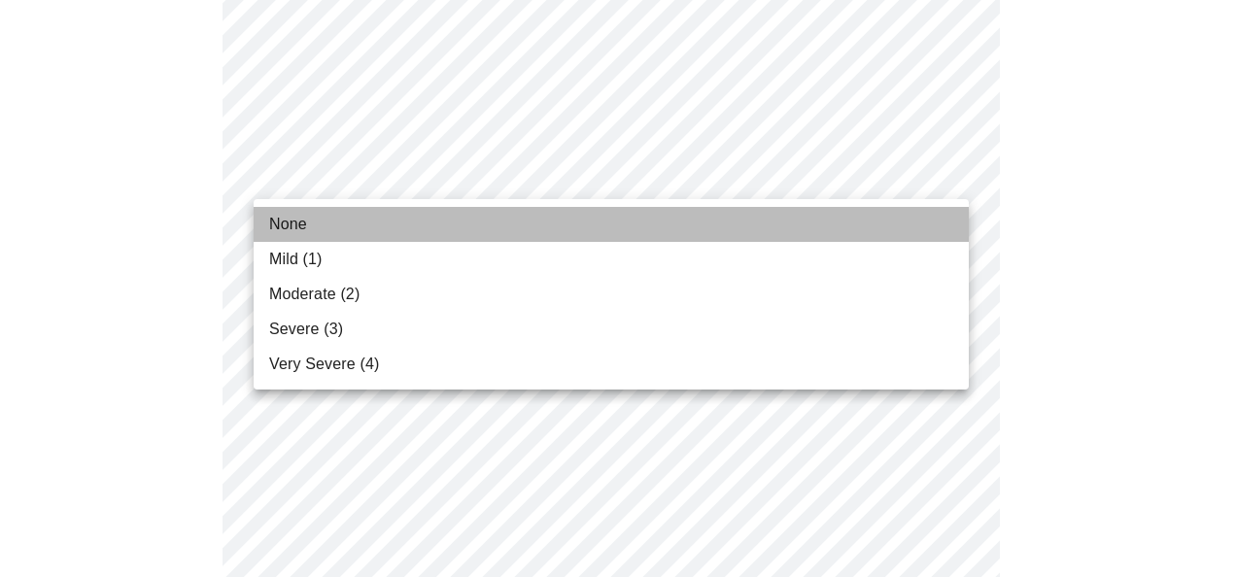
click at [303, 226] on span "None" at bounding box center [288, 224] width 38 height 23
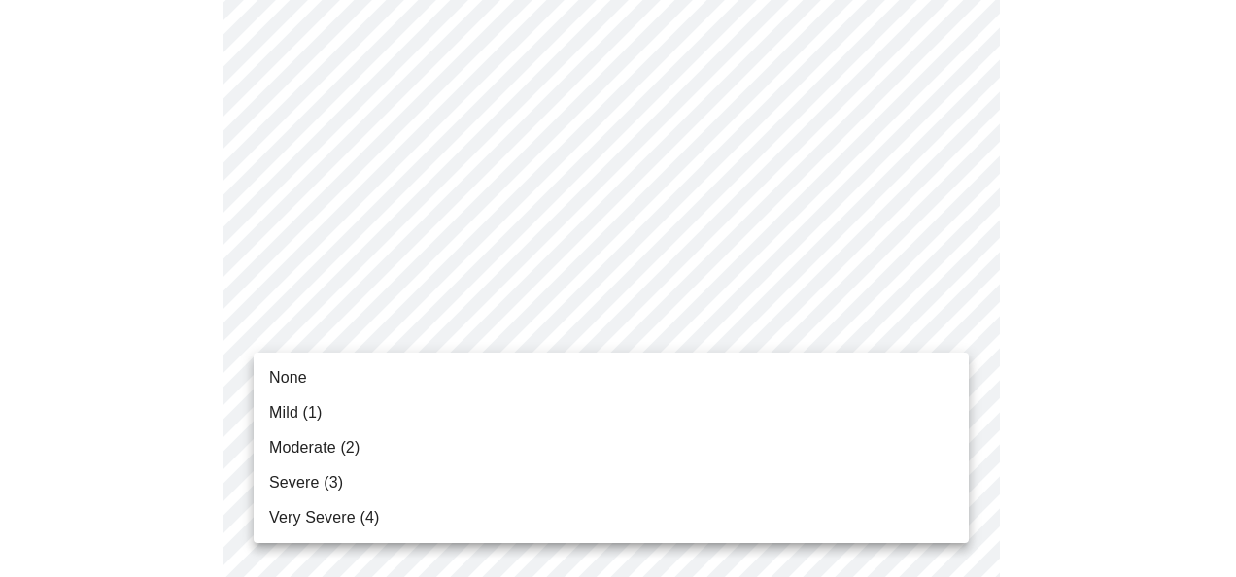
click at [313, 443] on span "Moderate (2)" at bounding box center [314, 447] width 90 height 23
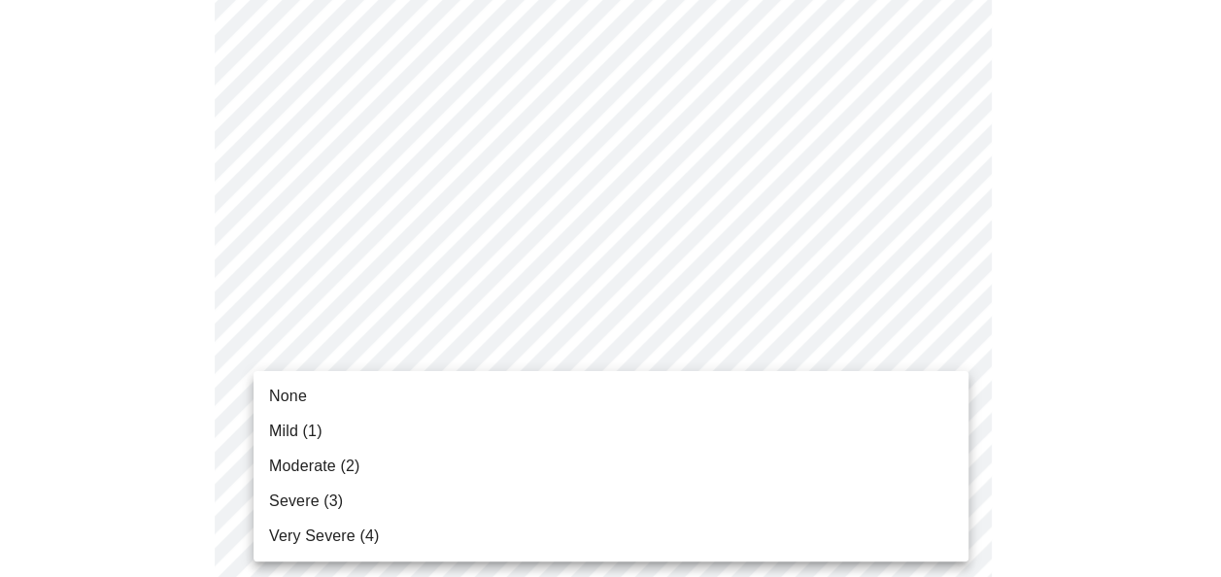
click at [323, 464] on span "Moderate (2)" at bounding box center [314, 466] width 90 height 23
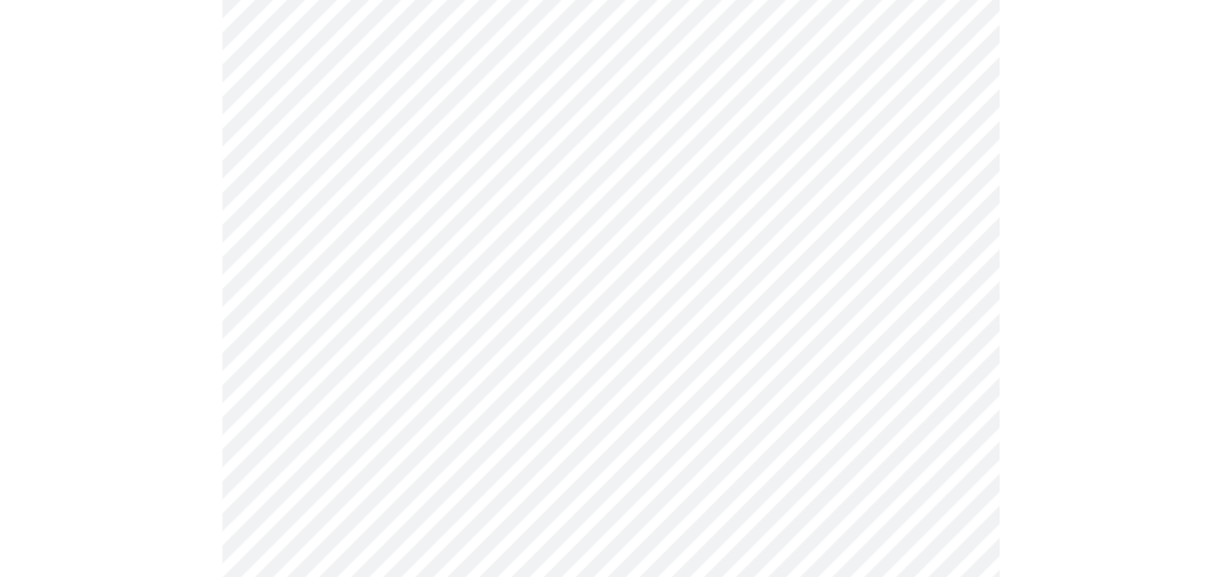
scroll to position [838, 0]
click at [379, 188] on body "MyMenopauseRx Appointments Messaging Labs Uploads Medications Community Refer a…" at bounding box center [618, 420] width 1220 height 2503
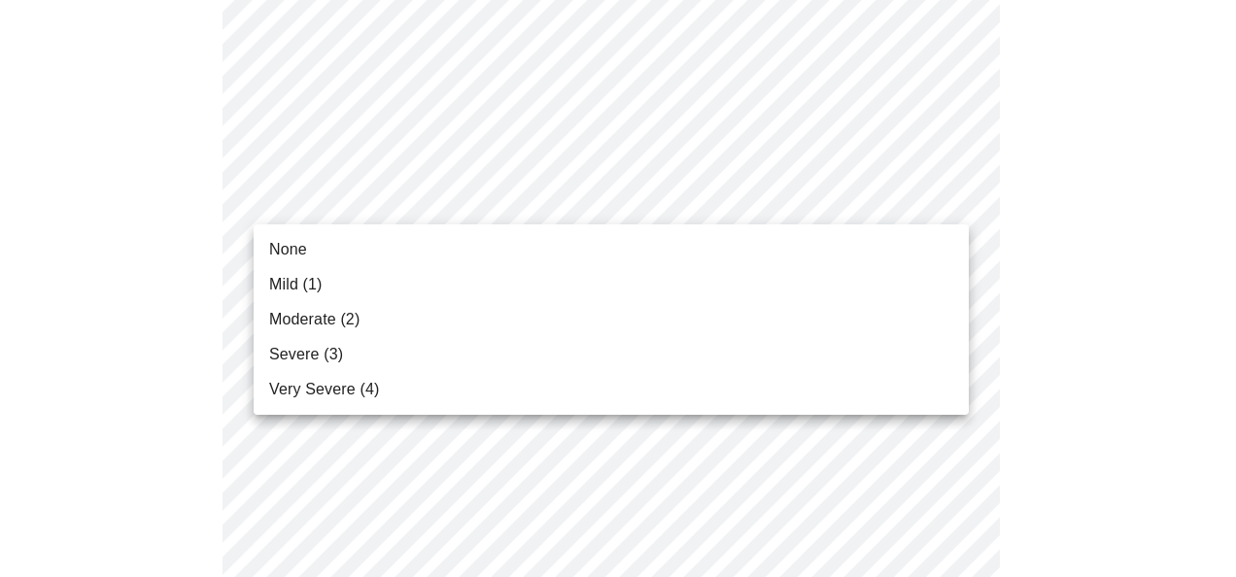
click at [315, 330] on span "Moderate (2)" at bounding box center [314, 319] width 90 height 23
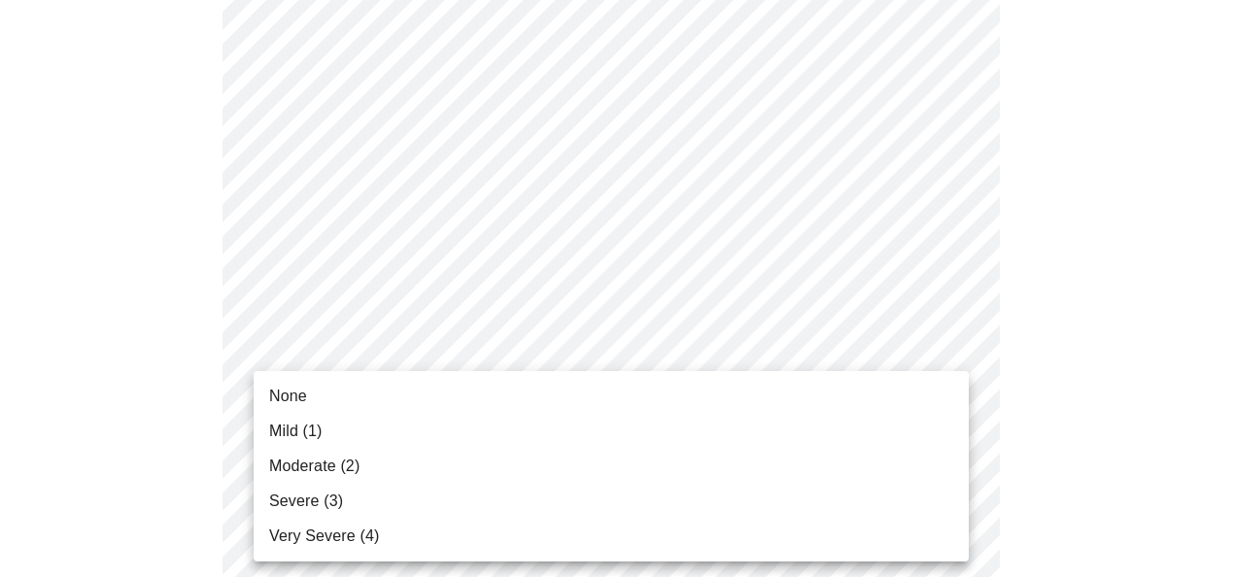
click at [374, 496] on body "MyMenopauseRx Appointments Messaging Labs Uploads Medications Community Refer a…" at bounding box center [618, 407] width 1220 height 2476
click at [329, 469] on span "Moderate (2)" at bounding box center [314, 466] width 90 height 23
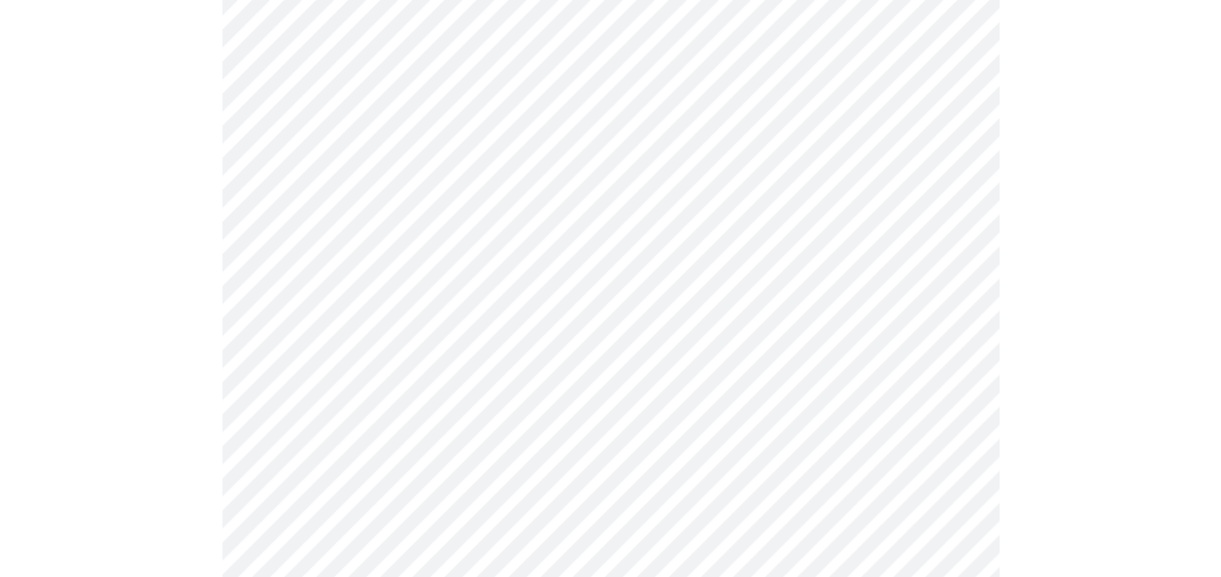
scroll to position [1209, 0]
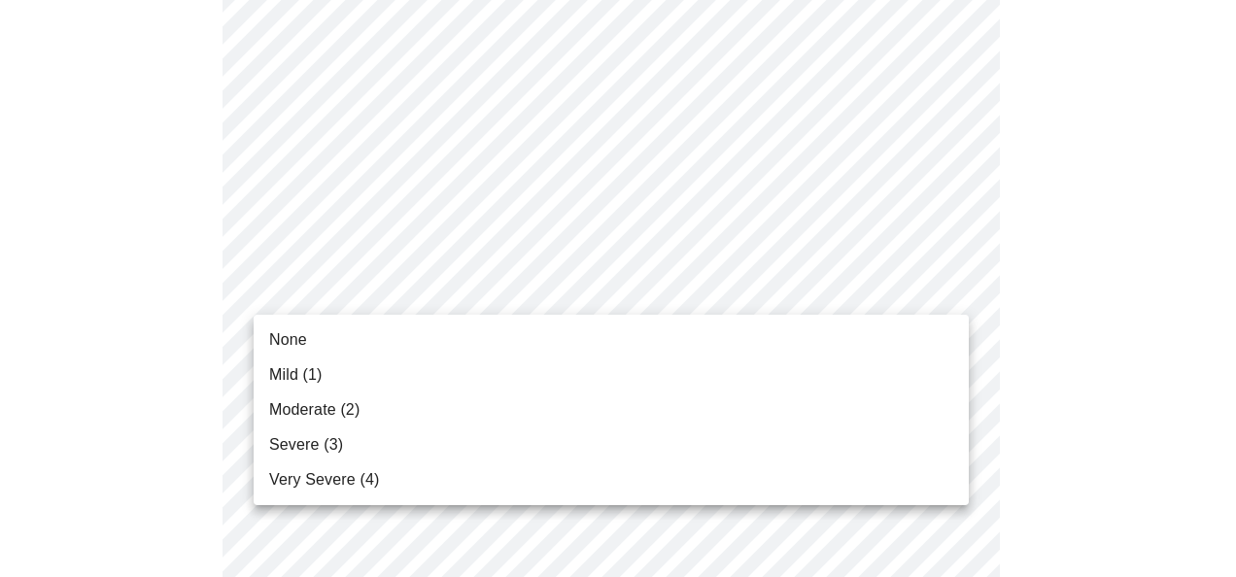
click at [478, 282] on body "MyMenopauseRx Appointments Messaging Labs Uploads Medications Community Refer a…" at bounding box center [618, 23] width 1220 height 2448
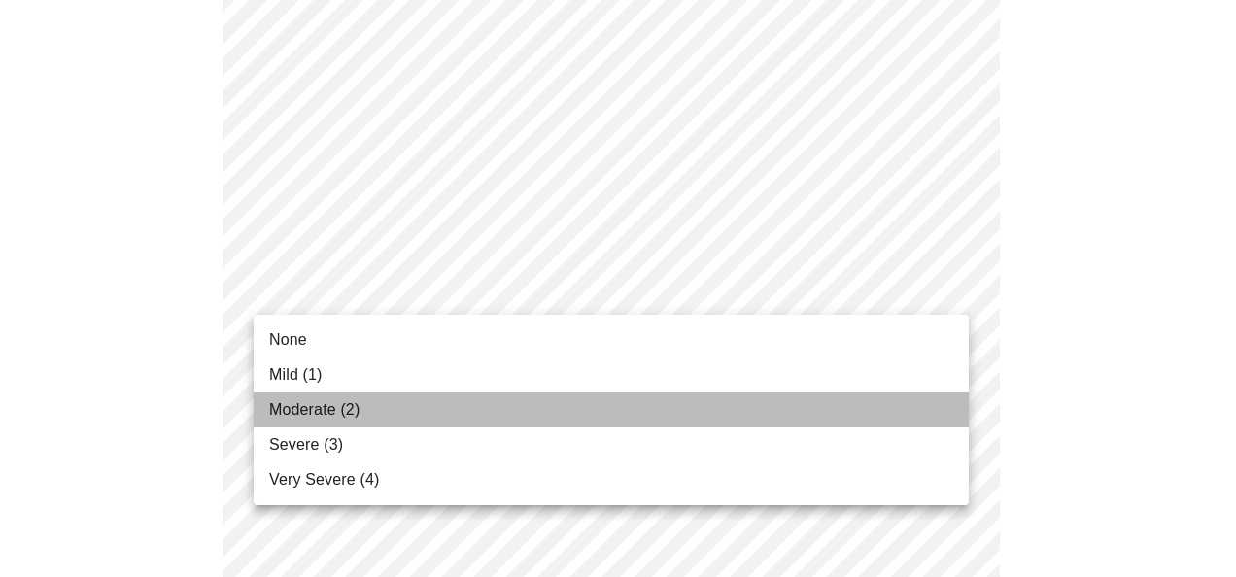
click at [312, 420] on span "Moderate (2)" at bounding box center [314, 409] width 90 height 23
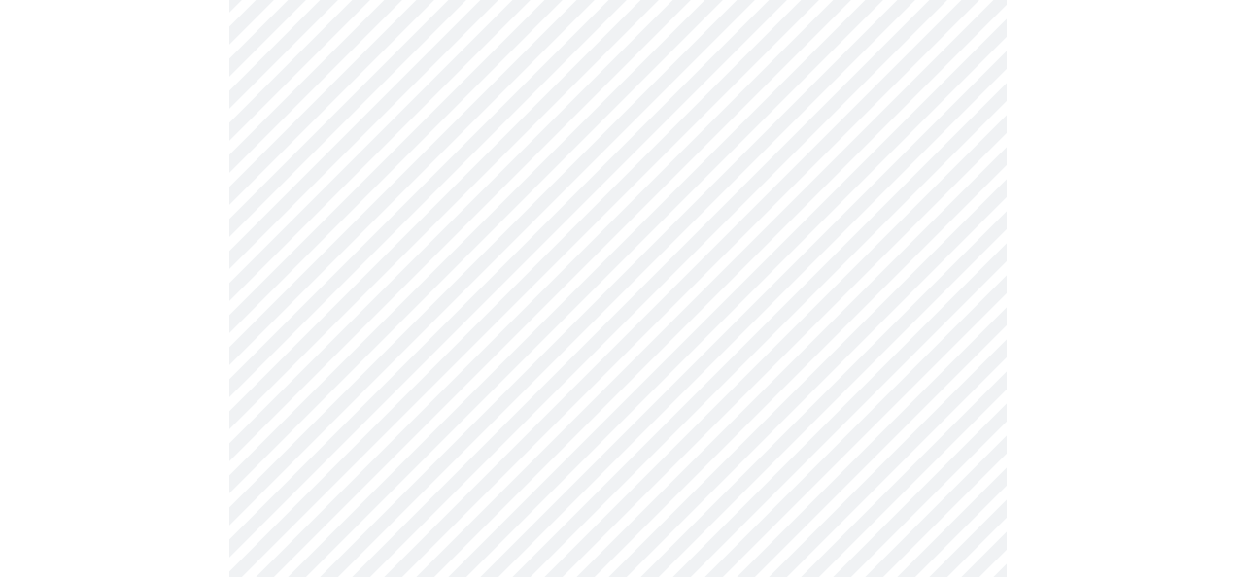
click at [517, 446] on body "MyMenopauseRx Appointments Messaging Labs Uploads Medications Community Refer a…" at bounding box center [618, 9] width 1220 height 2421
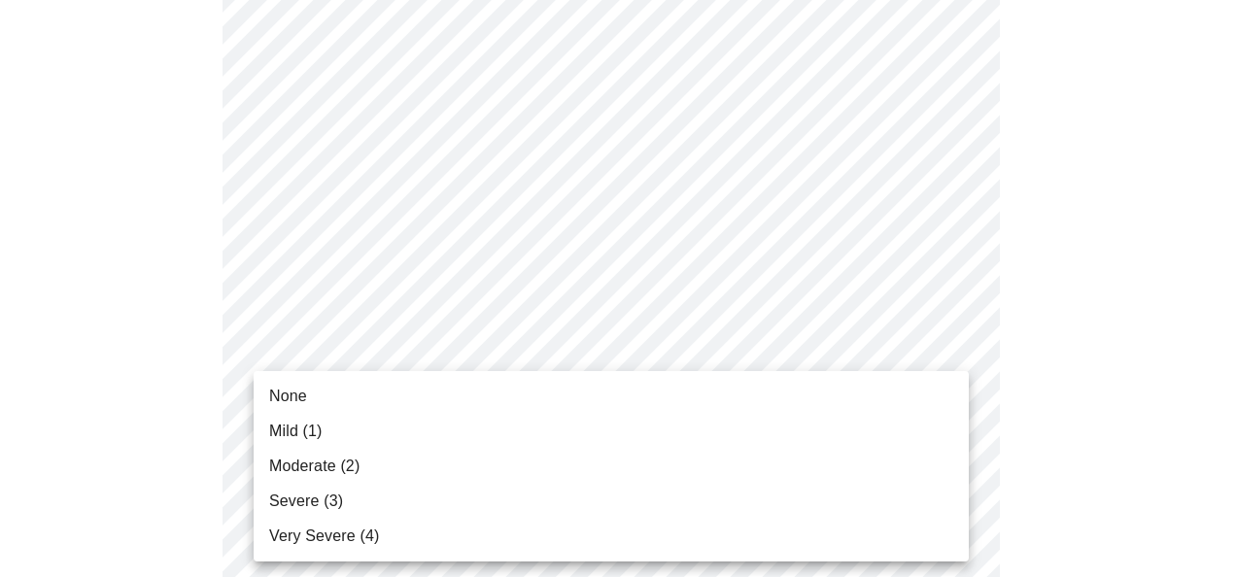
click at [334, 422] on li "Mild (1)" at bounding box center [611, 431] width 715 height 35
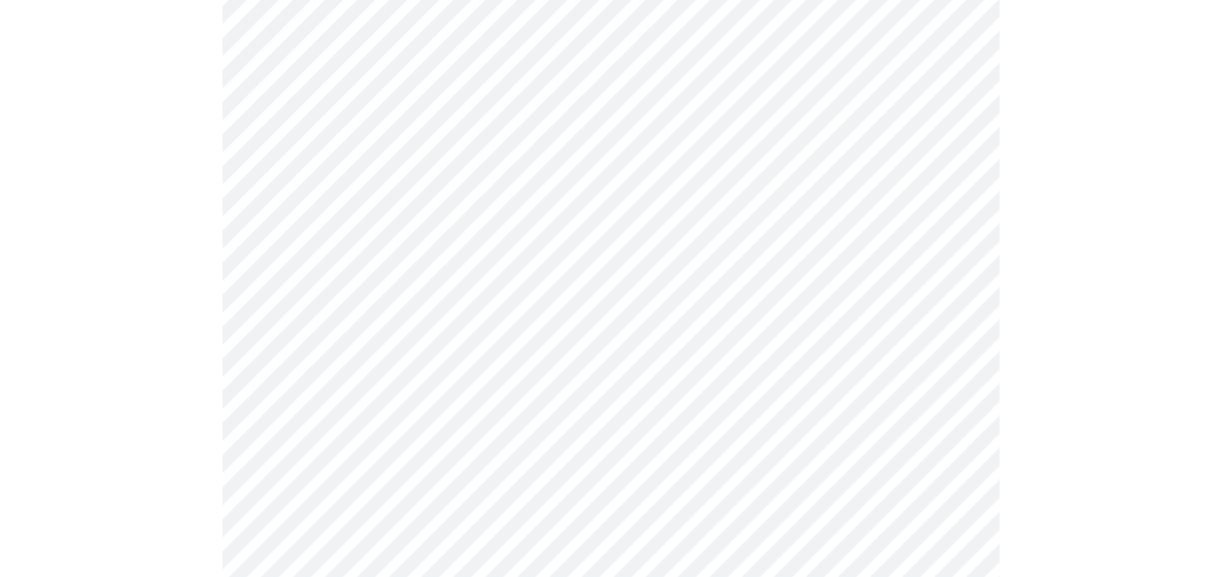
scroll to position [1462, 0]
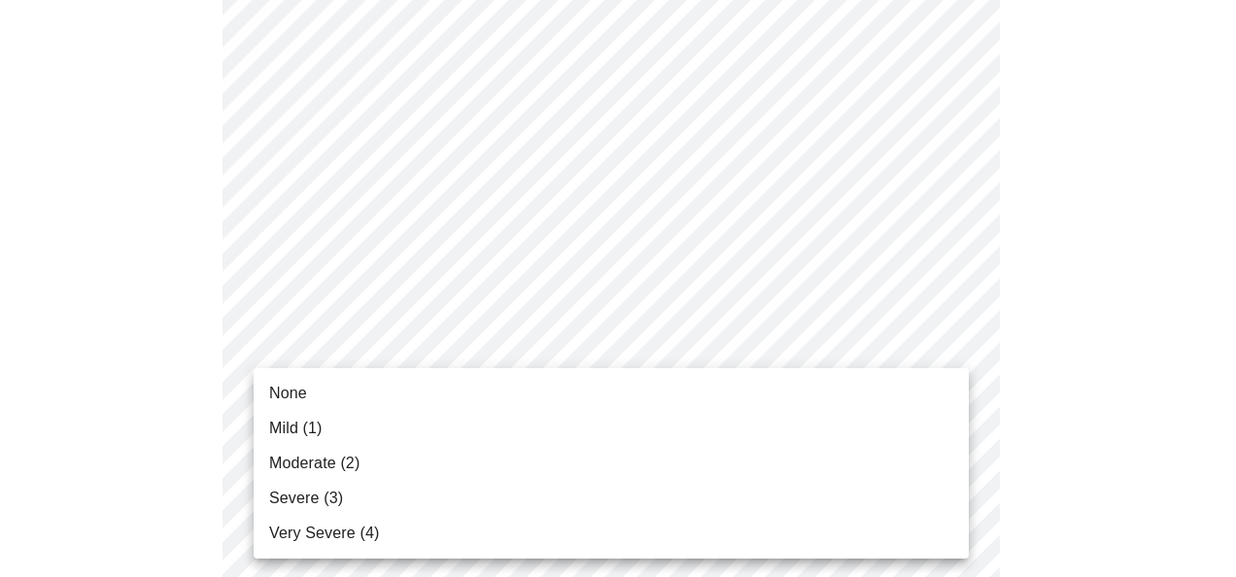
drag, startPoint x: 352, startPoint y: 418, endPoint x: 495, endPoint y: 416, distance: 142.8
click at [356, 418] on li "Mild (1)" at bounding box center [611, 428] width 715 height 35
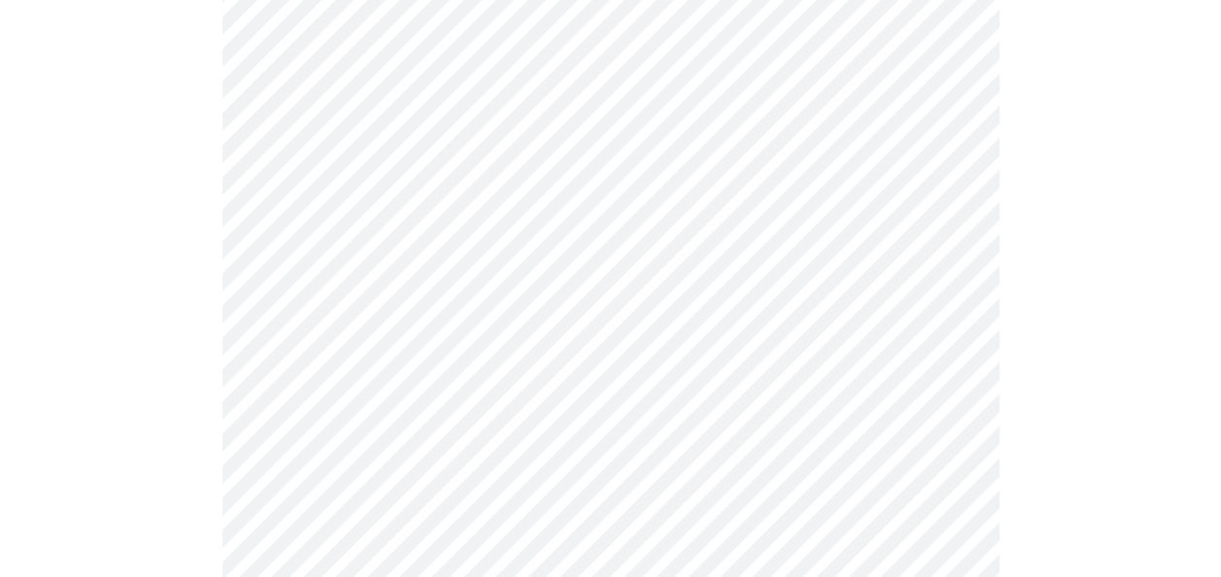
scroll to position [1691, 0]
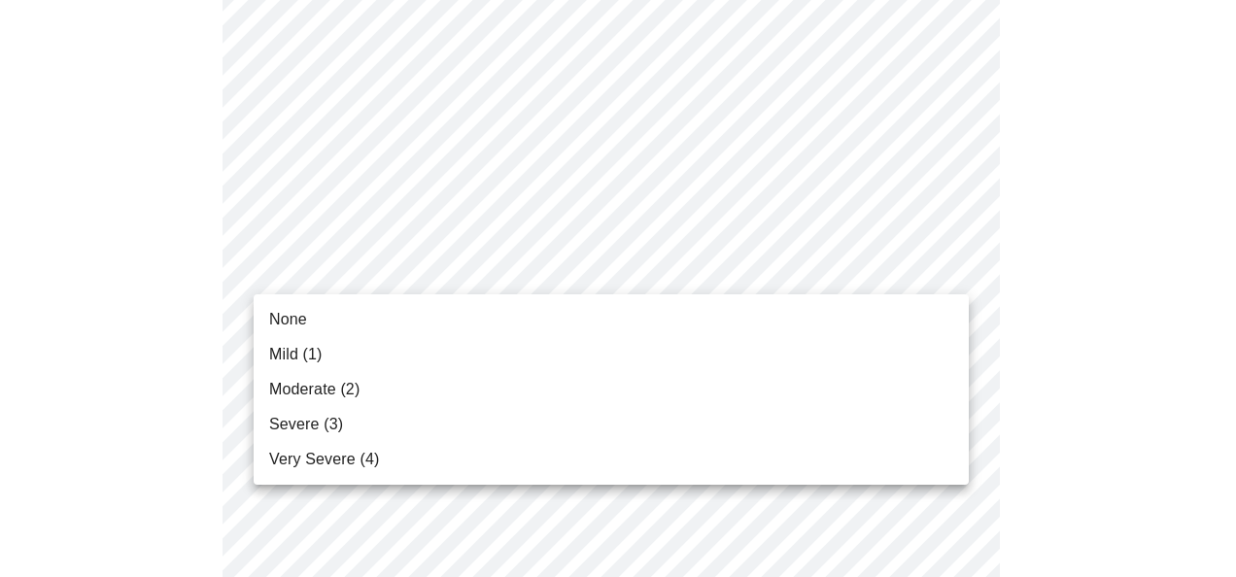
click at [286, 358] on span "Mild (1)" at bounding box center [295, 354] width 53 height 23
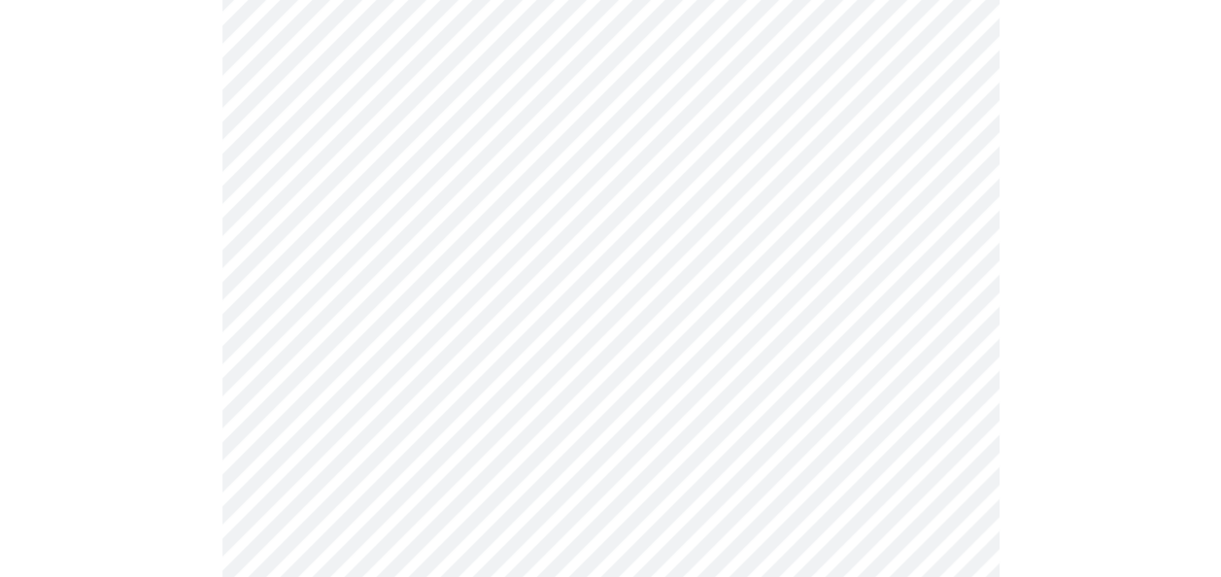
click at [484, 254] on body "MyMenopauseRx Appointments Messaging Labs Uploads Medications Community Refer a…" at bounding box center [618, 275] width 1220 height 2340
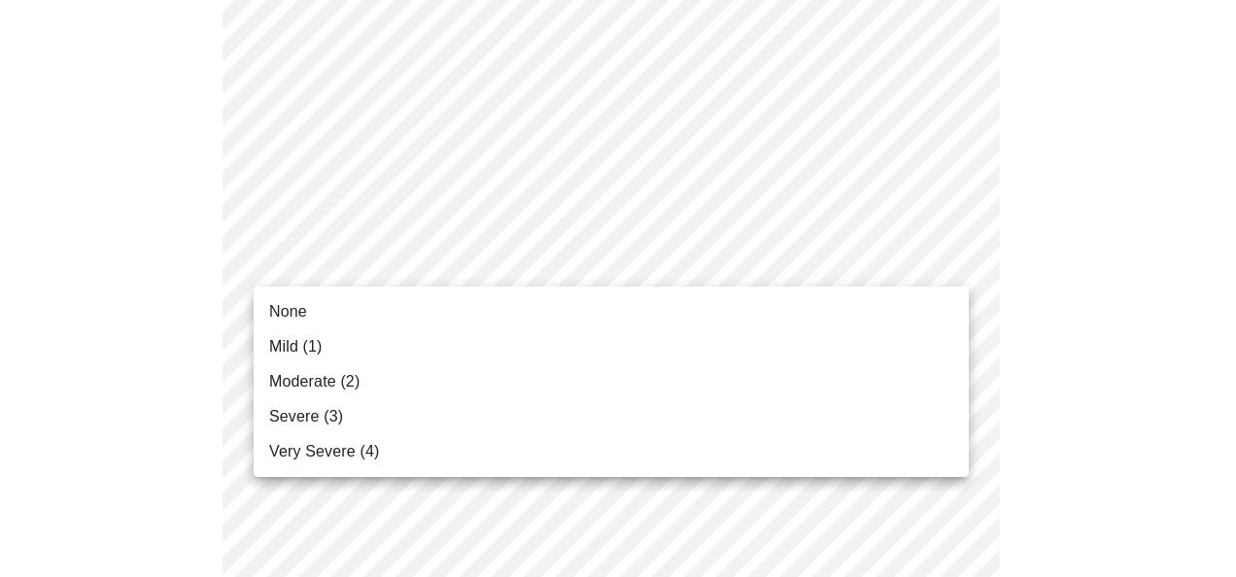
click at [324, 359] on li "Mild (1)" at bounding box center [611, 346] width 715 height 35
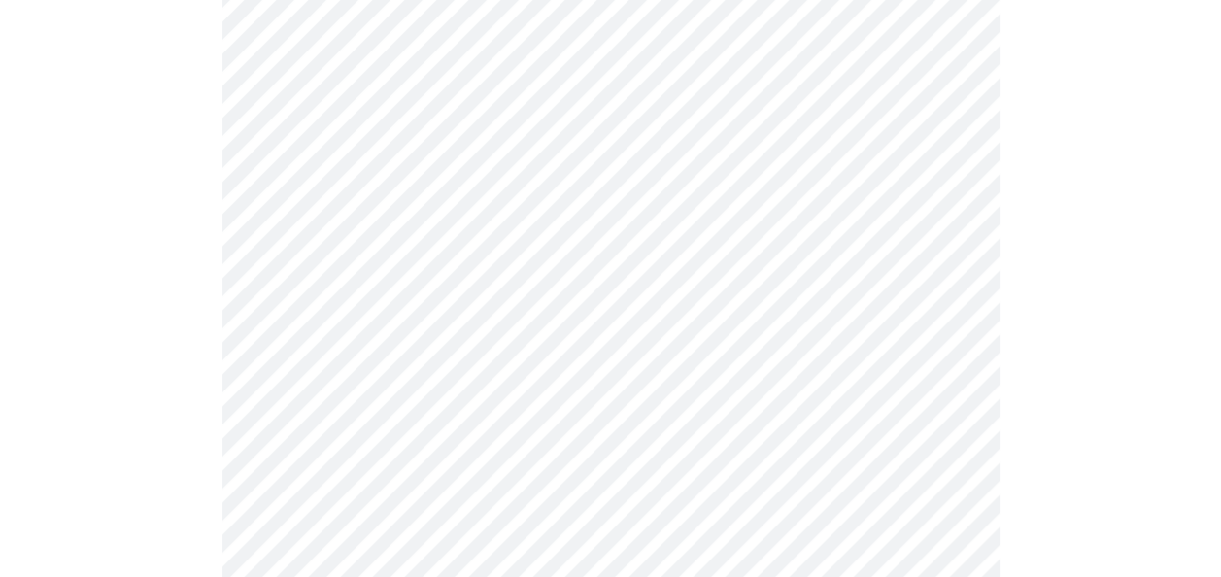
scroll to position [890, 0]
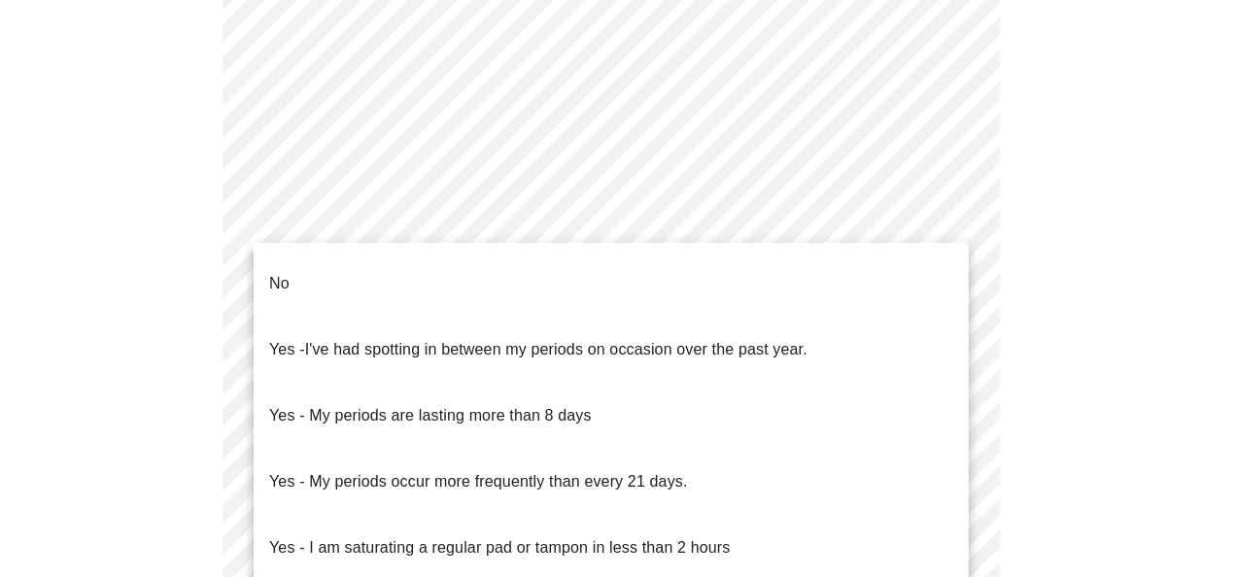
click at [464, 315] on body "MyMenopauseRx Appointments Messaging Labs Uploads Medications Community Refer a…" at bounding box center [618, 89] width 1220 height 1942
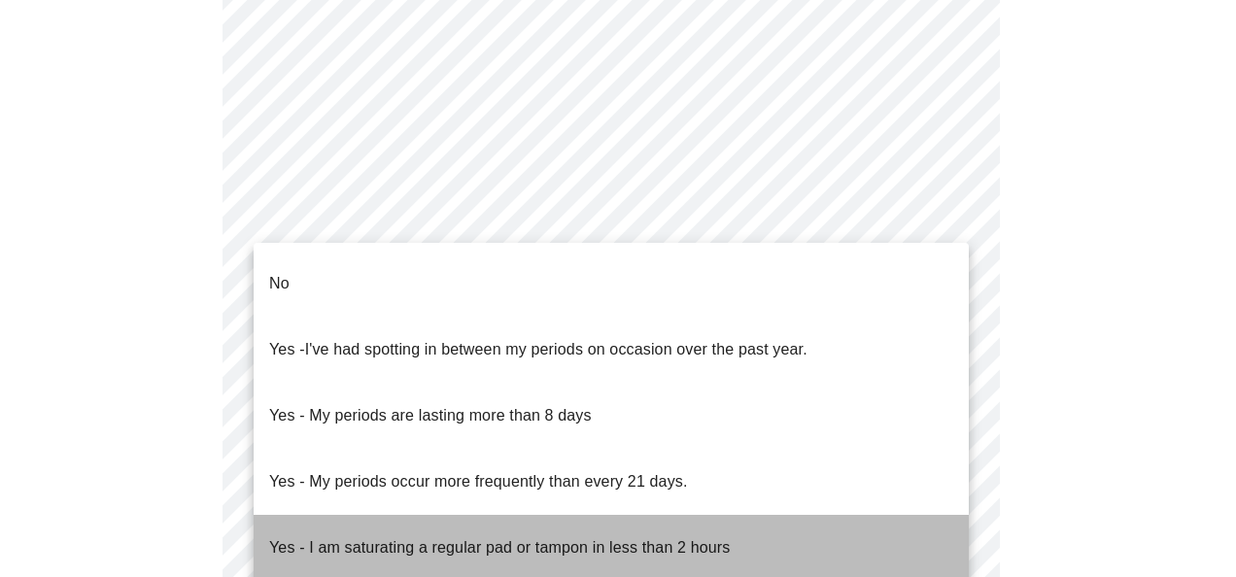
click at [453, 521] on span "Yes - I am saturating a regular pad or tampon in less than 2 hours" at bounding box center [499, 548] width 461 height 54
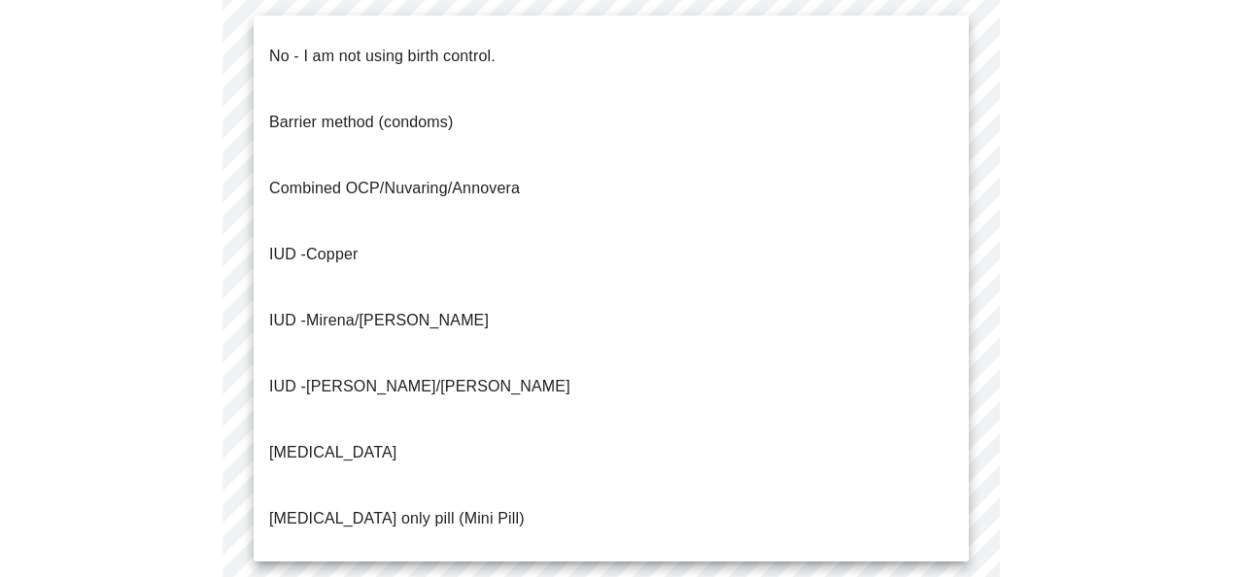
click at [461, 467] on body "MyMenopauseRx Appointments Messaging Labs Uploads Medications Community Refer a…" at bounding box center [618, 84] width 1220 height 1932
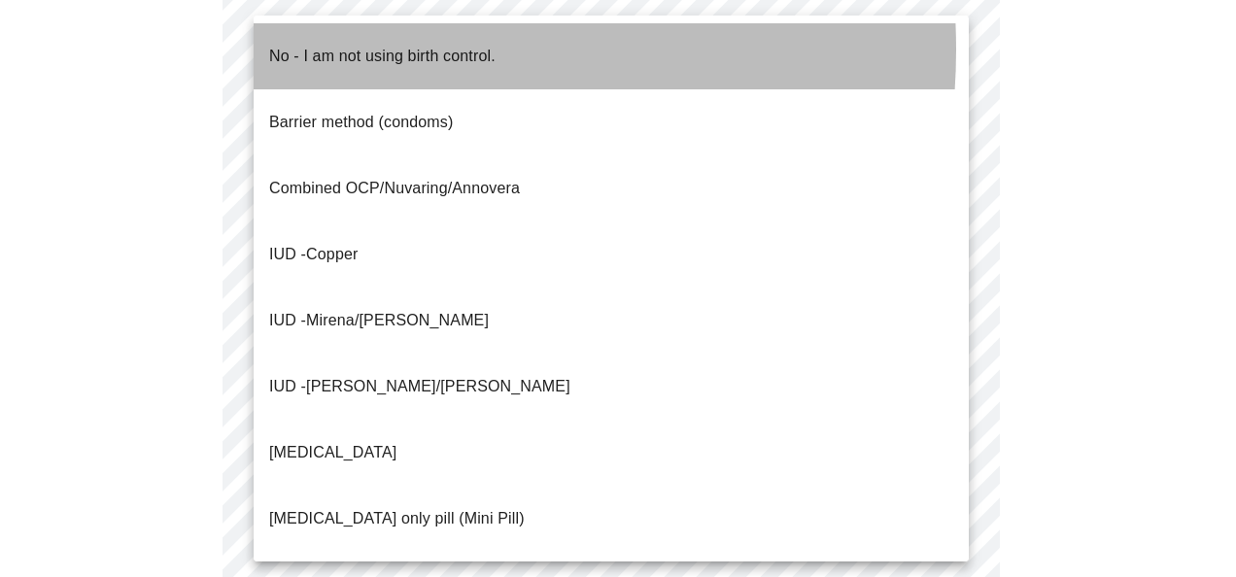
click at [373, 50] on p "No - I am not using birth control." at bounding box center [382, 56] width 226 height 23
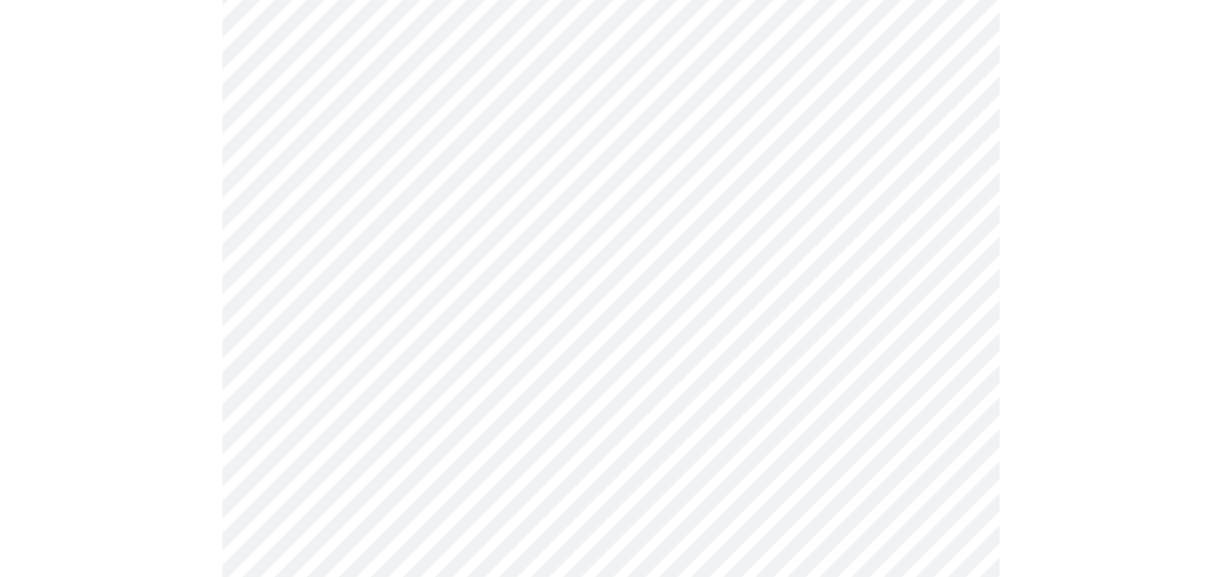
scroll to position [1154, 0]
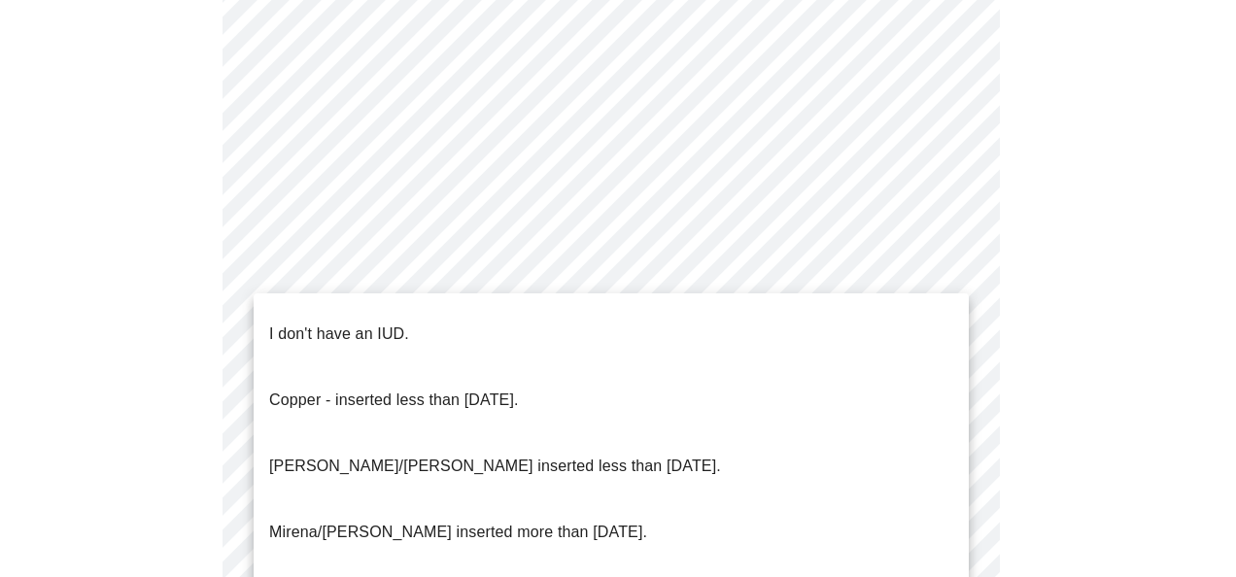
click at [391, 323] on p "I don't have an IUD." at bounding box center [339, 334] width 140 height 23
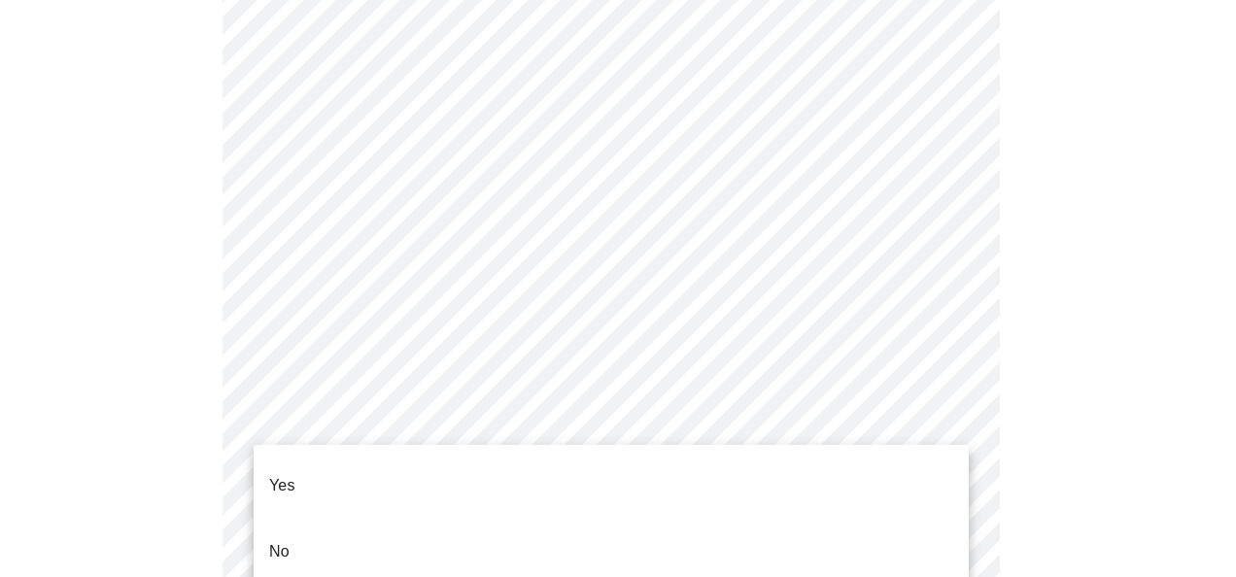
click at [363, 477] on li "Yes" at bounding box center [611, 486] width 715 height 66
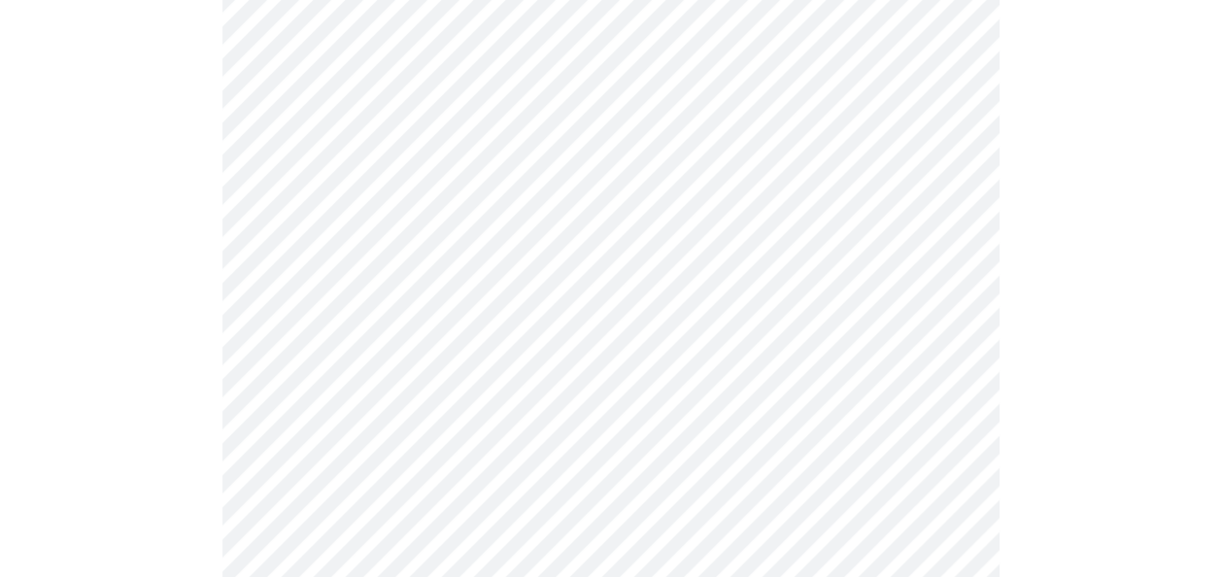
scroll to position [0, 0]
